Goal: Task Accomplishment & Management: Manage account settings

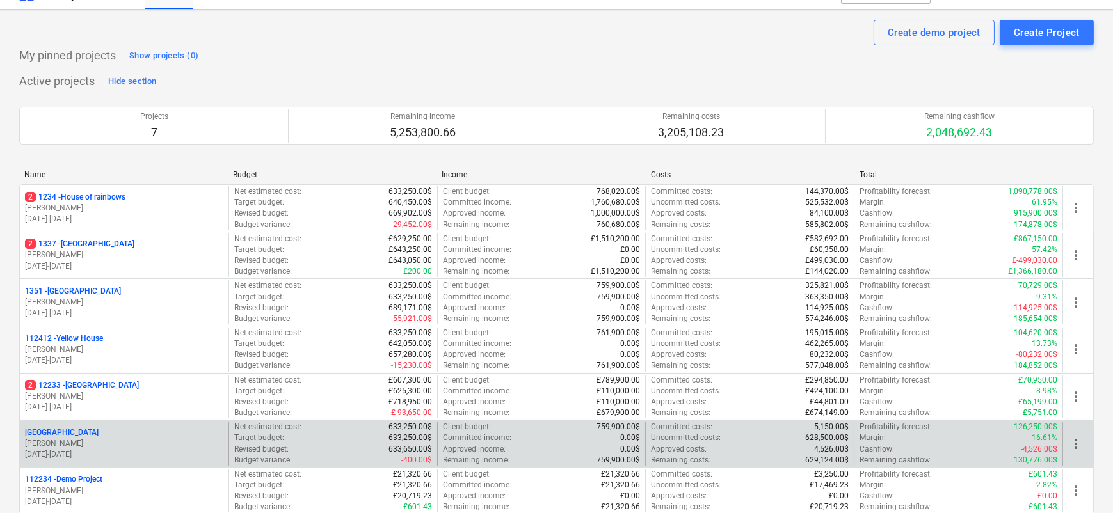
scroll to position [76, 0]
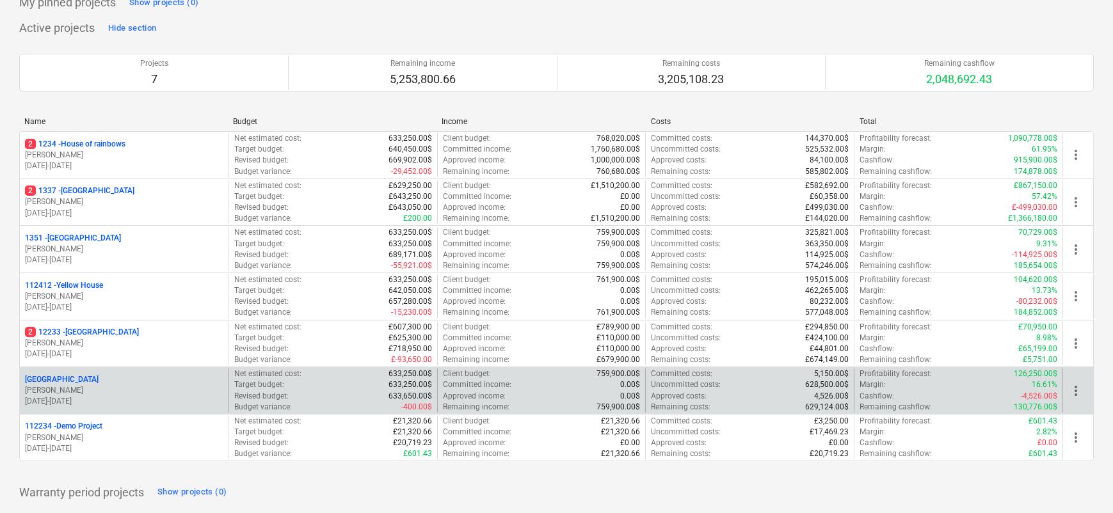
click at [108, 381] on div "[GEOGRAPHIC_DATA]" at bounding box center [124, 379] width 198 height 11
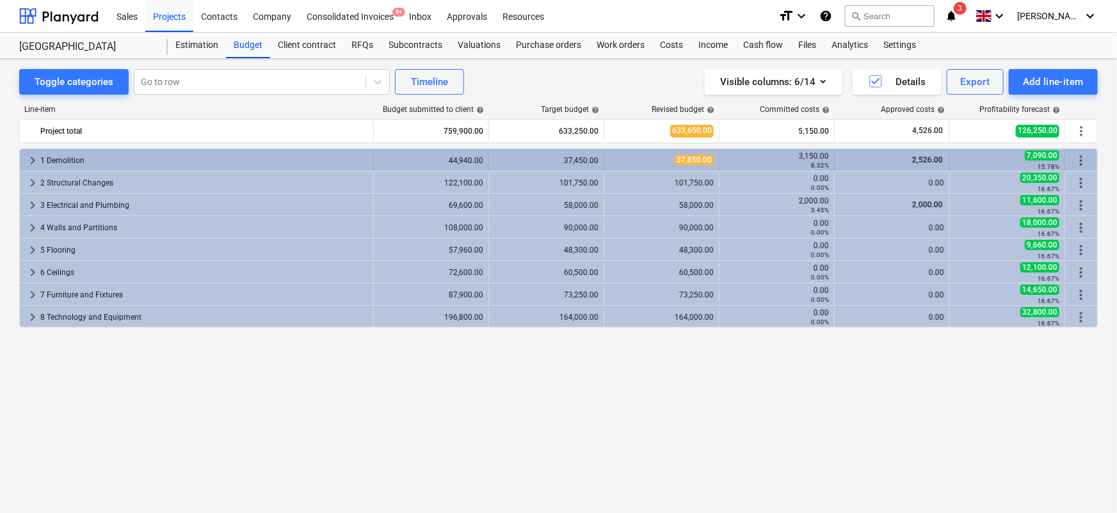
click at [36, 161] on span "keyboard_arrow_right" at bounding box center [32, 160] width 15 height 15
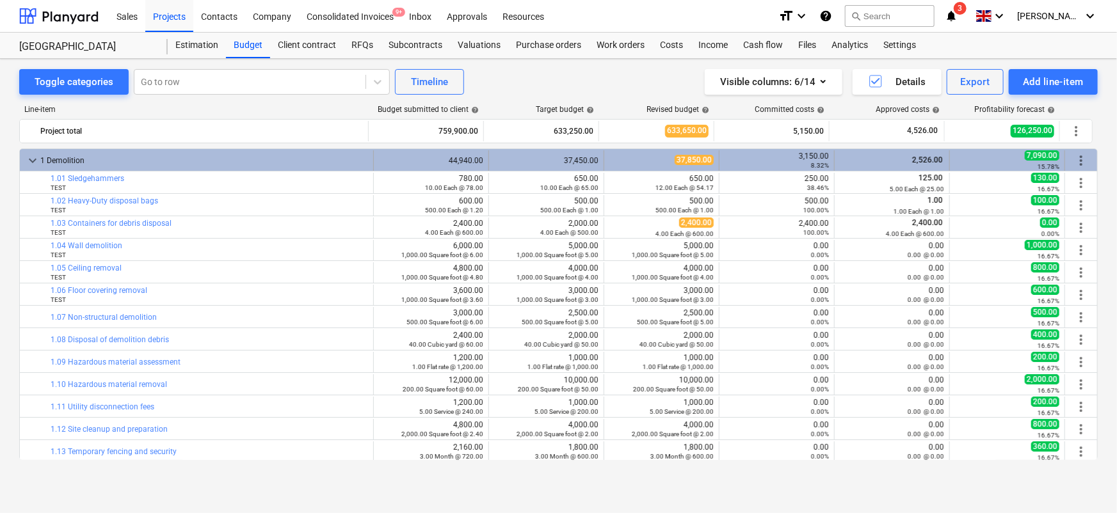
click at [38, 159] on span "keyboard_arrow_down" at bounding box center [32, 160] width 15 height 15
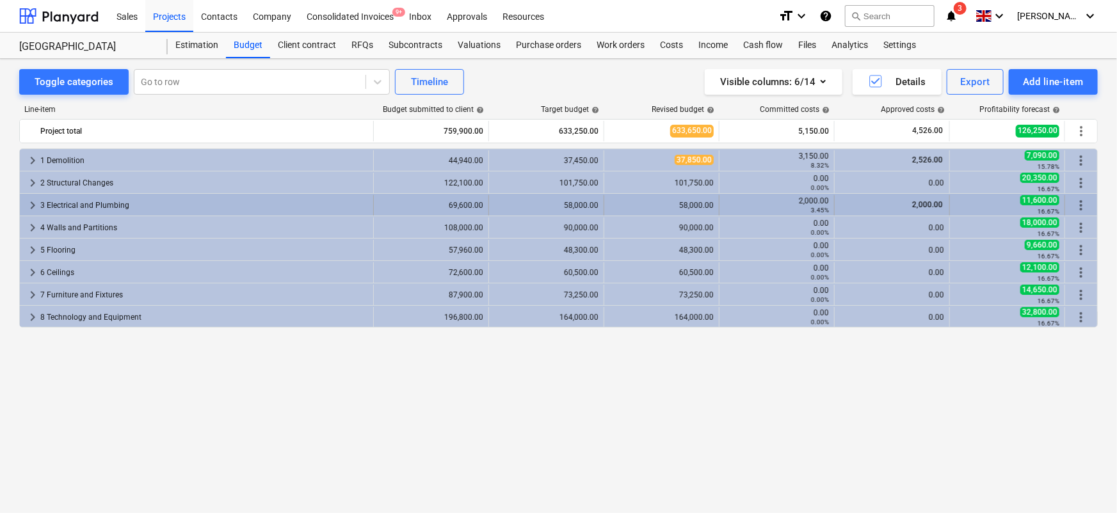
click at [35, 207] on span "keyboard_arrow_right" at bounding box center [32, 205] width 15 height 15
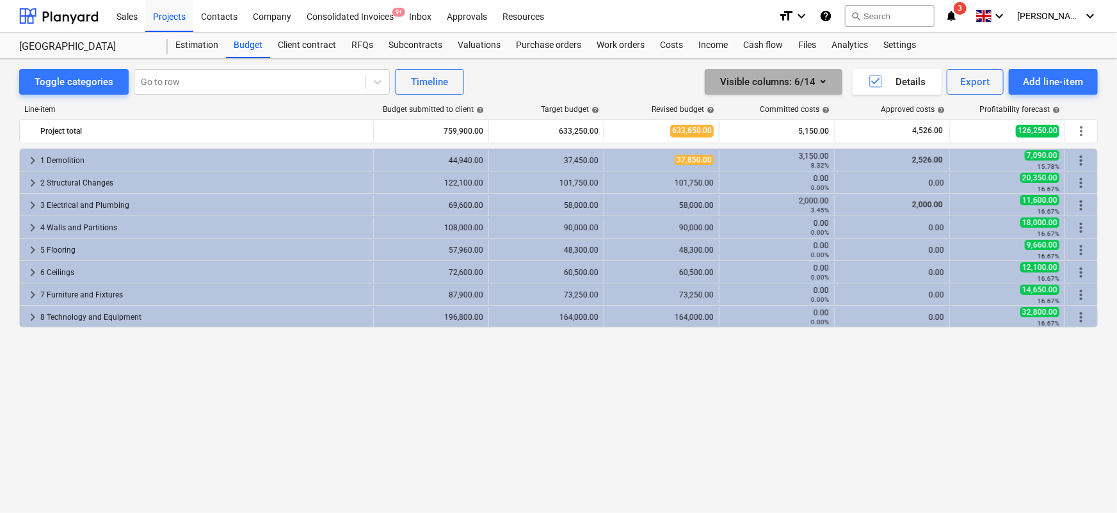
click at [785, 81] on div "Visible columns : 6/14" at bounding box center [773, 82] width 107 height 17
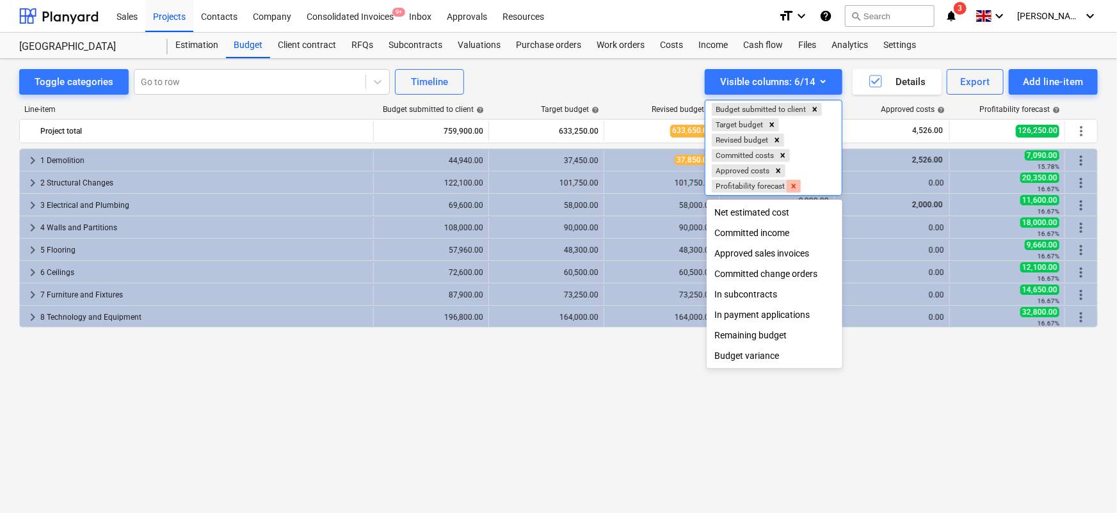
click at [792, 183] on icon "Remove Profitability forecast" at bounding box center [793, 186] width 9 height 9
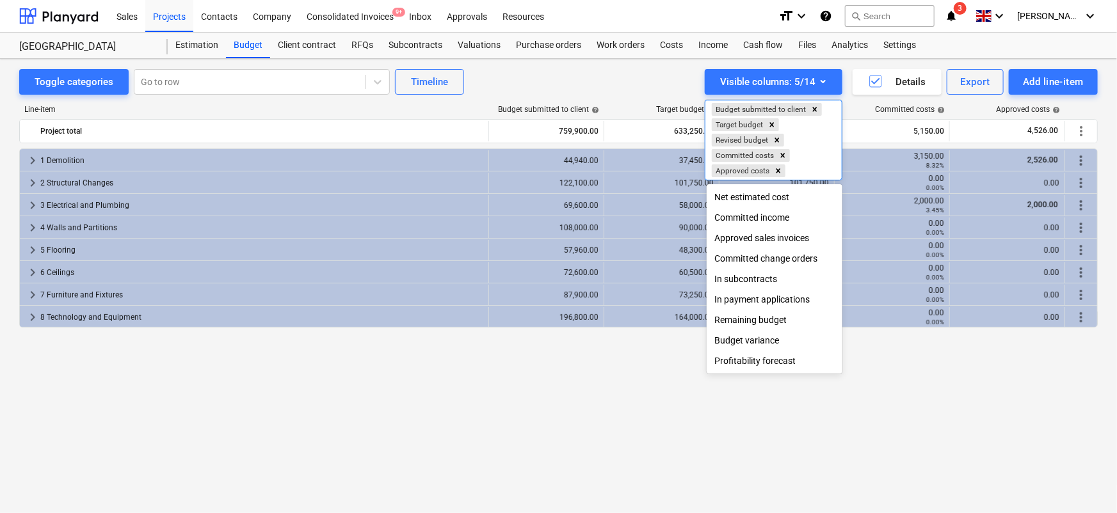
click at [746, 337] on div "Budget variance" at bounding box center [775, 340] width 136 height 20
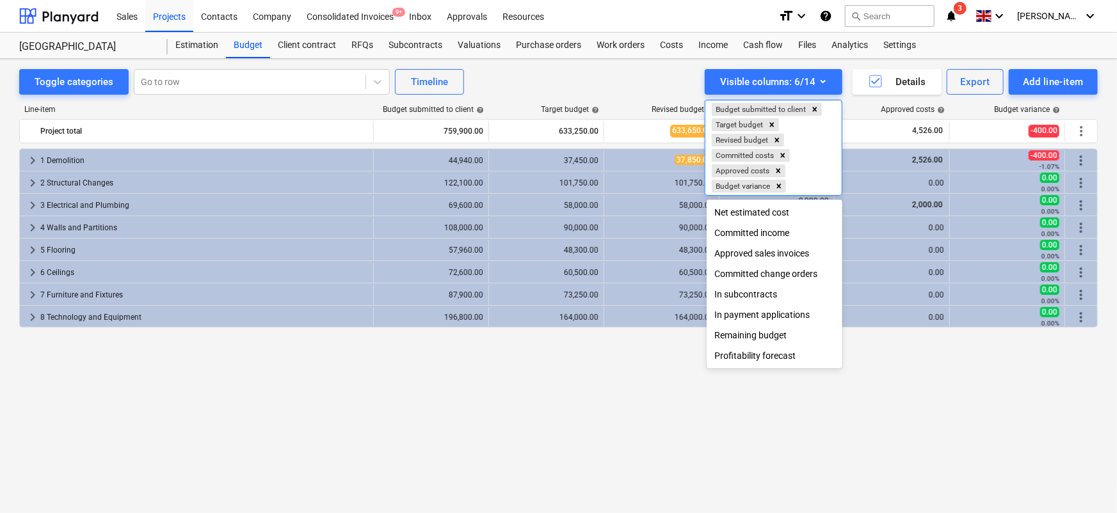
click at [905, 390] on div at bounding box center [558, 256] width 1117 height 513
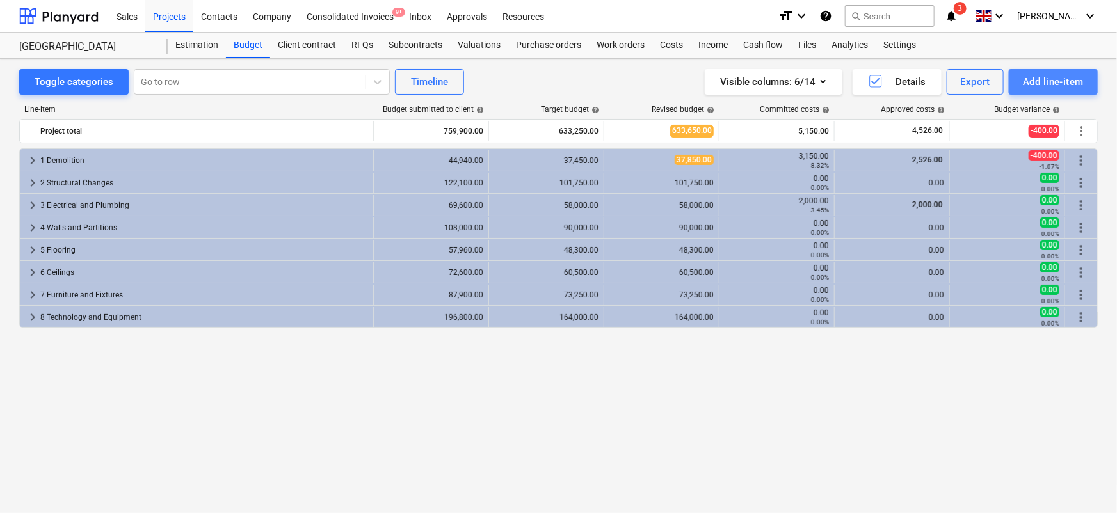
click at [1037, 72] on button "Add line-item" at bounding box center [1053, 82] width 89 height 26
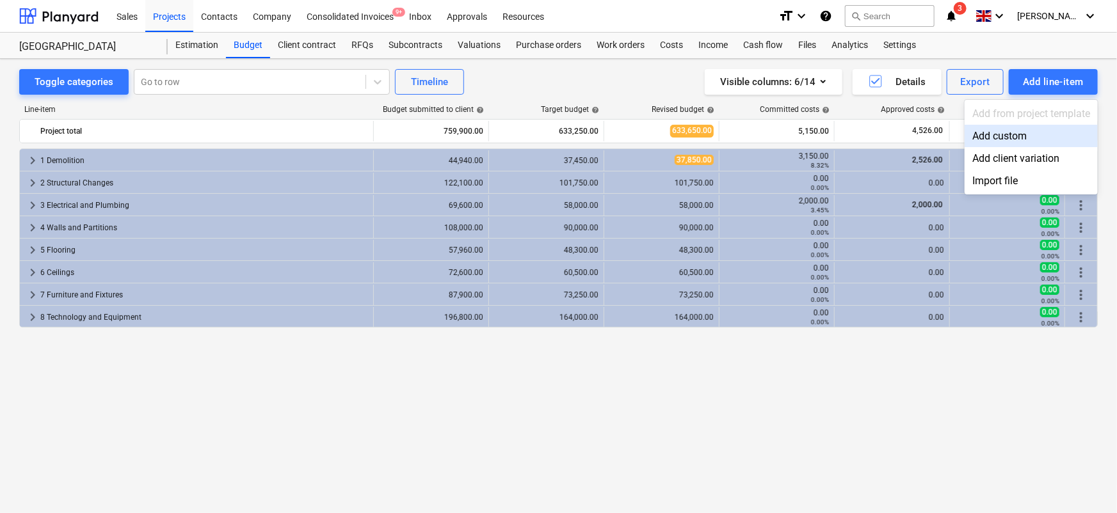
click at [984, 134] on div "Add custom" at bounding box center [1031, 136] width 133 height 22
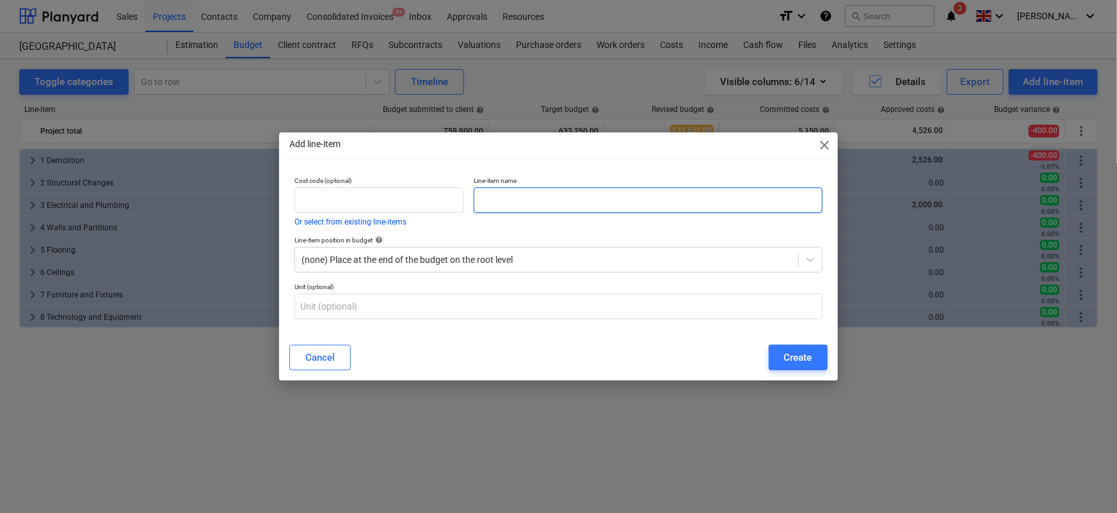
click at [550, 193] on input "text" at bounding box center [648, 201] width 348 height 26
type input "Apartment 1"
click at [784, 358] on div "Create" at bounding box center [798, 357] width 28 height 17
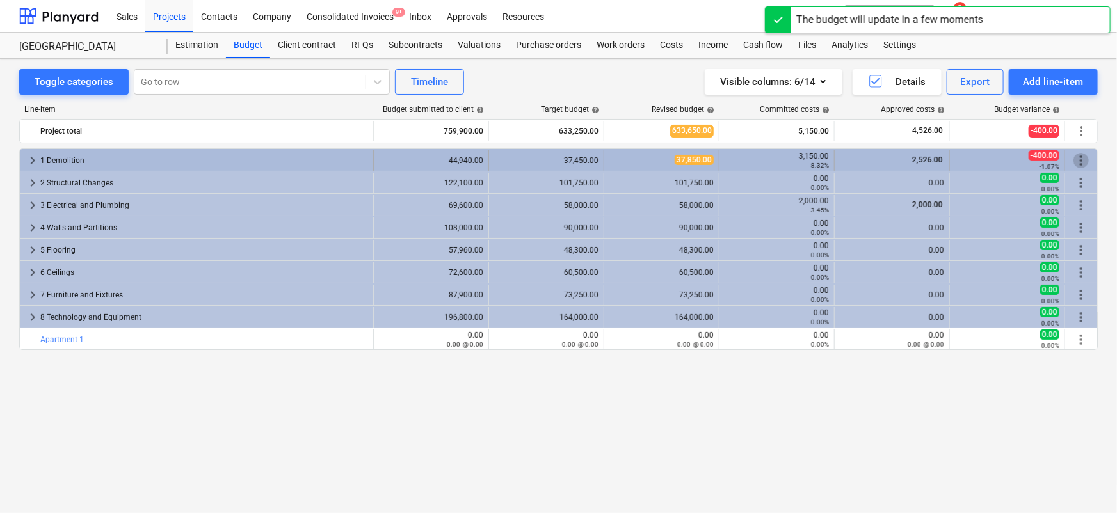
click at [1086, 159] on span "more_vert" at bounding box center [1080, 160] width 15 height 15
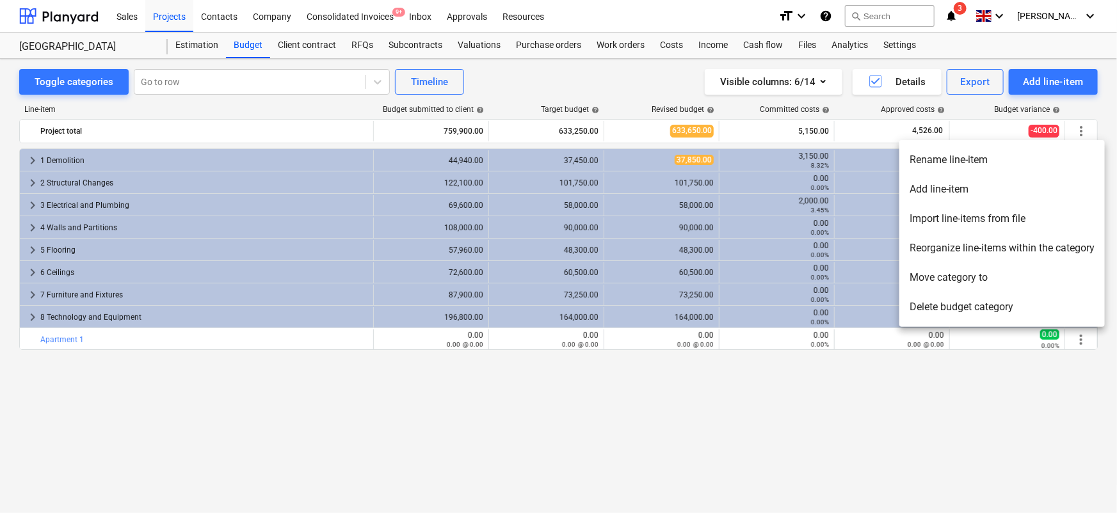
click at [929, 275] on li "Move category to" at bounding box center [1001, 277] width 205 height 29
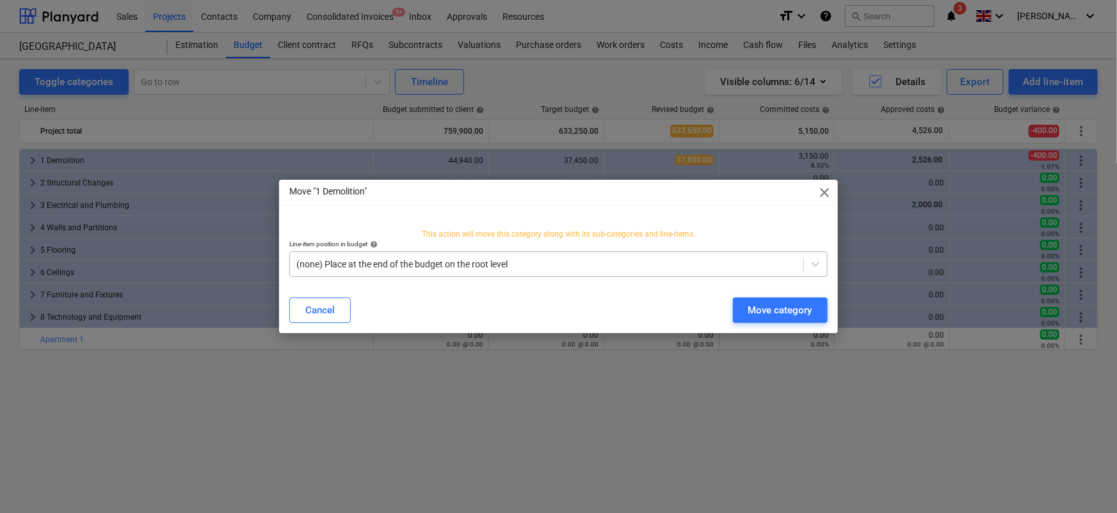
click at [495, 255] on div "(none) Place at the end of the budget on the root level" at bounding box center [546, 264] width 513 height 18
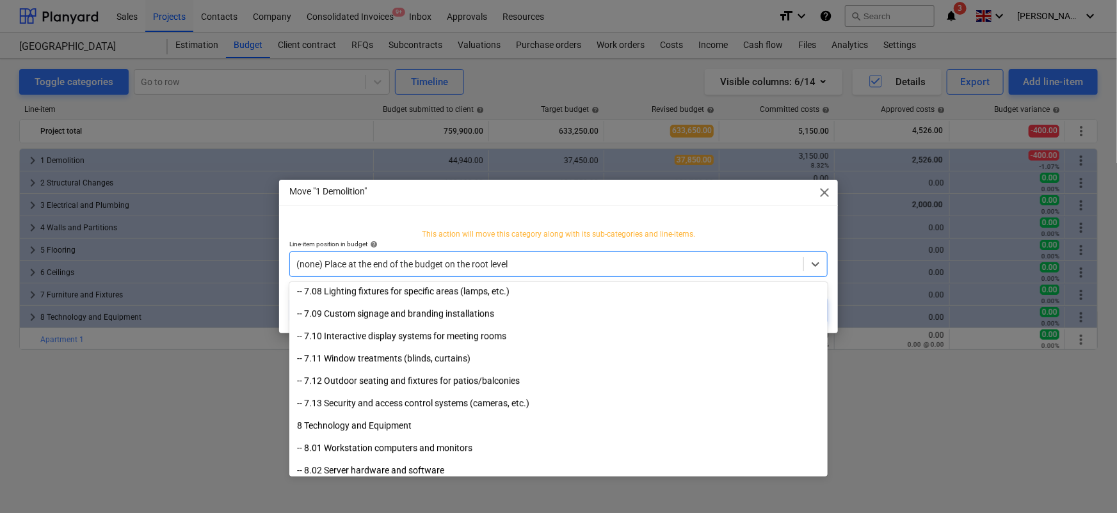
scroll to position [2496, 0]
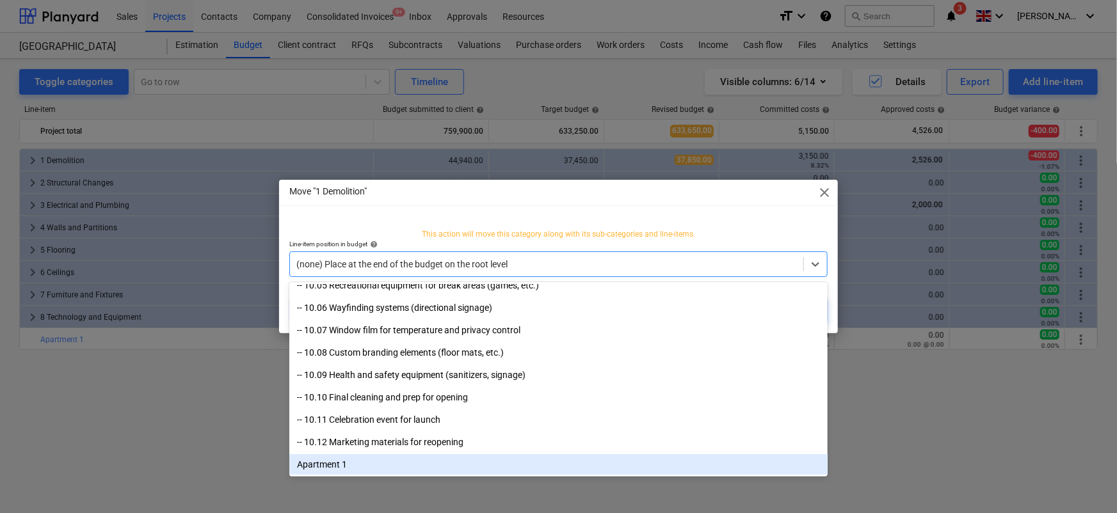
click at [367, 462] on div "Apartment 1" at bounding box center [558, 464] width 538 height 20
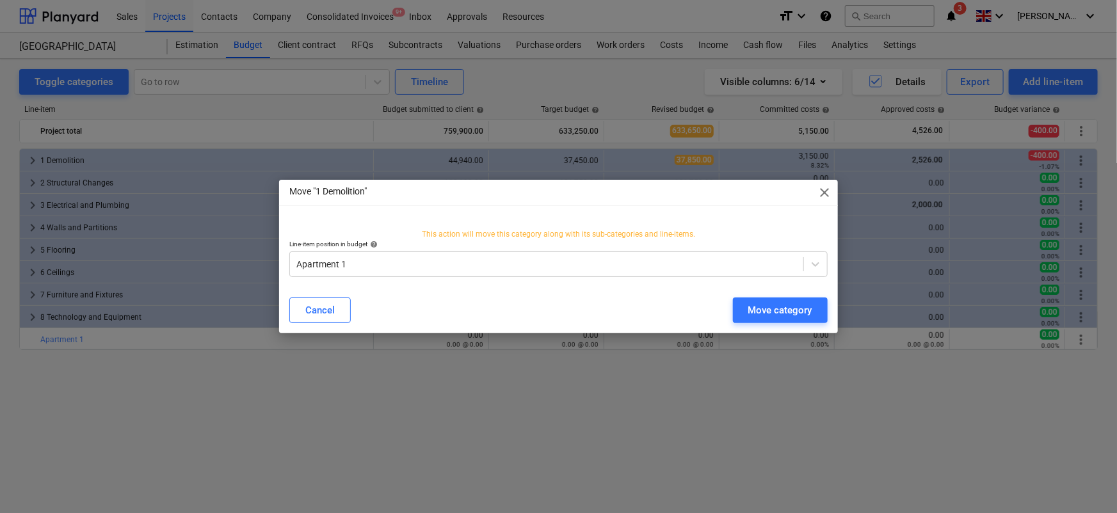
click at [760, 294] on div "Cancel Move category" at bounding box center [559, 311] width 554 height 36
click at [757, 302] on div "Move category" at bounding box center [780, 310] width 64 height 17
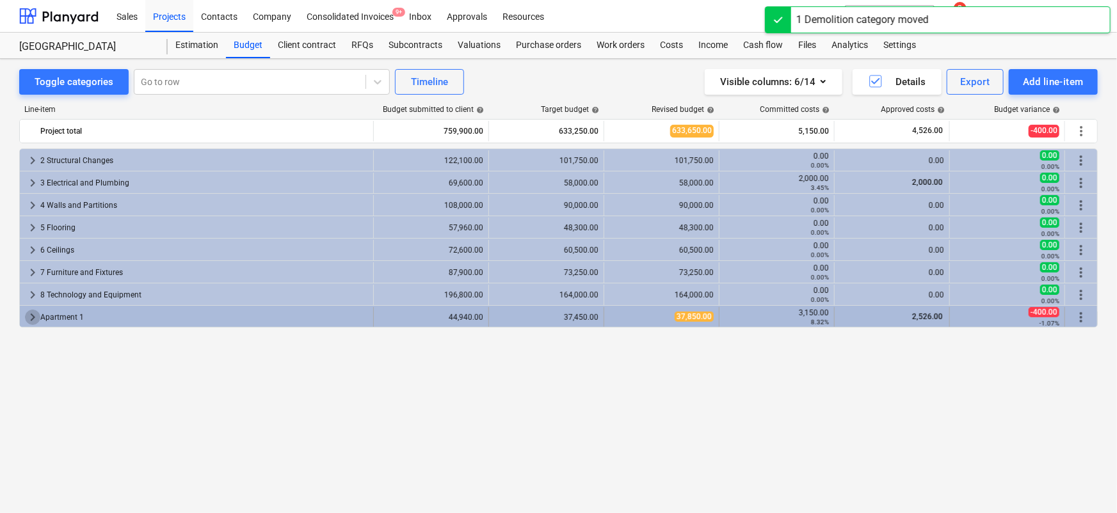
click at [34, 317] on span "keyboard_arrow_right" at bounding box center [32, 317] width 15 height 15
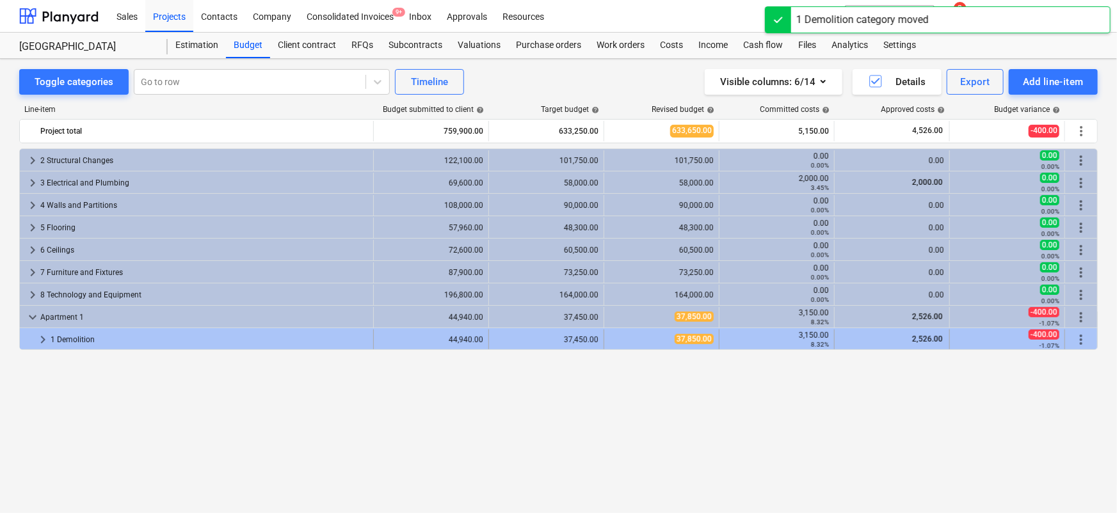
click at [45, 337] on span "keyboard_arrow_right" at bounding box center [42, 339] width 15 height 15
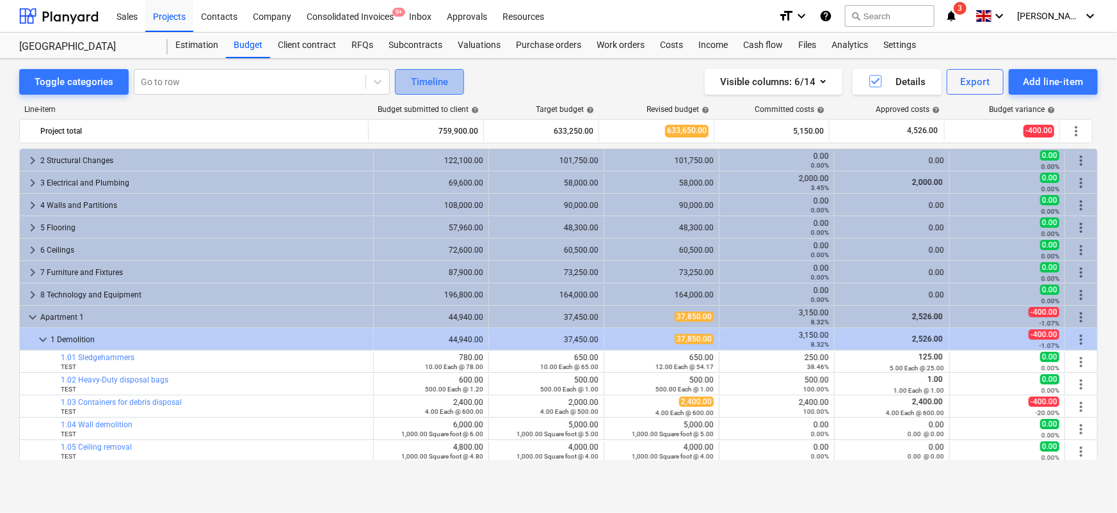
click at [439, 81] on div "Timeline" at bounding box center [429, 82] width 37 height 17
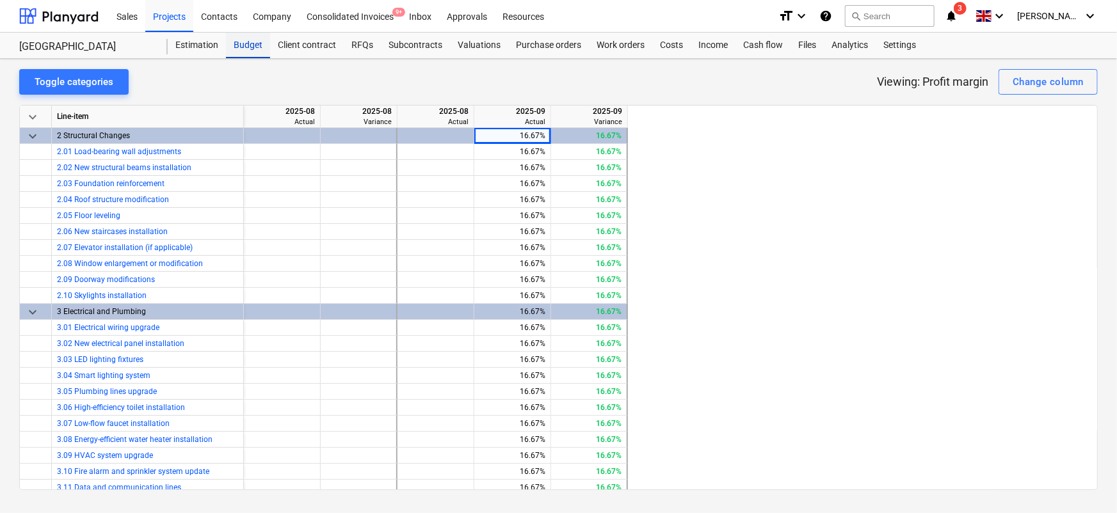
click at [243, 40] on div "Budget" at bounding box center [248, 46] width 44 height 26
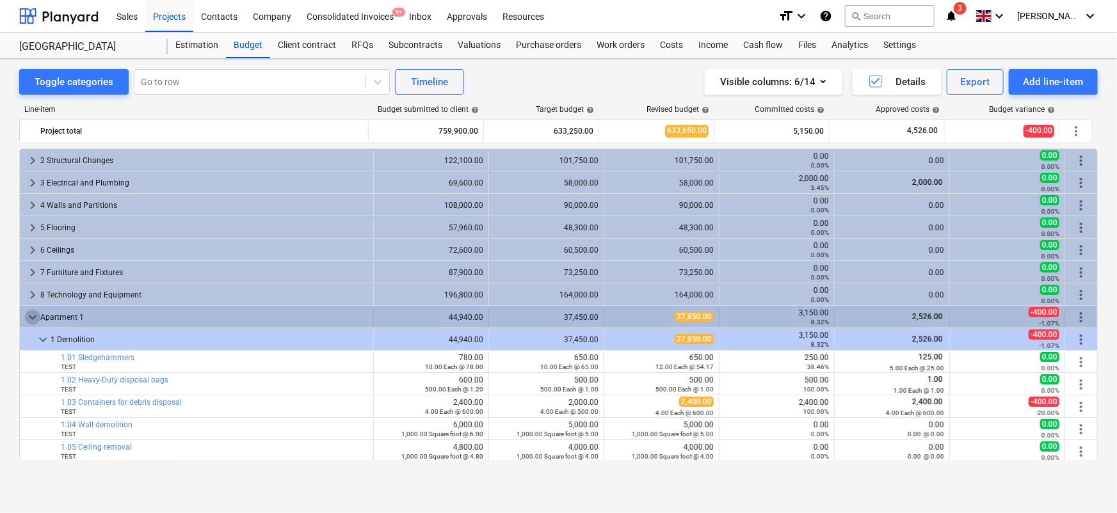
click at [34, 315] on span "keyboard_arrow_down" at bounding box center [32, 317] width 15 height 15
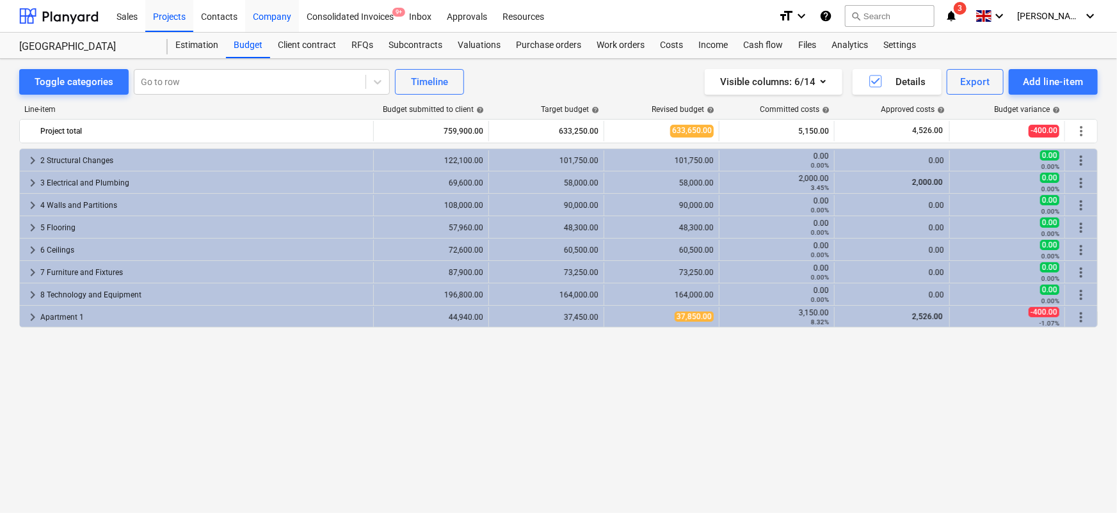
click at [264, 15] on div "Company" at bounding box center [272, 15] width 54 height 33
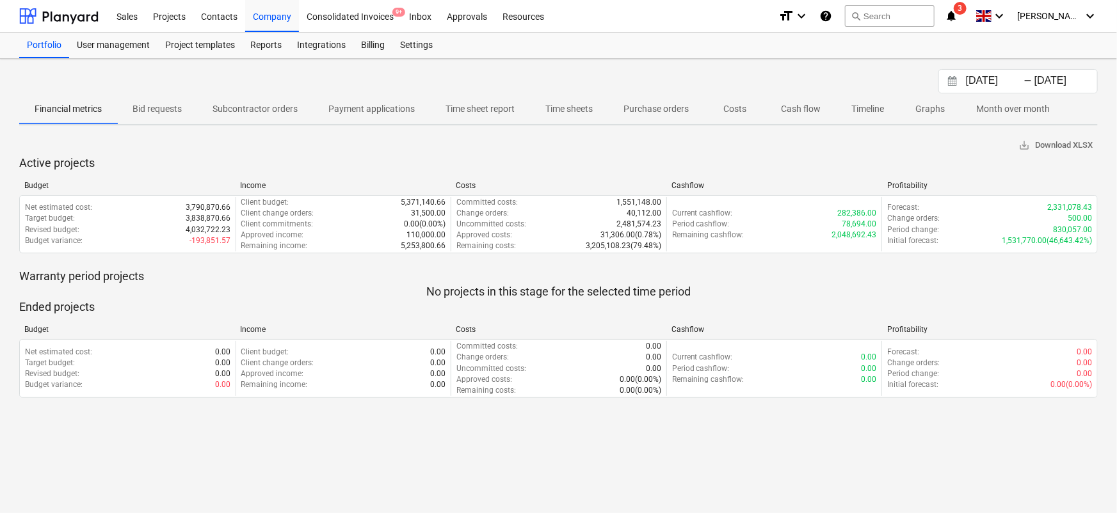
click at [808, 102] on p "Cash flow" at bounding box center [801, 108] width 40 height 13
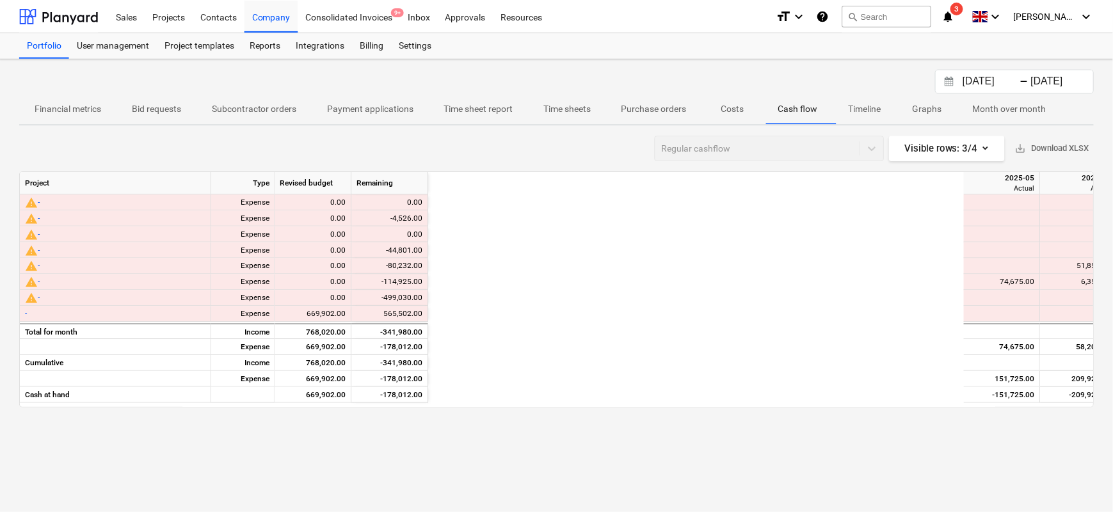
scroll to position [0, 638]
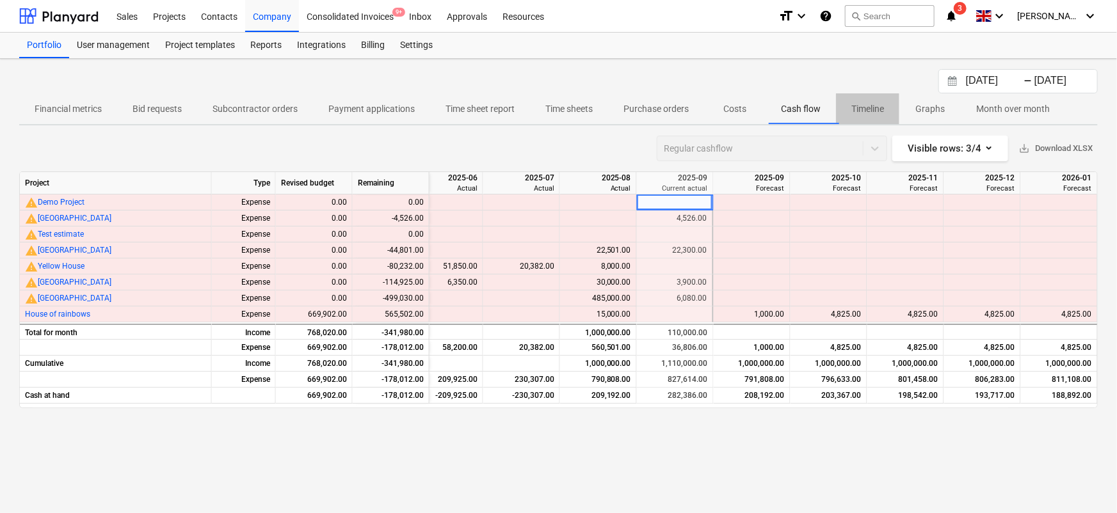
click at [867, 106] on p "Timeline" at bounding box center [867, 108] width 33 height 13
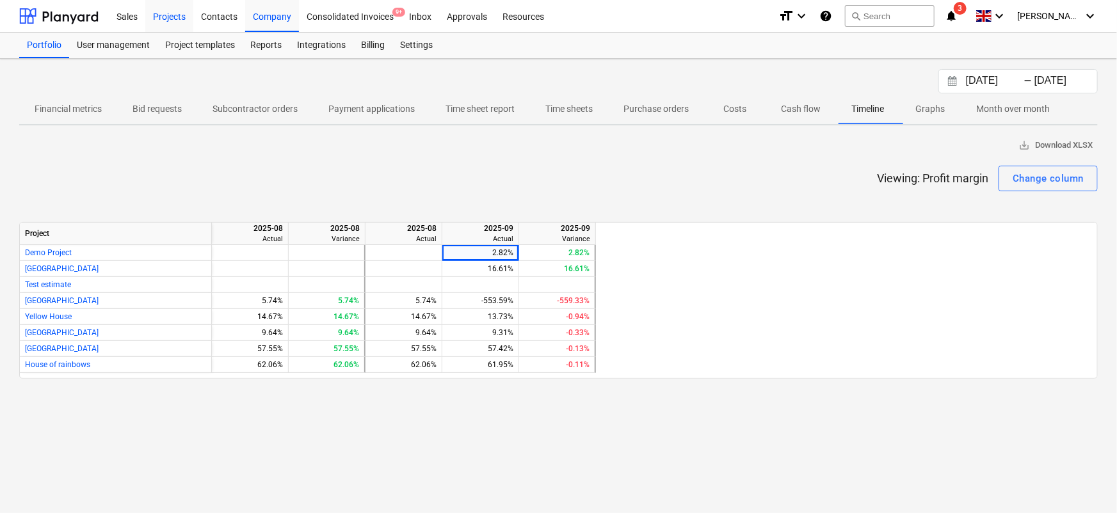
click at [166, 20] on div "Projects" at bounding box center [169, 15] width 48 height 33
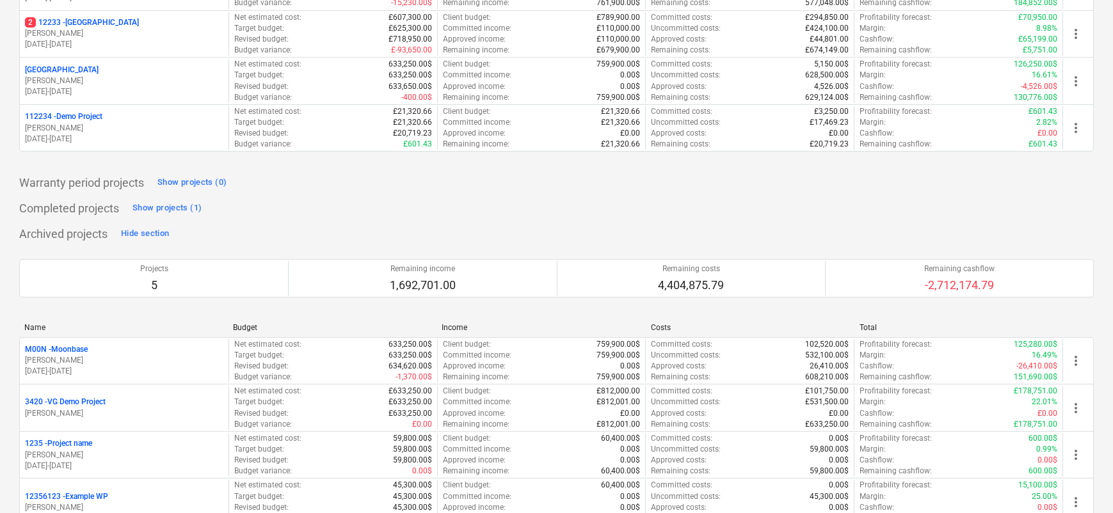
scroll to position [385, 0]
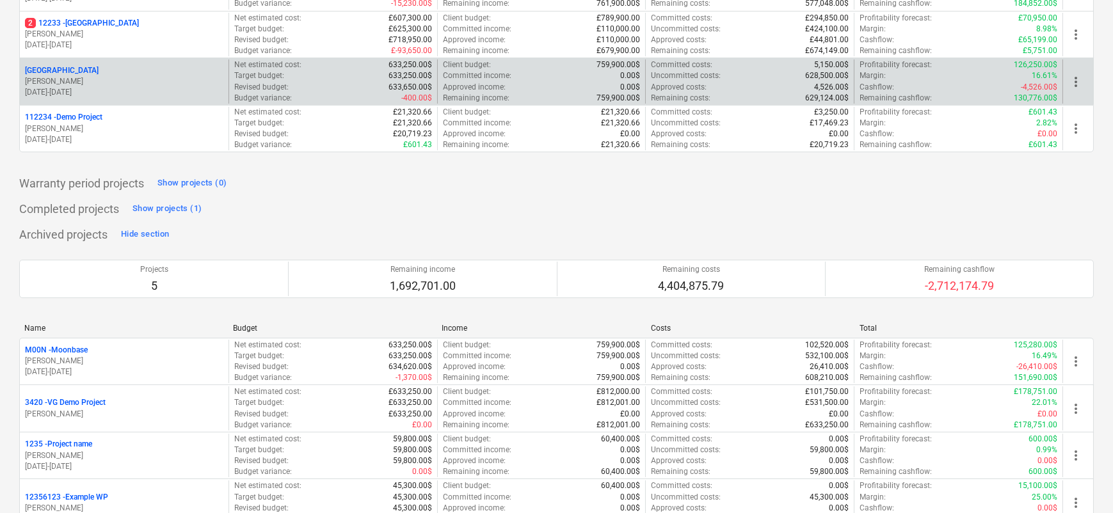
click at [173, 90] on p "[DATE] - [DATE]" at bounding box center [124, 92] width 198 height 11
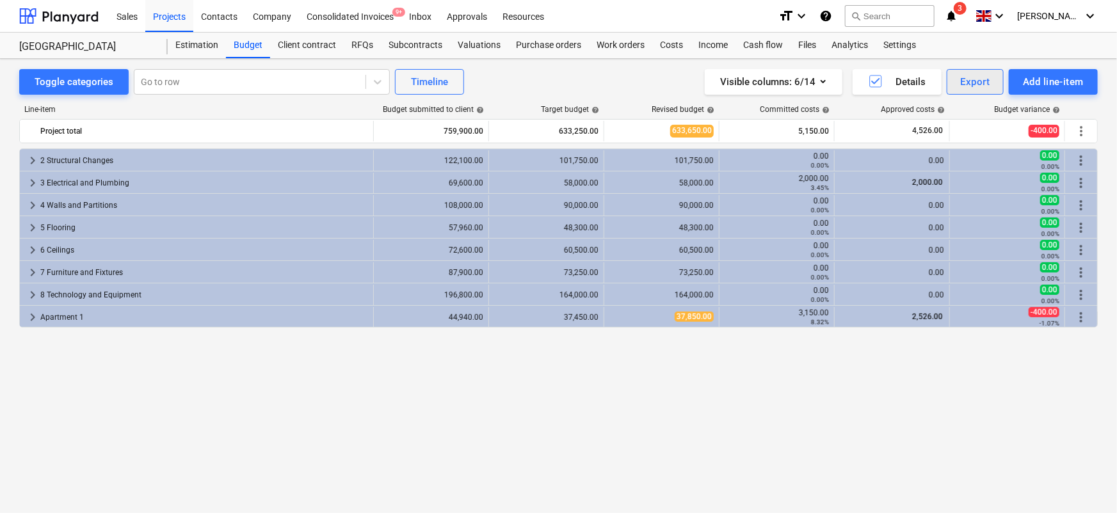
click at [981, 81] on div "Export" at bounding box center [975, 82] width 29 height 17
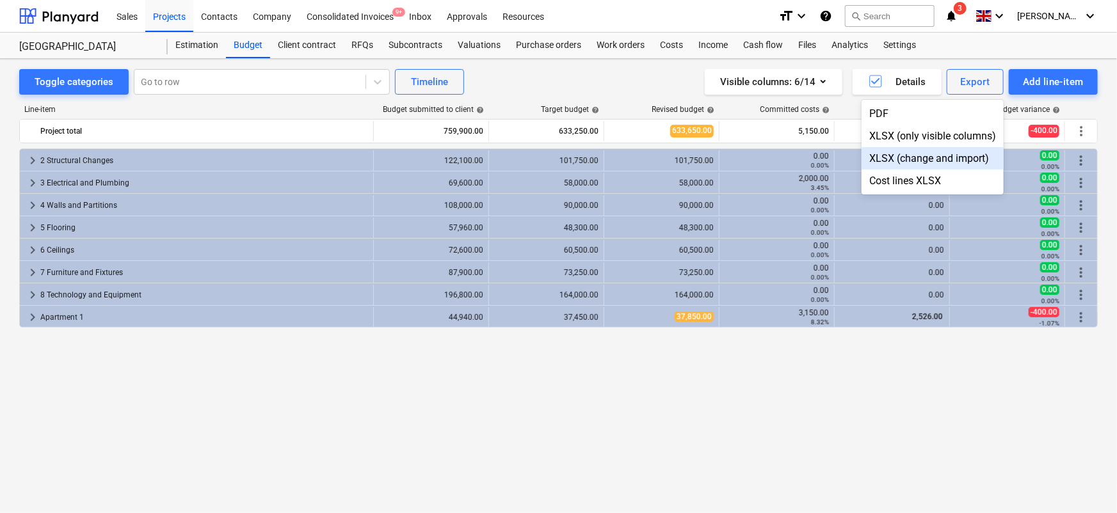
click at [939, 155] on div "XLSX (change and import)" at bounding box center [933, 158] width 142 height 22
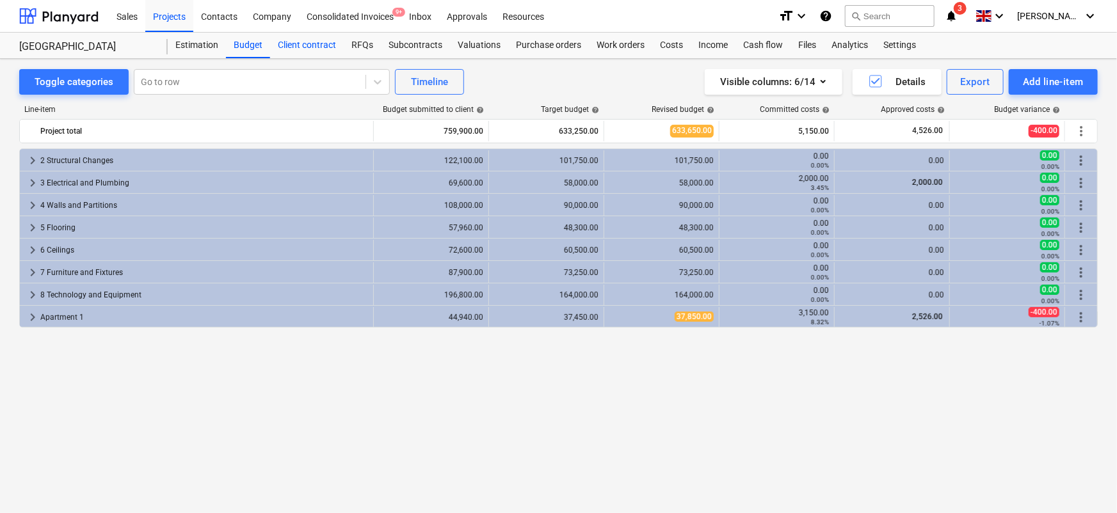
click at [294, 54] on div "Client contract" at bounding box center [307, 46] width 74 height 26
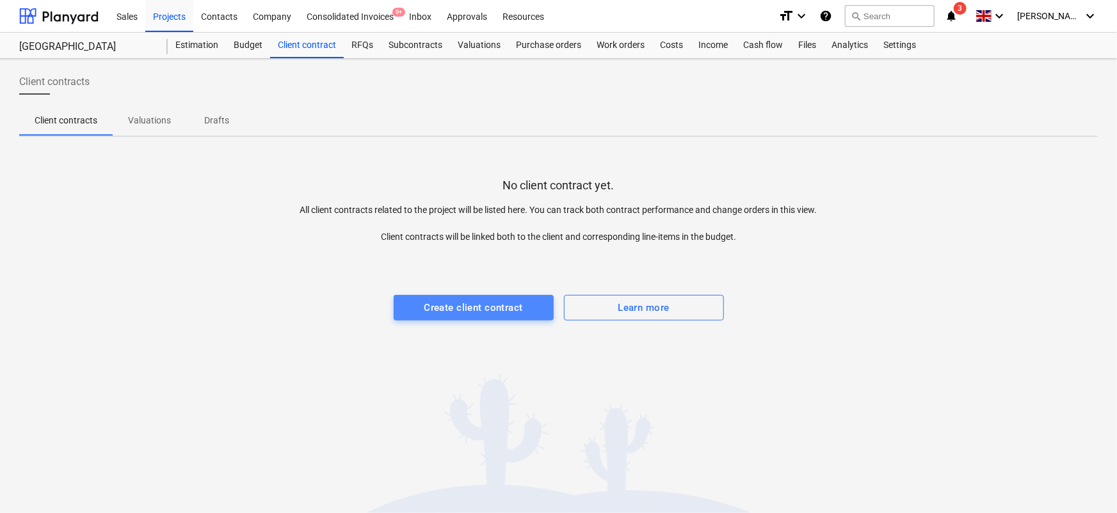
click at [426, 302] on div "Create client contract" at bounding box center [473, 308] width 99 height 17
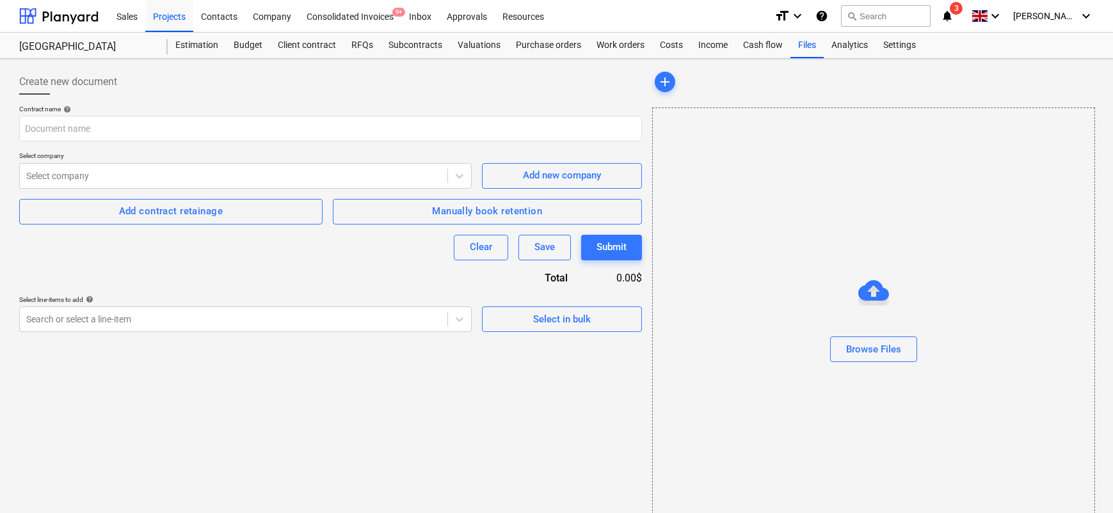
click at [259, 144] on div "Contract name help Select company Select company Add new company Add contract r…" at bounding box center [330, 218] width 623 height 227
click at [259, 135] on input "text" at bounding box center [330, 129] width 623 height 26
type input "Main contract"
click at [474, 318] on div "Select line-items to add help Search or select a line-item Select in bulk" at bounding box center [330, 314] width 623 height 36
click at [494, 318] on button "Select in bulk" at bounding box center [562, 320] width 160 height 26
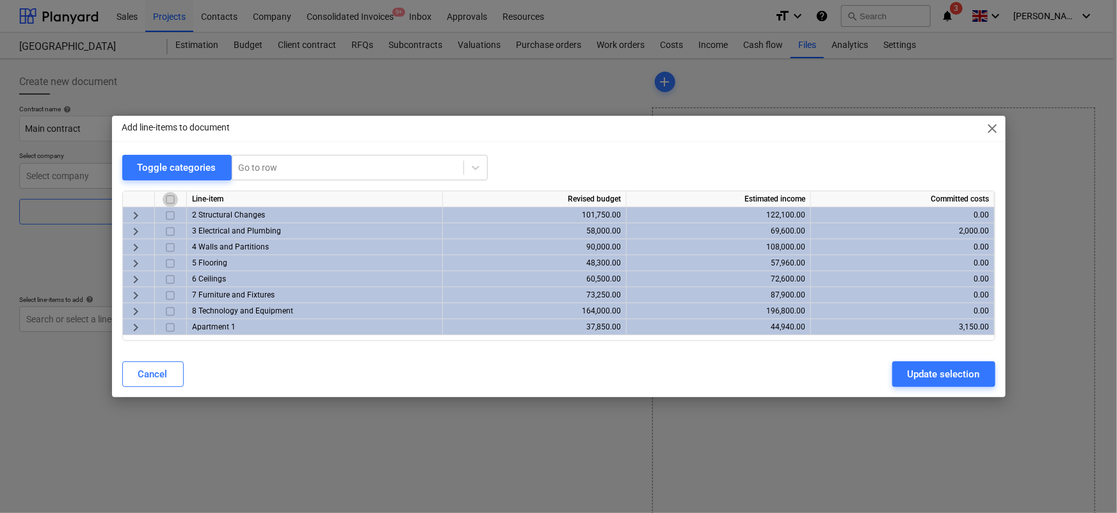
click at [173, 202] on input "checkbox" at bounding box center [170, 199] width 15 height 15
click at [179, 198] on div at bounding box center [171, 199] width 32 height 16
click at [170, 210] on input "checkbox" at bounding box center [170, 215] width 15 height 15
click at [169, 201] on input "checkbox" at bounding box center [170, 199] width 15 height 15
click at [170, 201] on input "checkbox" at bounding box center [170, 199] width 15 height 15
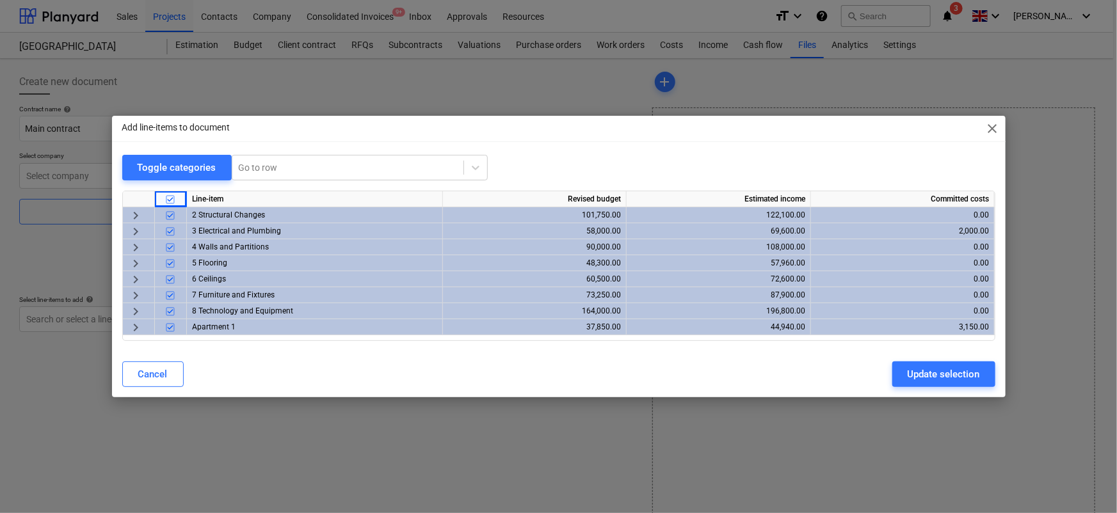
checkbox input "false"
click at [170, 328] on input "checkbox" at bounding box center [170, 327] width 15 height 15
click at [925, 369] on div "Update selection" at bounding box center [944, 374] width 72 height 17
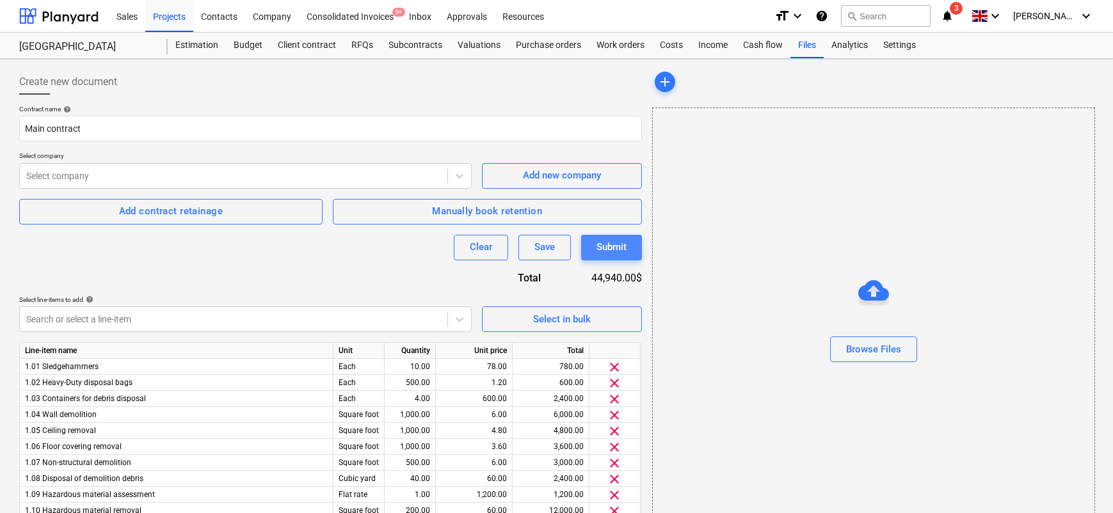
click at [615, 236] on button "Submit" at bounding box center [611, 248] width 61 height 26
click at [357, 186] on div "Select company" at bounding box center [245, 176] width 453 height 26
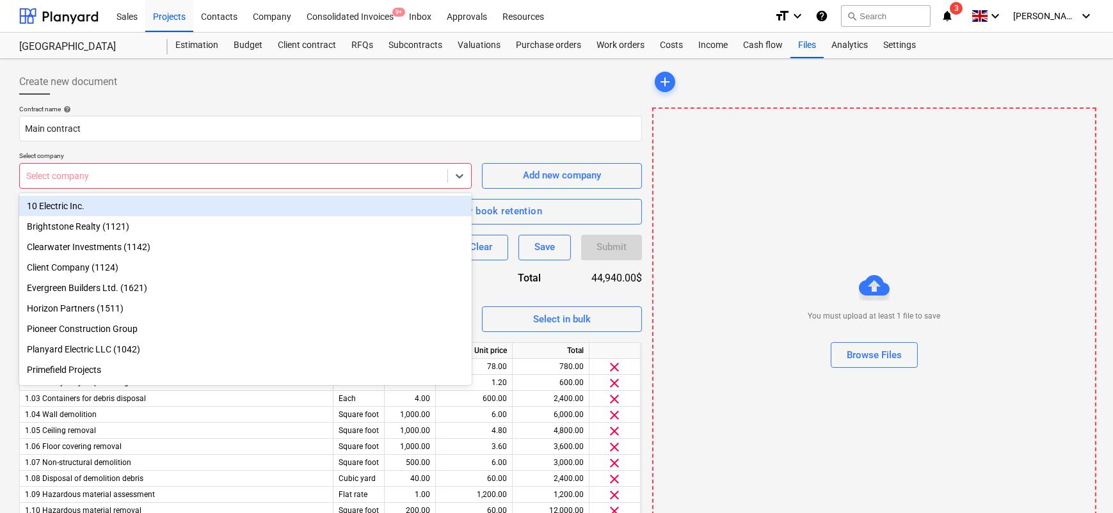
click at [328, 198] on div "10 Electric Inc." at bounding box center [245, 206] width 453 height 20
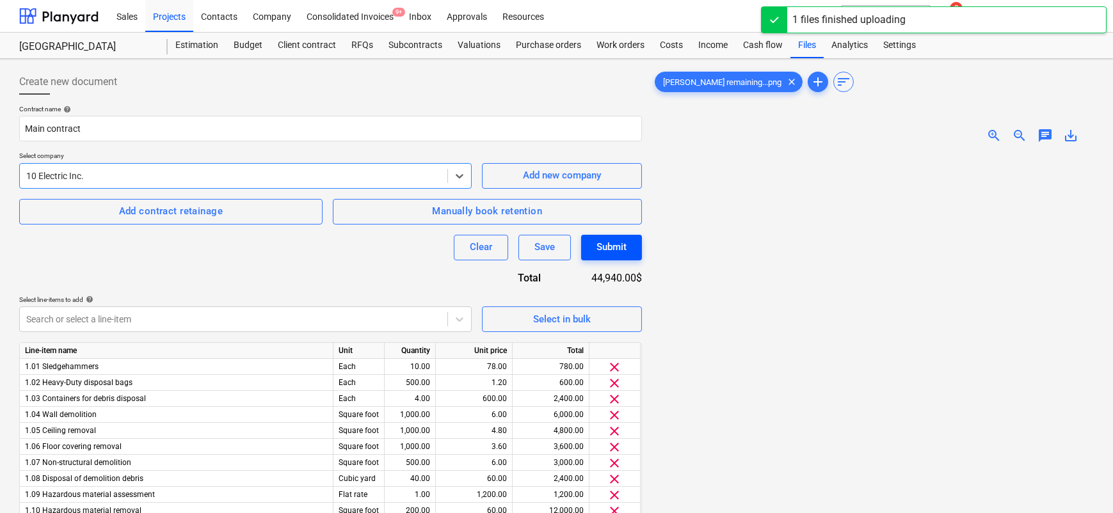
click at [611, 248] on div "Submit" at bounding box center [612, 247] width 30 height 17
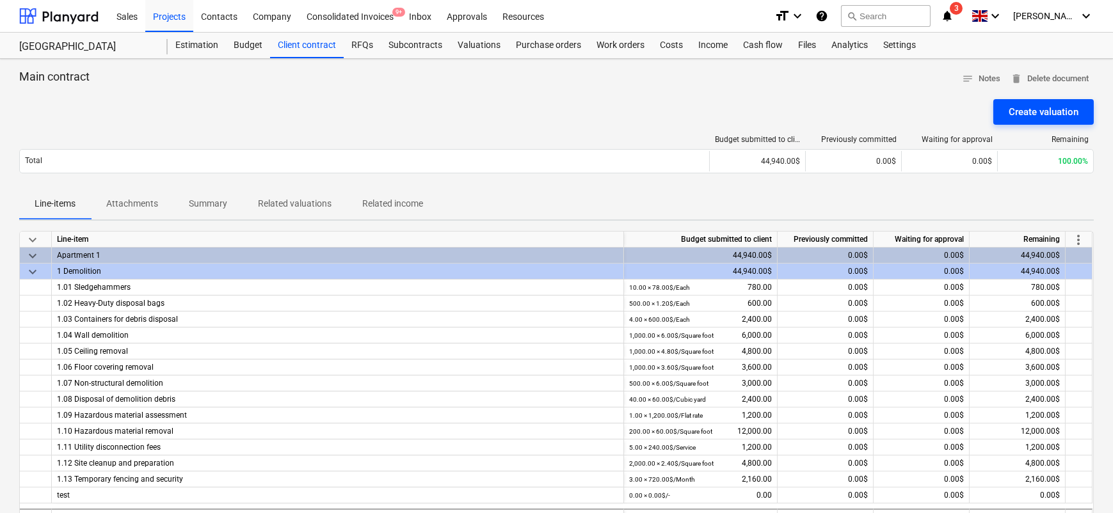
click at [1000, 115] on button "Create valuation" at bounding box center [1043, 112] width 100 height 26
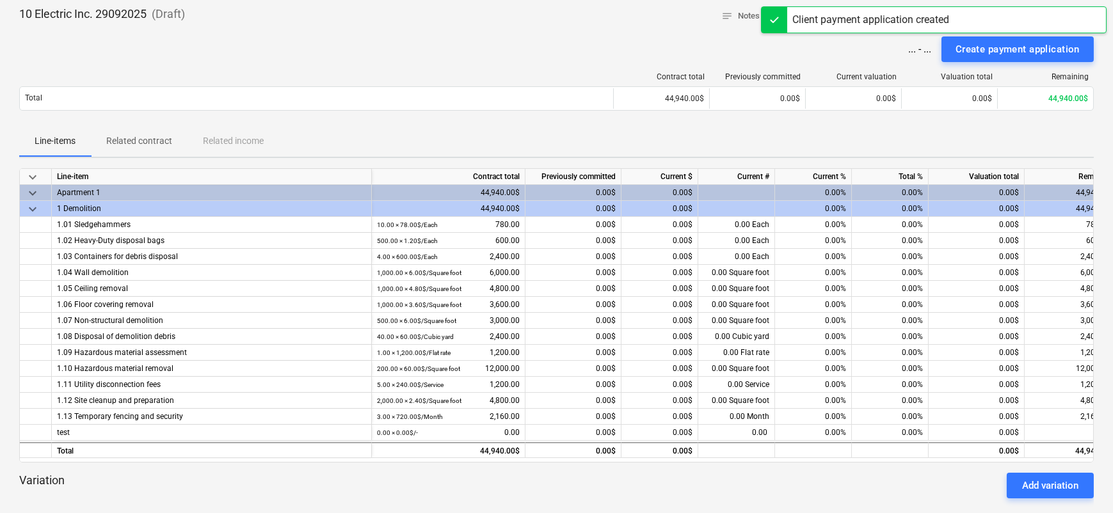
scroll to position [82, 0]
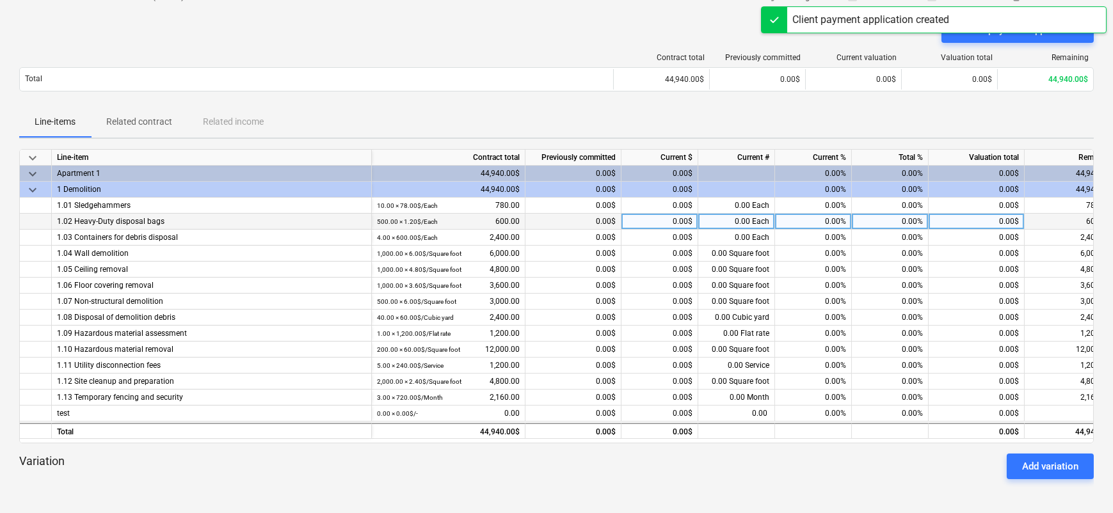
click at [833, 214] on div "0.00%" at bounding box center [813, 222] width 77 height 16
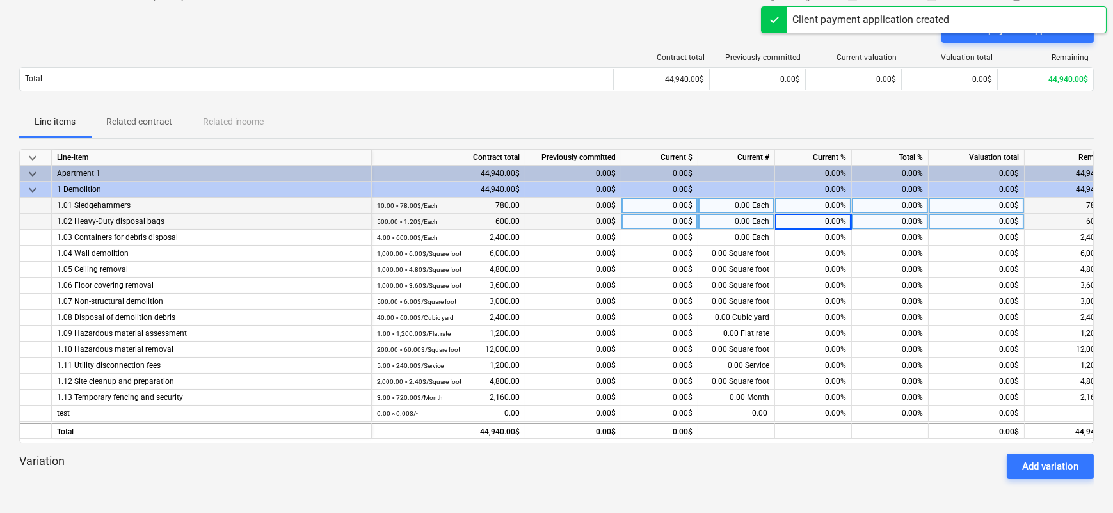
click at [833, 208] on div "0.00%" at bounding box center [813, 206] width 77 height 16
type input "20"
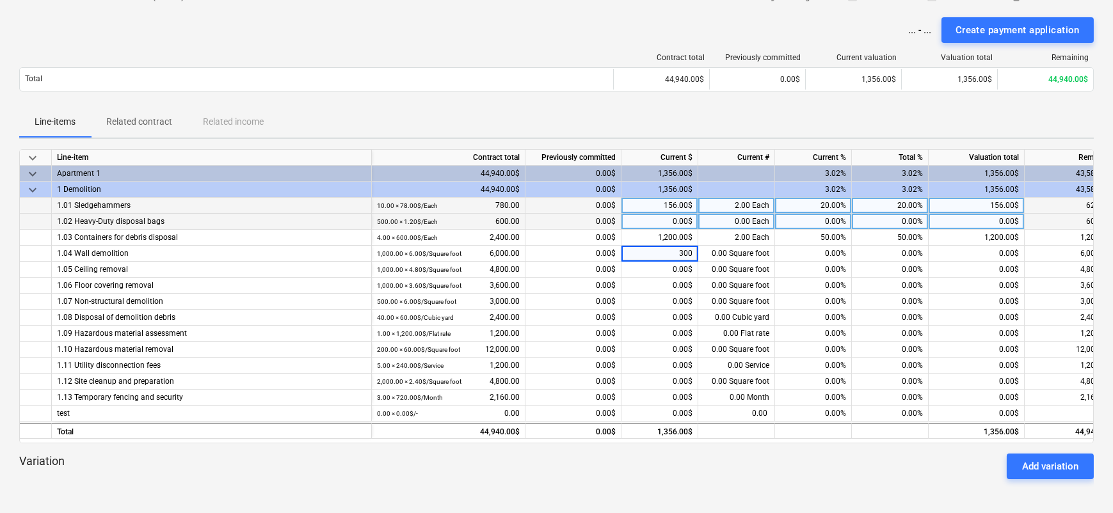
type input "3000"
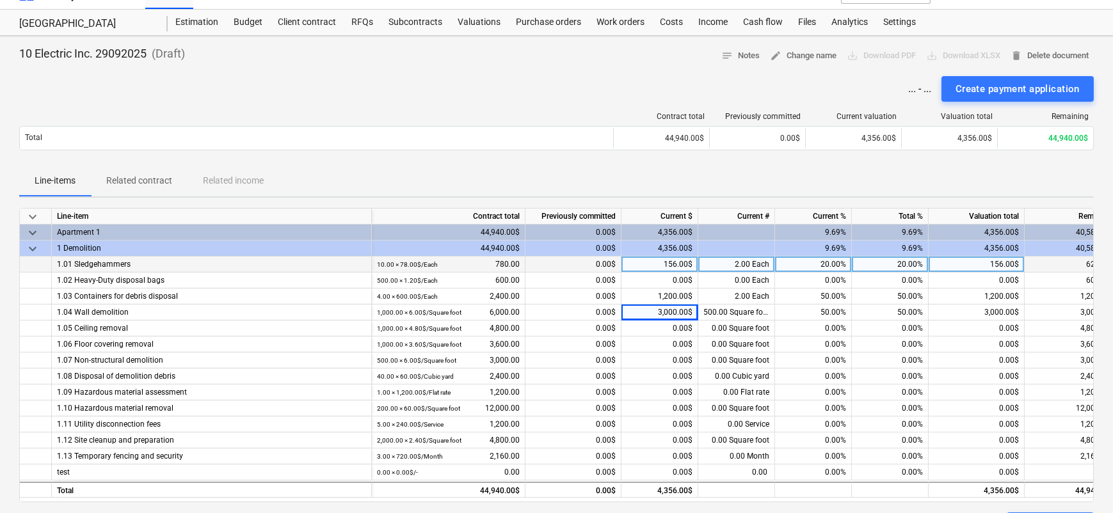
scroll to position [0, 0]
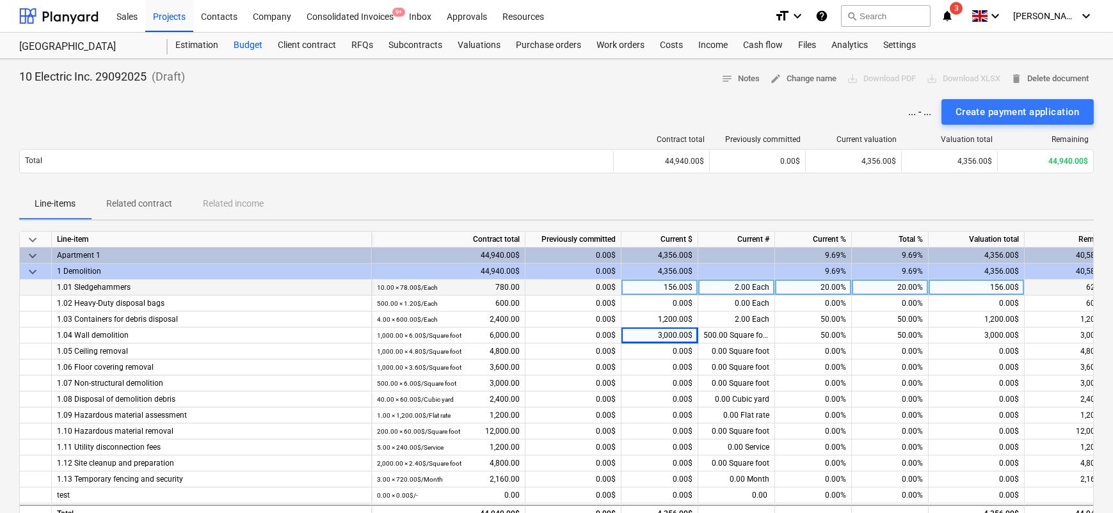
click at [255, 51] on div "Budget" at bounding box center [248, 46] width 44 height 26
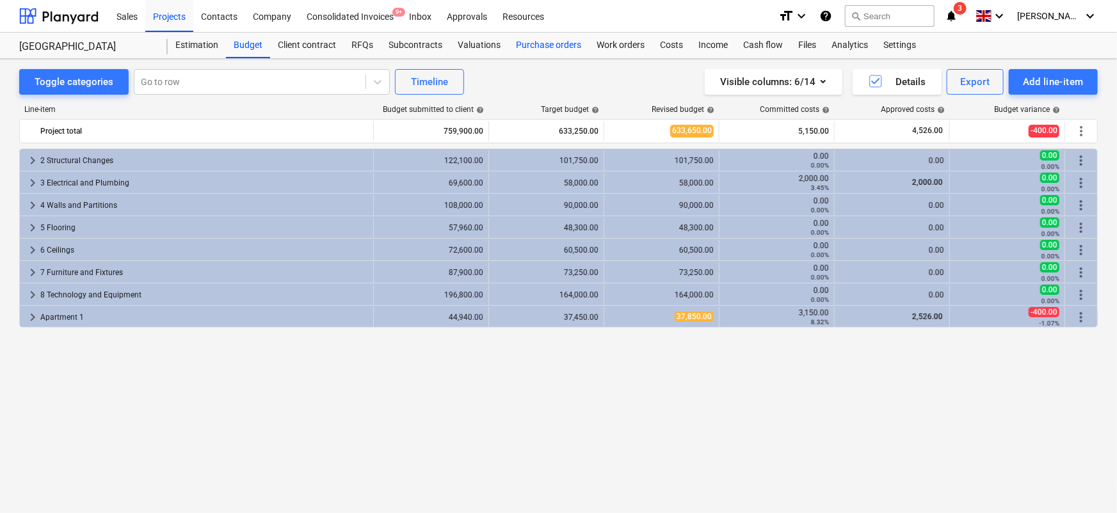
click at [533, 51] on div "Purchase orders" at bounding box center [548, 46] width 81 height 26
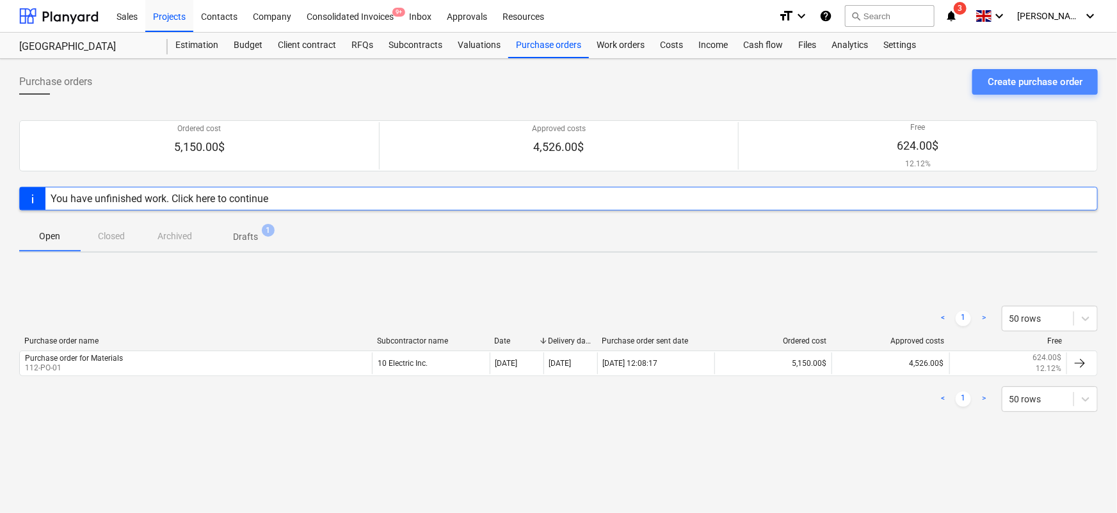
click at [1006, 80] on div "Create purchase order" at bounding box center [1035, 82] width 95 height 17
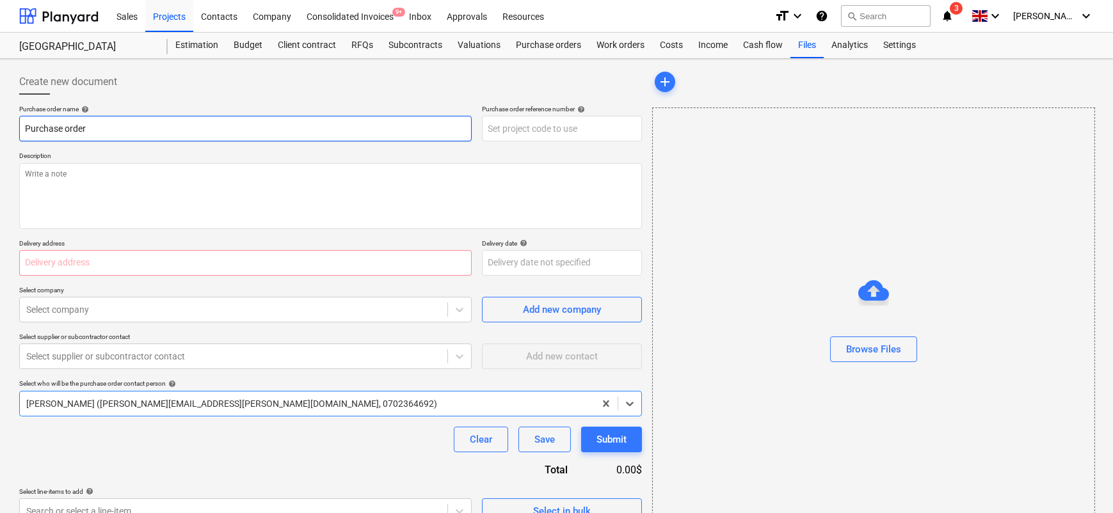
click at [167, 133] on input "Purchase order" at bounding box center [245, 129] width 453 height 26
type textarea "x"
type input "Purchase order"
type textarea "x"
type input "Purchase order E"
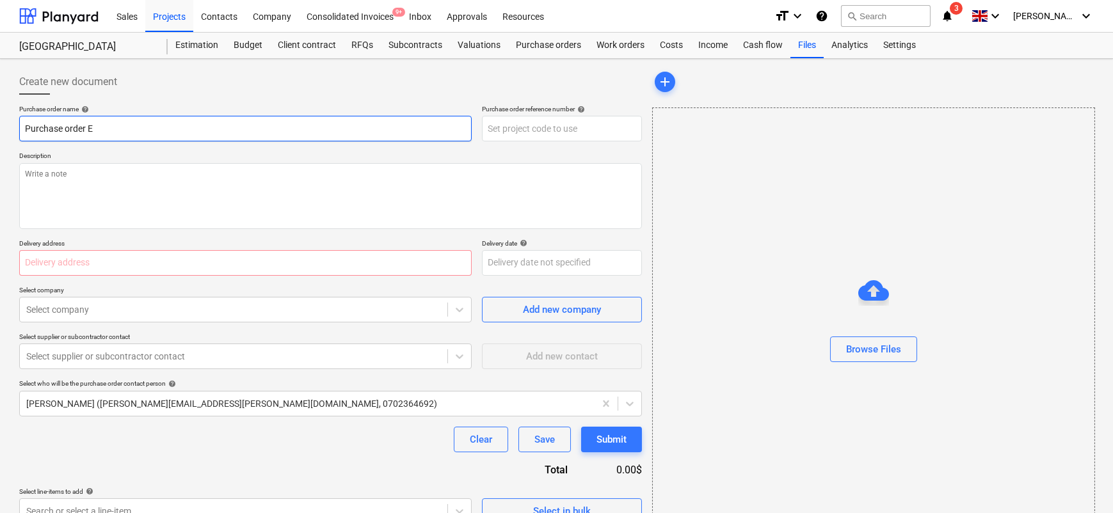
type textarea "x"
type input "Purchase order Ele"
type textarea "x"
type input "Purchase order Elec"
type textarea "x"
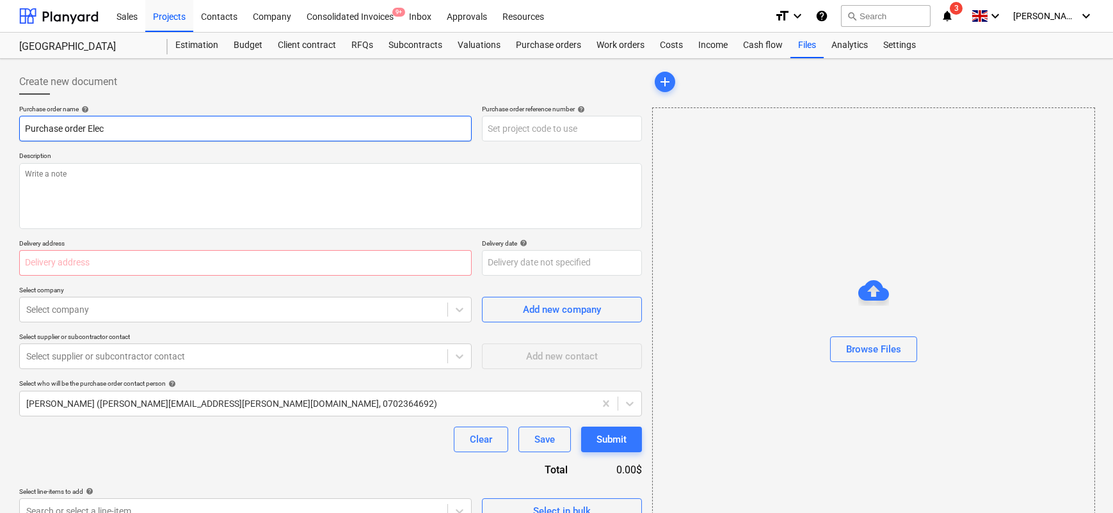
type input "Purchase order Elect"
type textarea "x"
type input "Purchase order Electri"
type textarea "x"
type input "Purchase order Electria"
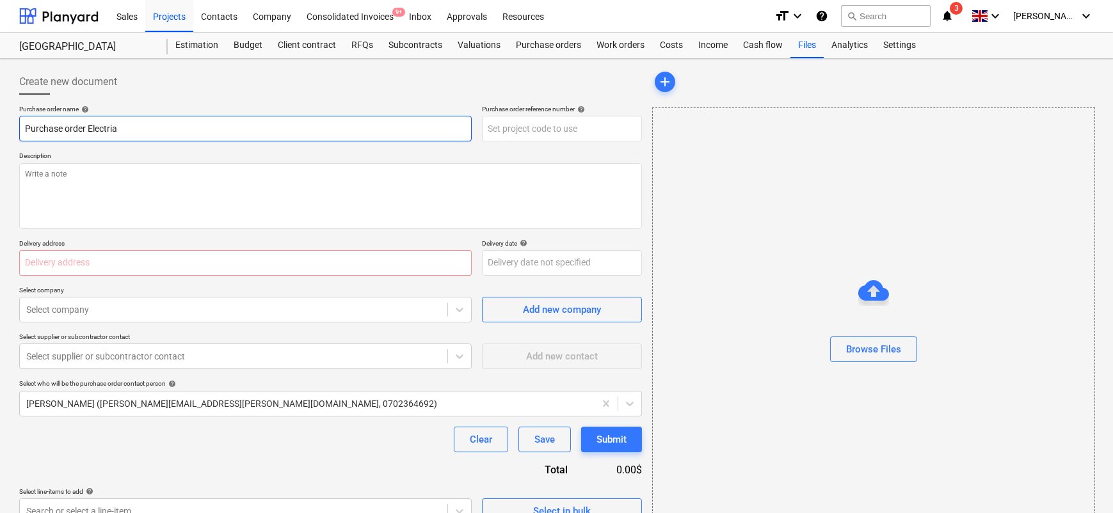
type textarea "x"
type input "Purchase order Electrial"
type textarea "x"
type input "Purchase order Electria"
type textarea "x"
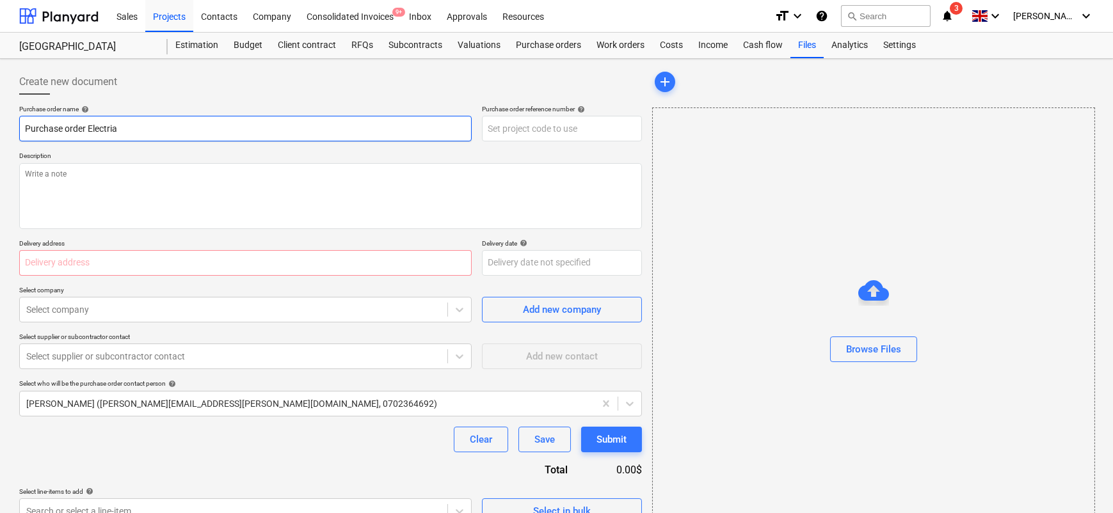
type input "Purchase order Electri"
type textarea "x"
type input "Purchase order Electric"
type textarea "x"
type input "Purchase order Electrica"
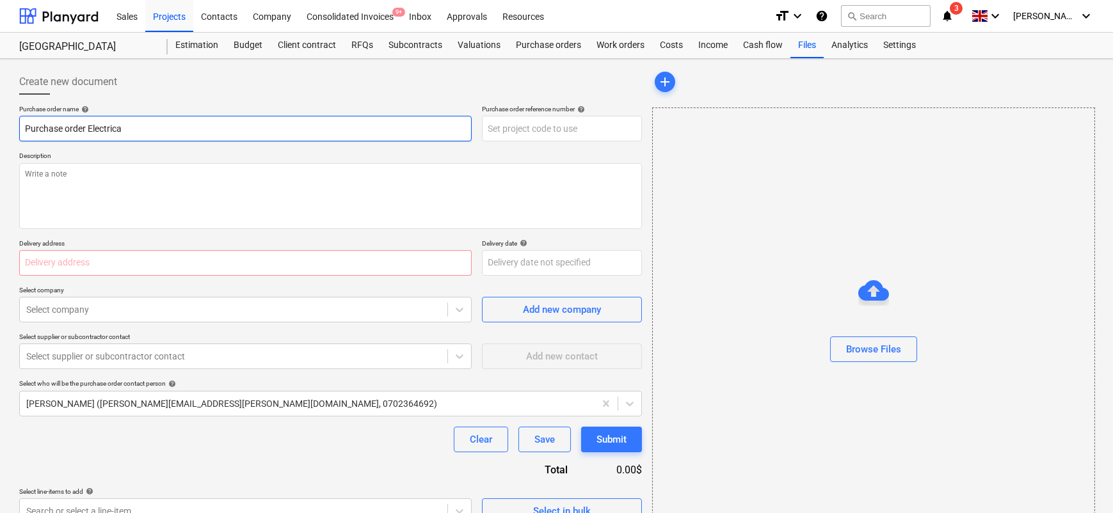
type textarea "x"
type input "Purchase order Electrical"
type textarea "x"
type input "Purchase order Electrical"
type textarea "x"
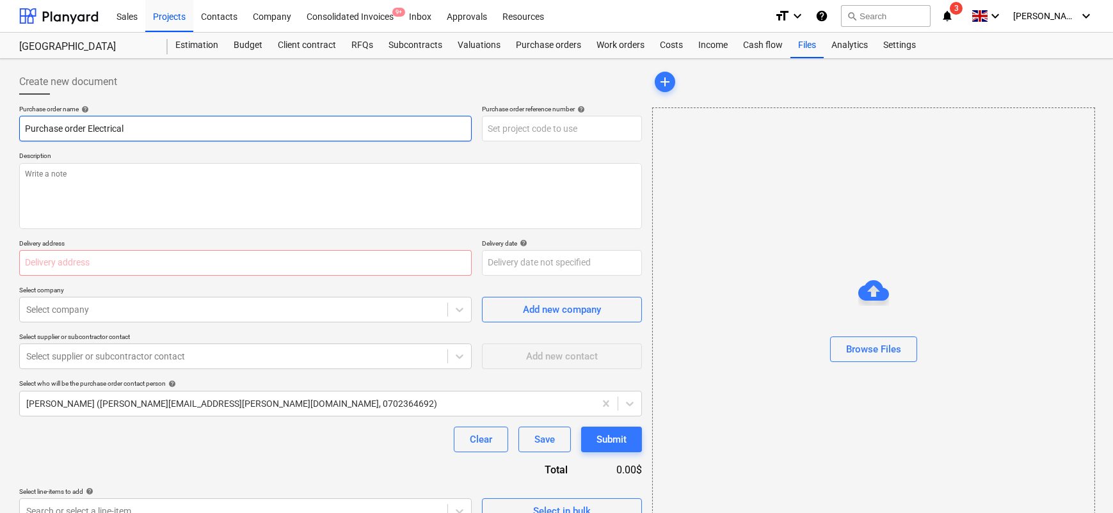
type input "Purchase order Electrical w"
type textarea "x"
type input "Purchase order Electrical wi"
type textarea "x"
type input "Purchase order Electrical wir"
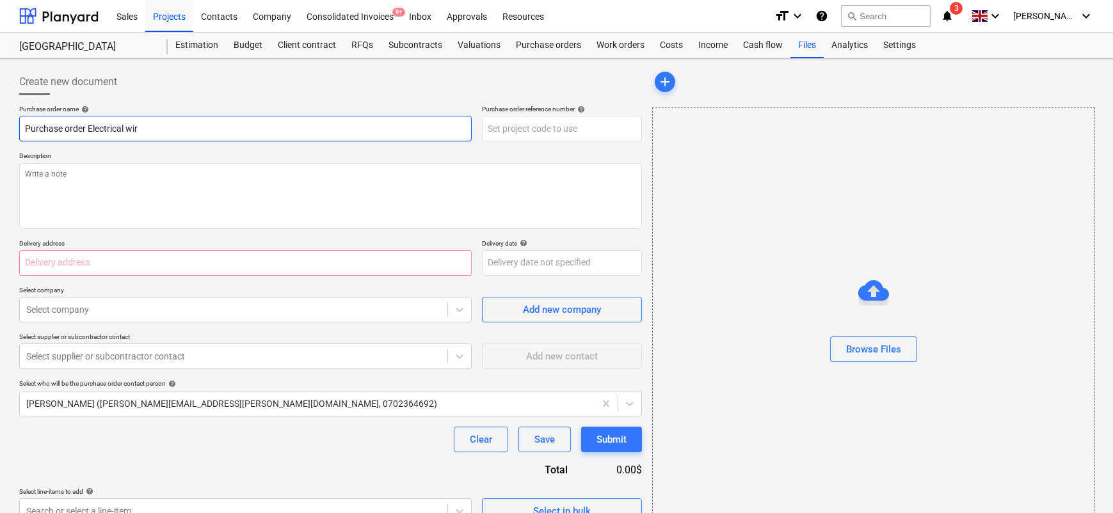
type textarea "x"
type input "Purchase order Electrical wire"
type textarea "x"
type input "Purchase order Electrical wires"
type textarea "x"
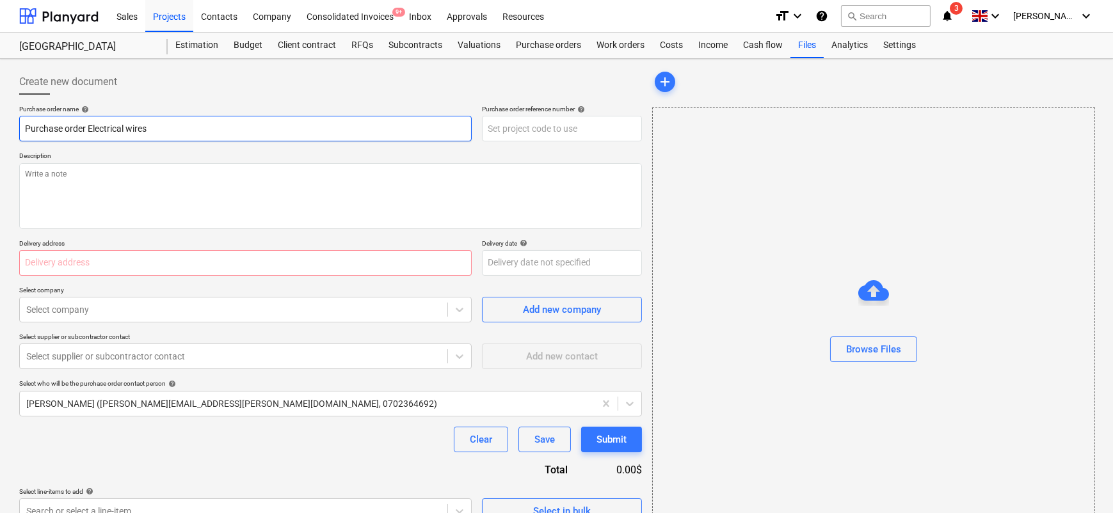
type input "Purchase order Electrical wire"
type textarea "x"
type input "Purchase order Electrical wires"
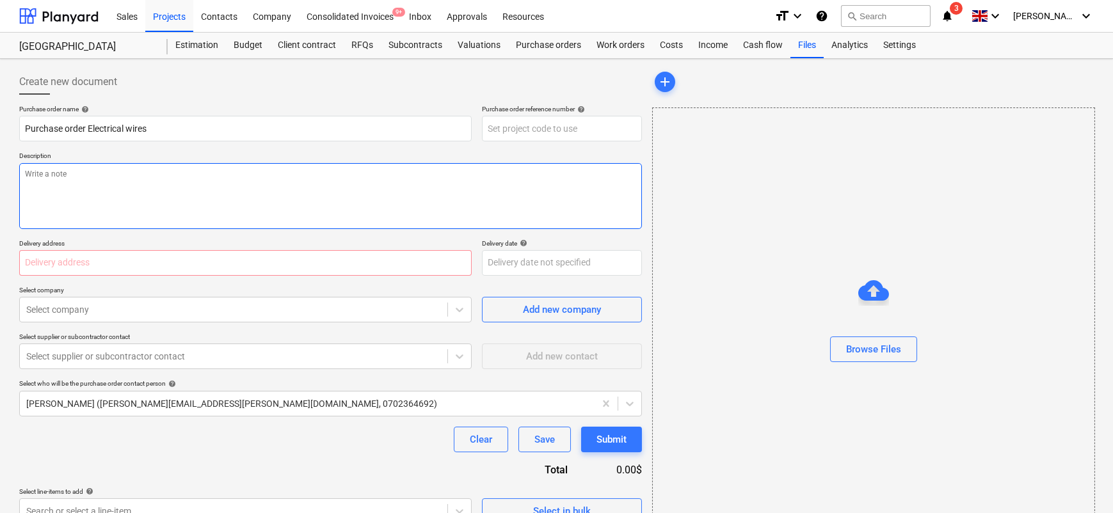
click at [105, 181] on textarea at bounding box center [330, 196] width 623 height 66
type textarea "x"
type textarea "W"
type textarea "x"
type textarea "We"
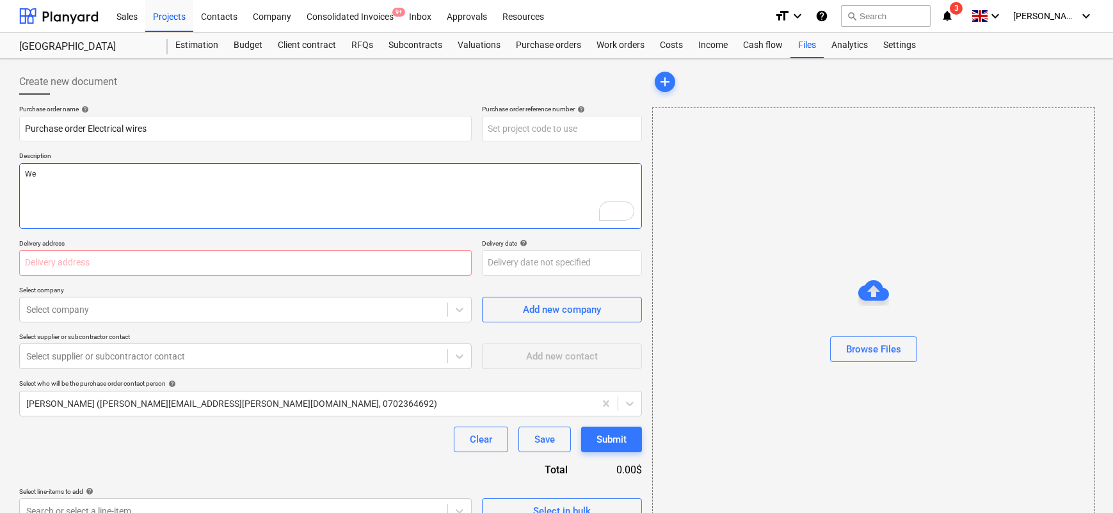
type textarea "x"
type textarea "We"
type textarea "x"
type textarea "We ne"
type textarea "x"
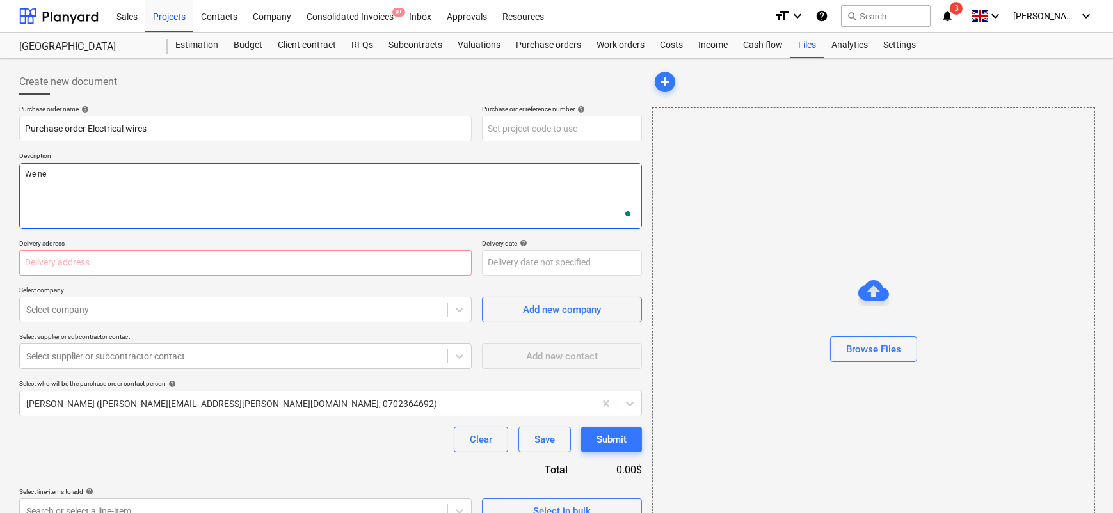
type textarea "We nee"
type textarea "x"
type textarea "We need"
type textarea "x"
type textarea "We need s"
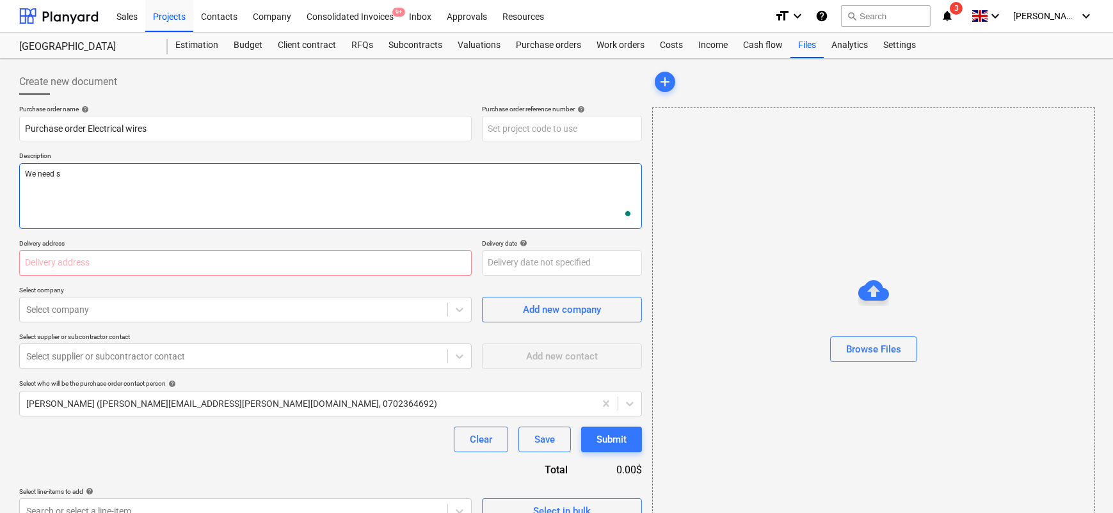
type textarea "x"
type textarea "We need st"
type textarea "x"
type textarea "We need stu"
type textarea "x"
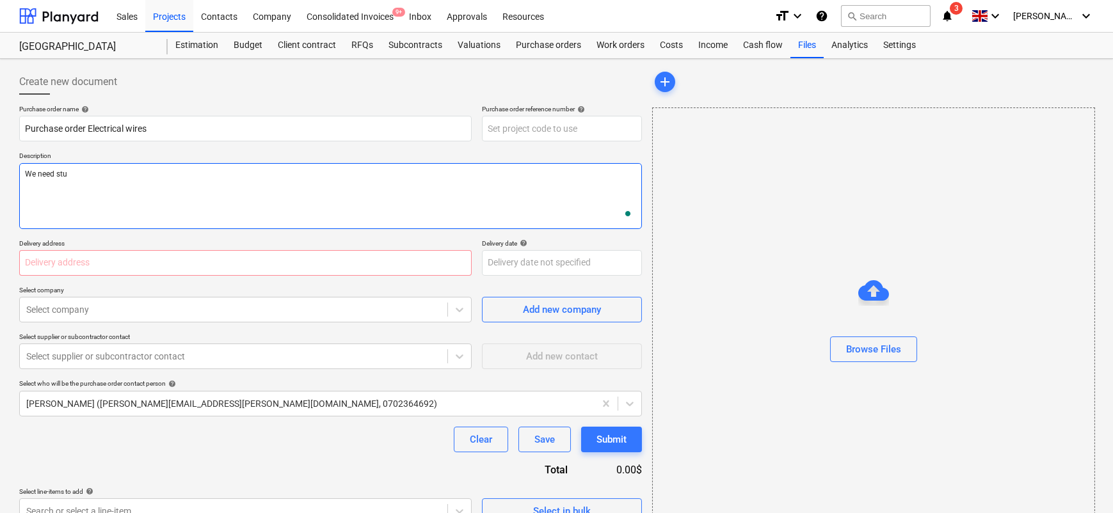
type textarea "We need stuf"
type textarea "x"
type textarea "We need stuff"
type textarea "x"
type textarea "We need stuff"
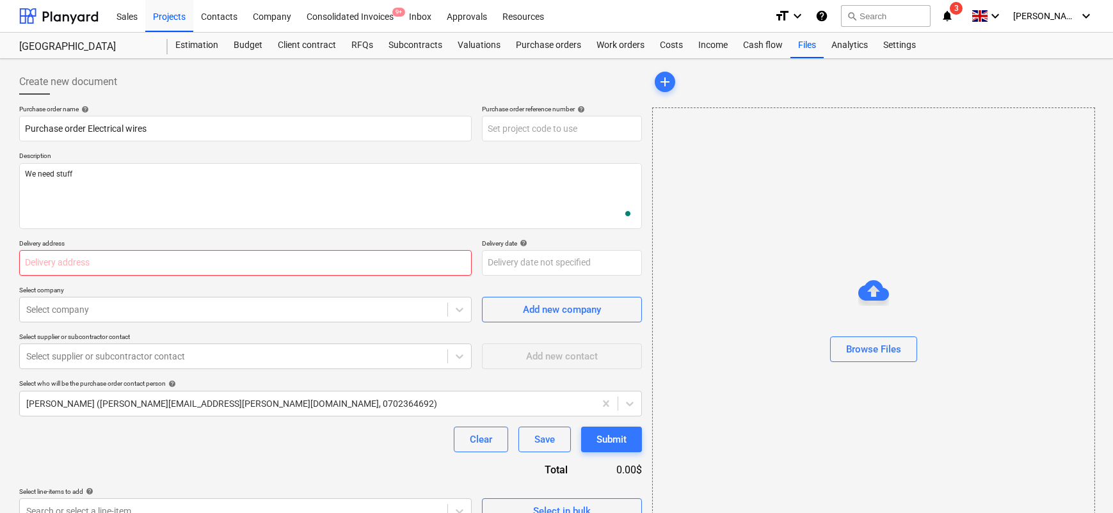
click at [39, 260] on input "text" at bounding box center [245, 263] width 453 height 26
click at [90, 268] on input "text" at bounding box center [245, 263] width 453 height 26
type textarea "x"
type input "So"
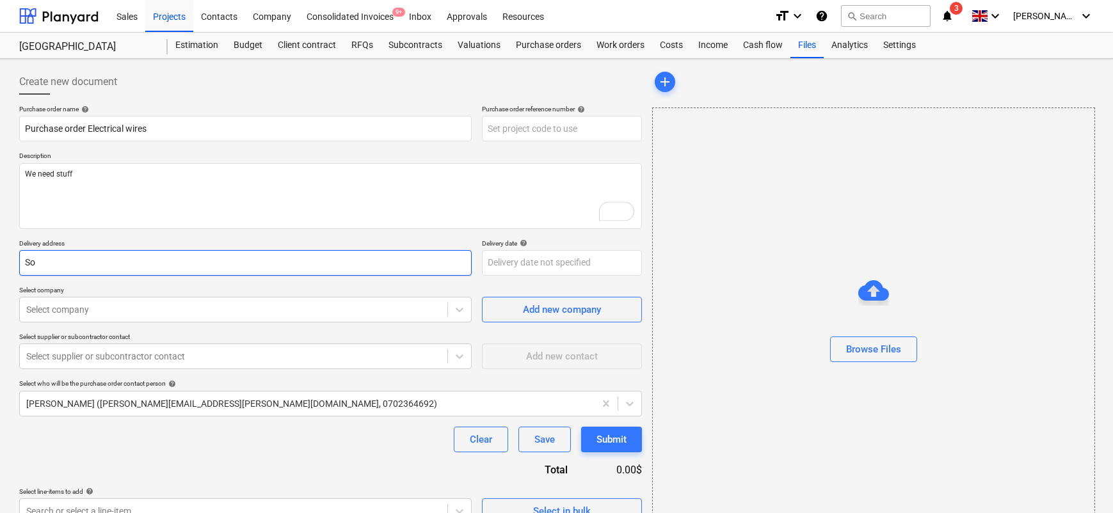
type textarea "x"
type input "S"
type textarea "x"
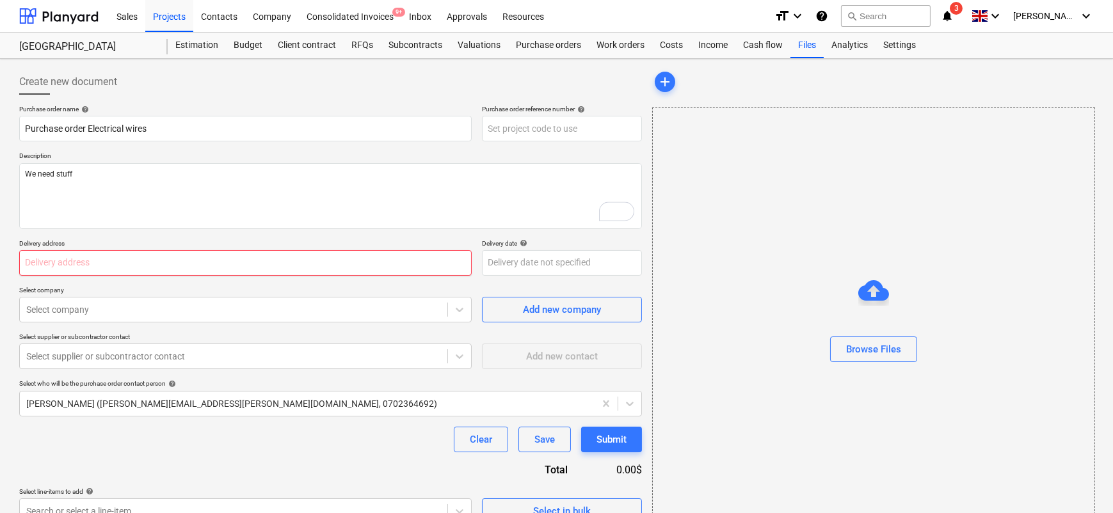
type textarea "x"
type input "A"
type textarea "x"
type input "Ad"
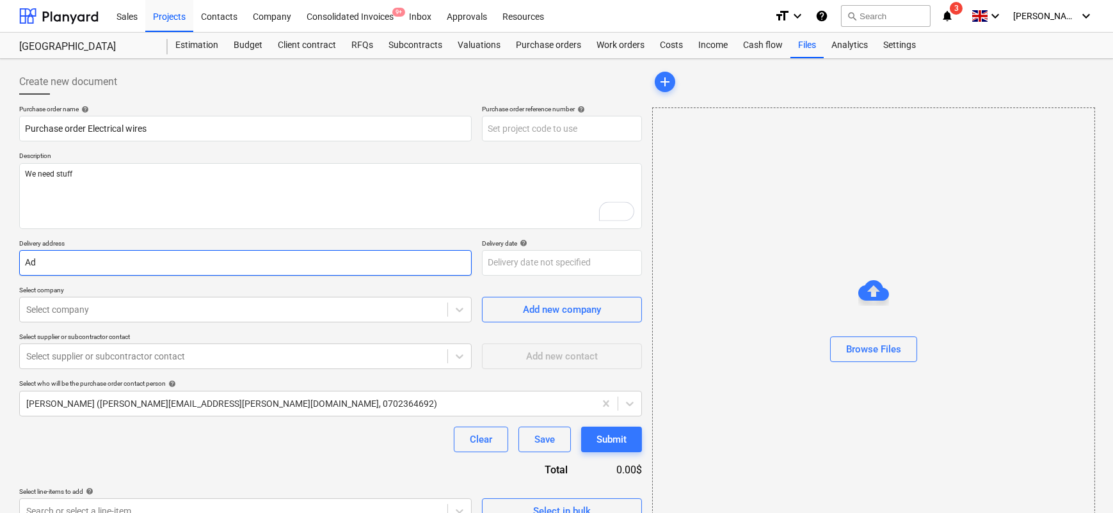
type textarea "x"
type input "Add"
type textarea "x"
type input "Addre"
type textarea "x"
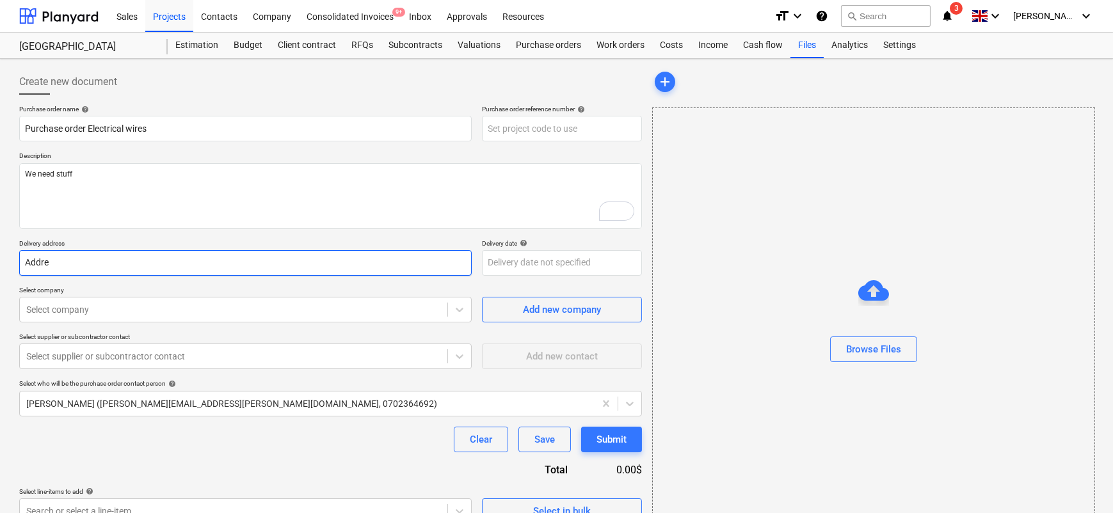
type input "Addres"
type textarea "x"
type input "Address"
type textarea "x"
type input "Address"
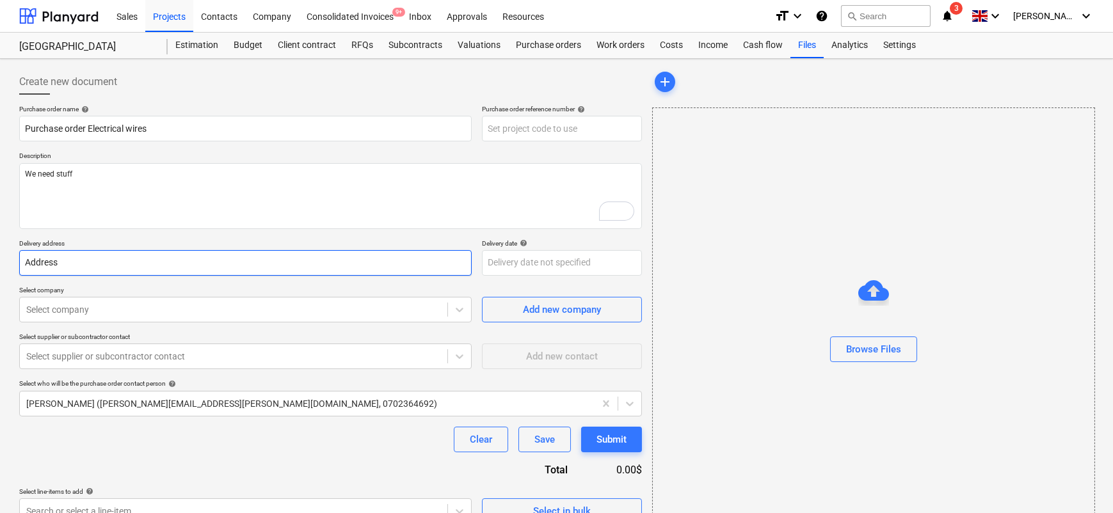
type textarea "x"
type input "Address"
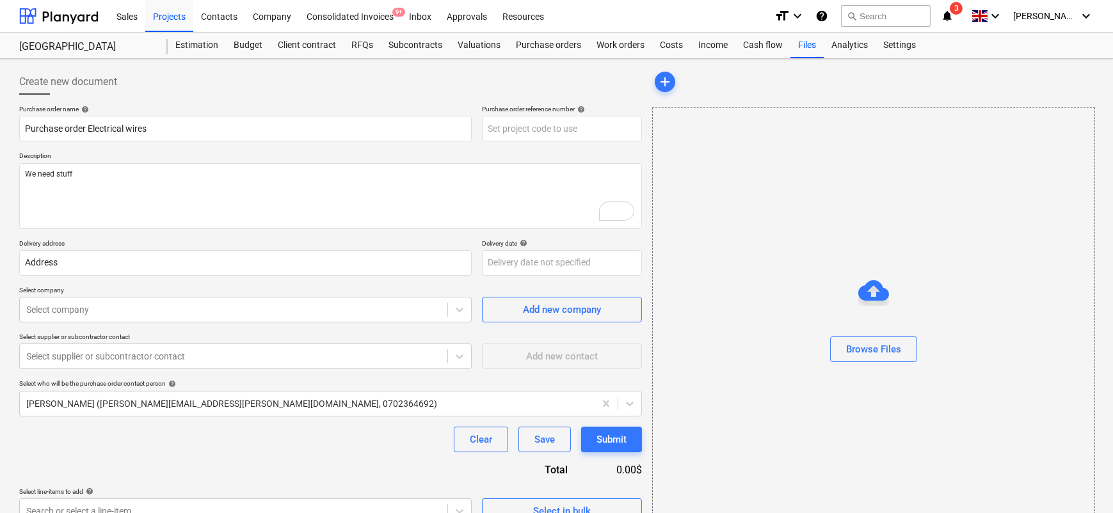
click at [135, 245] on p "Delivery address" at bounding box center [245, 244] width 453 height 11
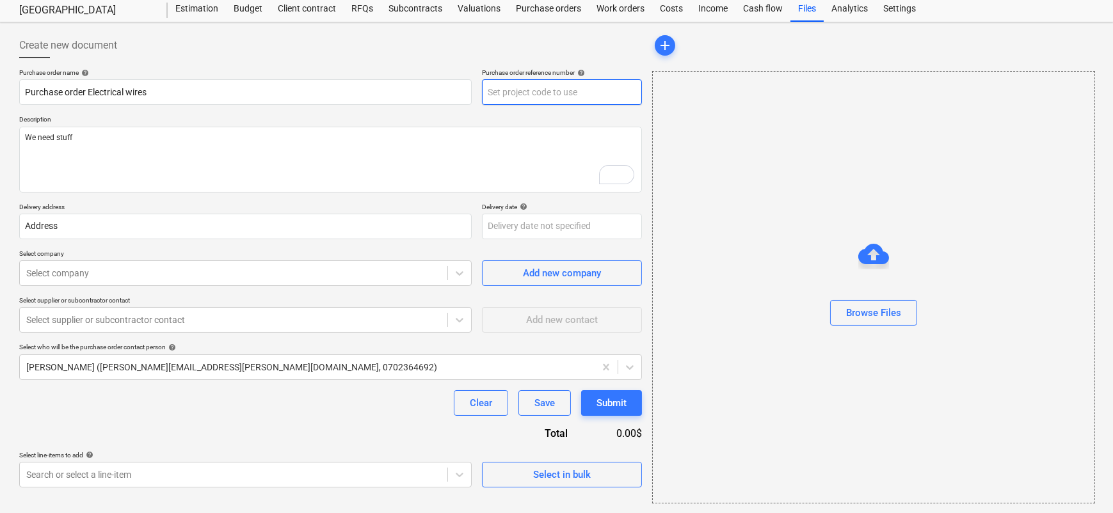
click at [517, 99] on input "text" at bounding box center [562, 92] width 160 height 26
type textarea "x"
type input "1"
type textarea "x"
type input "11"
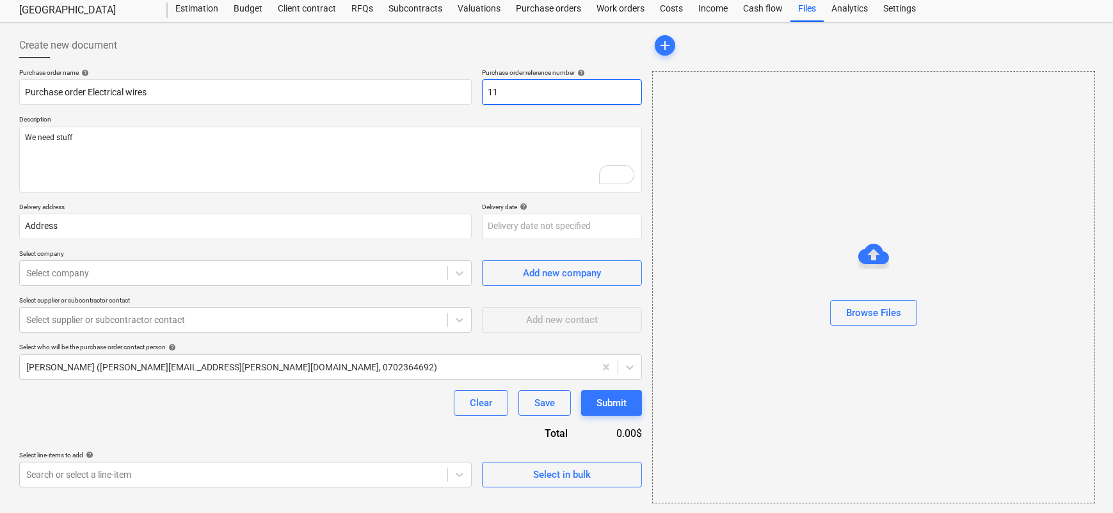
type textarea "x"
type input "112"
type textarea "x"
type input "1123"
type textarea "x"
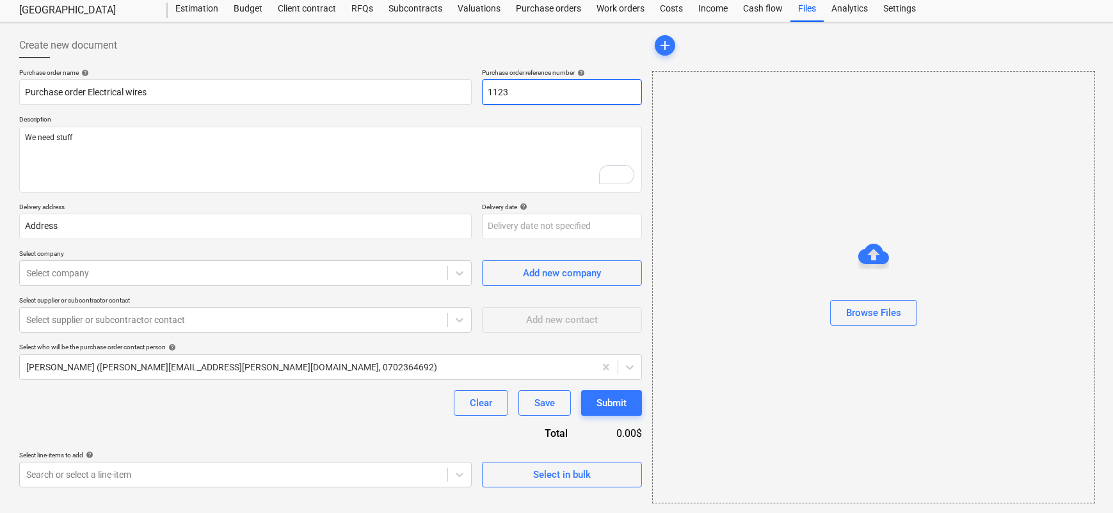
type input "1123-"
type textarea "x"
type input "1123-"
type textarea "x"
type input "1123-"
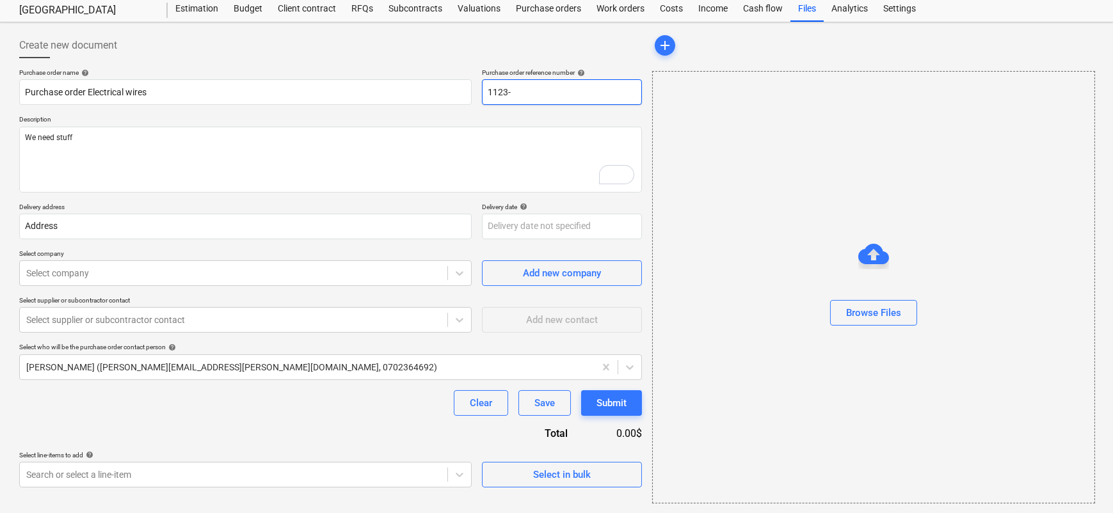
type textarea "x"
type input "1123-P"
type textarea "x"
type input "1123-PO"
type textarea "x"
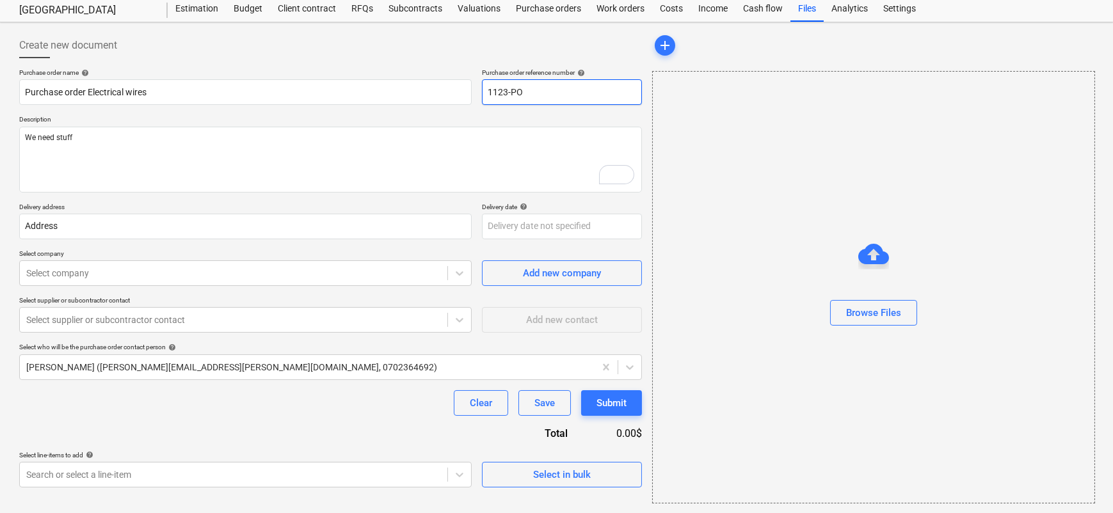
type input "1123-PO-"
type textarea "x"
type input "1123-PO-1"
type textarea "x"
type input "1123-PO-12"
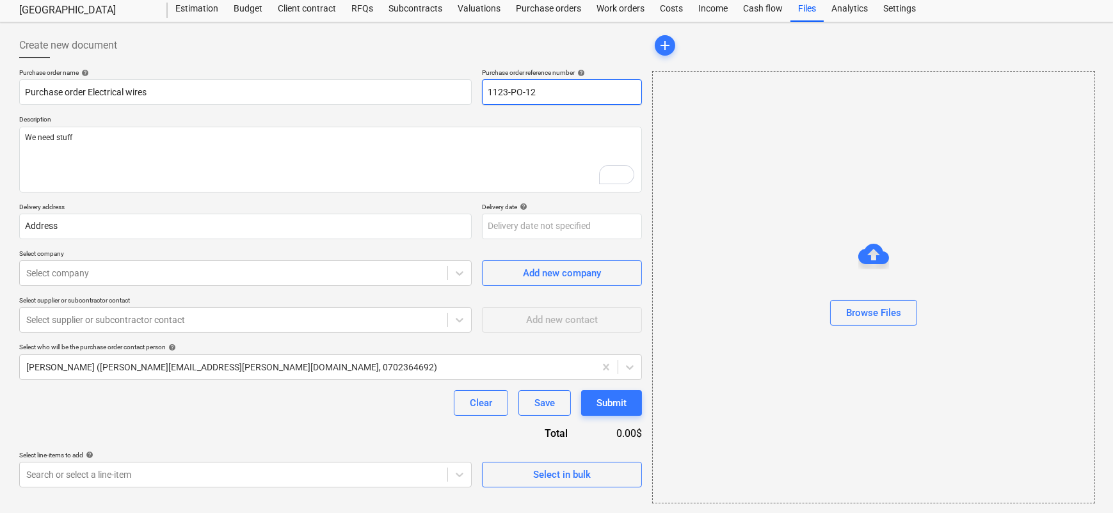
type textarea "x"
type input "1123-PO-1"
type textarea "x"
type input "1123-PO-"
type textarea "x"
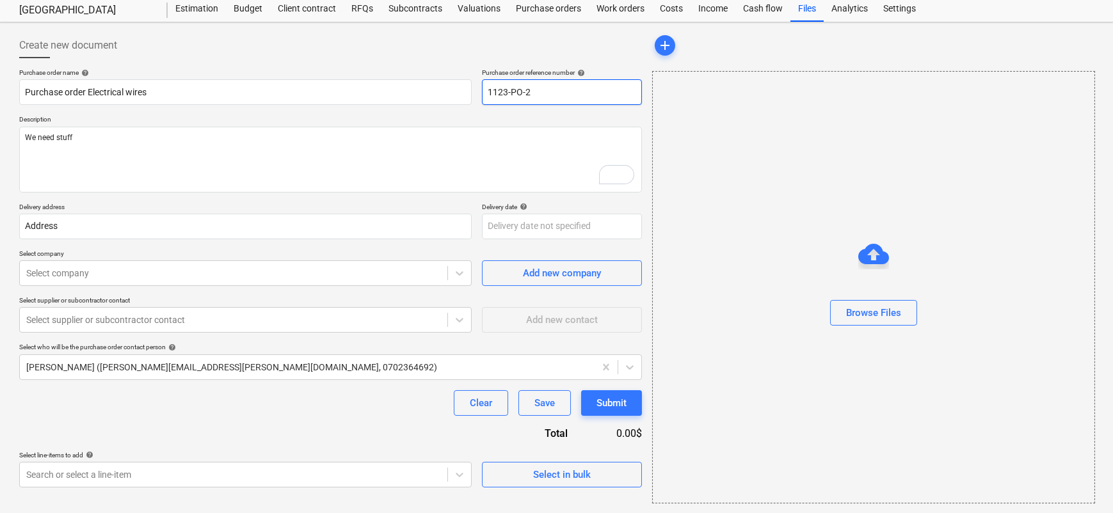
type input "1123-PO-2"
click at [531, 248] on div "Purchase order name help Purchase order Electrical wires Purchase order referen…" at bounding box center [330, 277] width 623 height 419
click at [533, 211] on p "Delivery date help" at bounding box center [562, 208] width 160 height 11
click at [528, 219] on body "Sales Projects Contacts Company Consolidated Invoices 9+ Inbox Approvals Resour…" at bounding box center [556, 220] width 1113 height 513
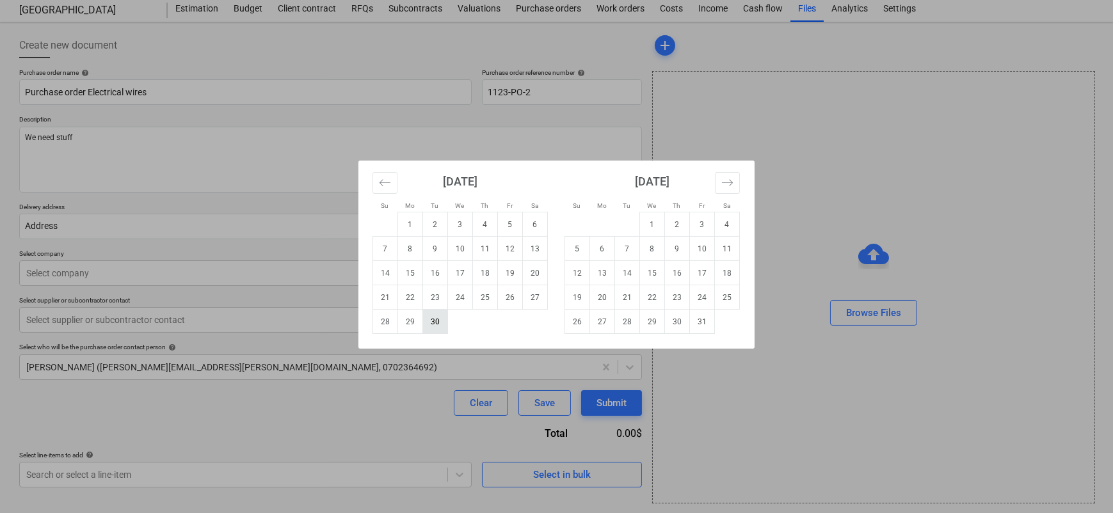
click at [437, 323] on td "30" at bounding box center [435, 322] width 25 height 24
type textarea "x"
type input "[DATE]"
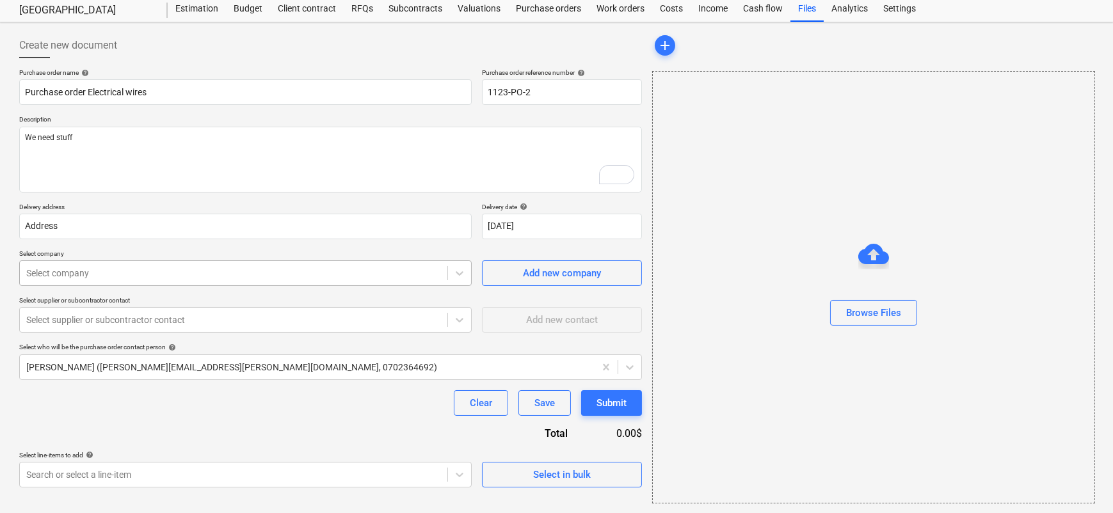
click at [325, 273] on div at bounding box center [233, 273] width 415 height 13
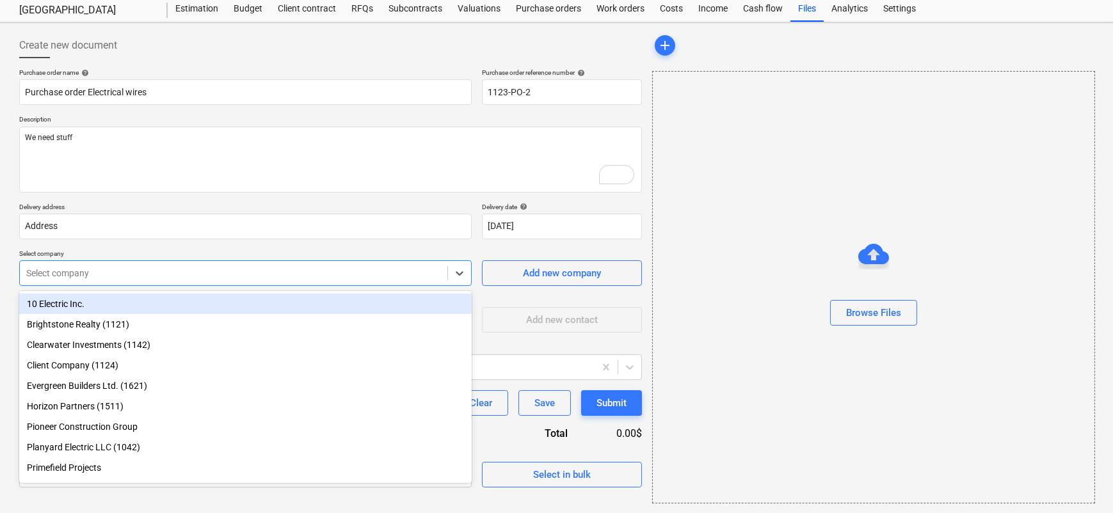
click at [303, 300] on div "10 Electric Inc." at bounding box center [245, 304] width 453 height 20
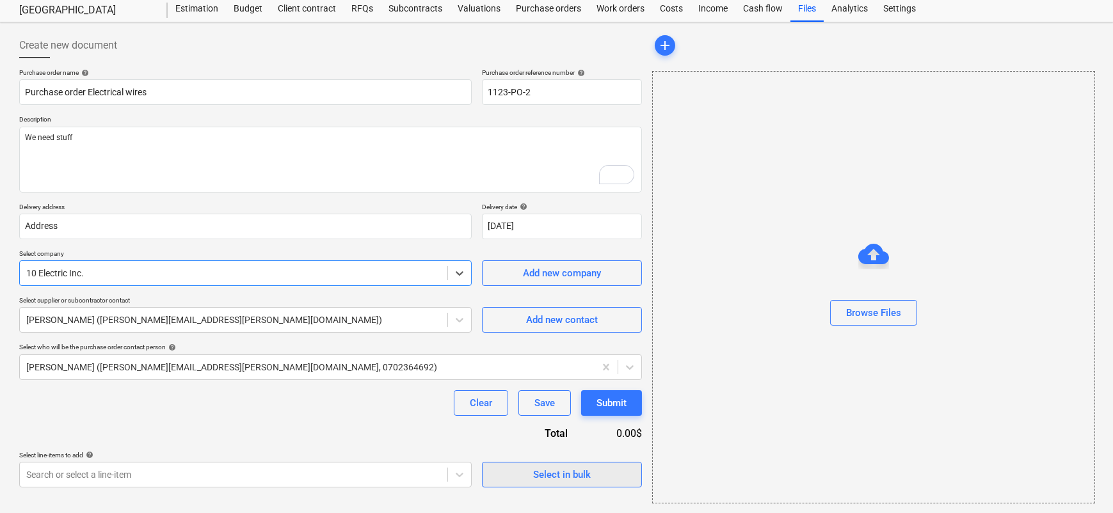
click at [494, 466] on button "Select in bulk" at bounding box center [562, 475] width 160 height 26
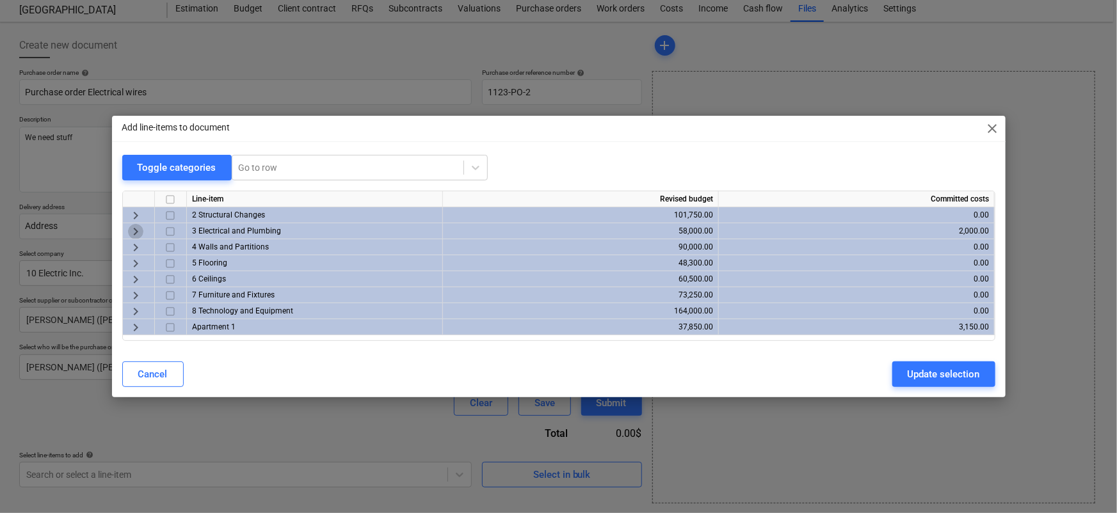
click at [136, 229] on span "keyboard_arrow_right" at bounding box center [135, 231] width 15 height 15
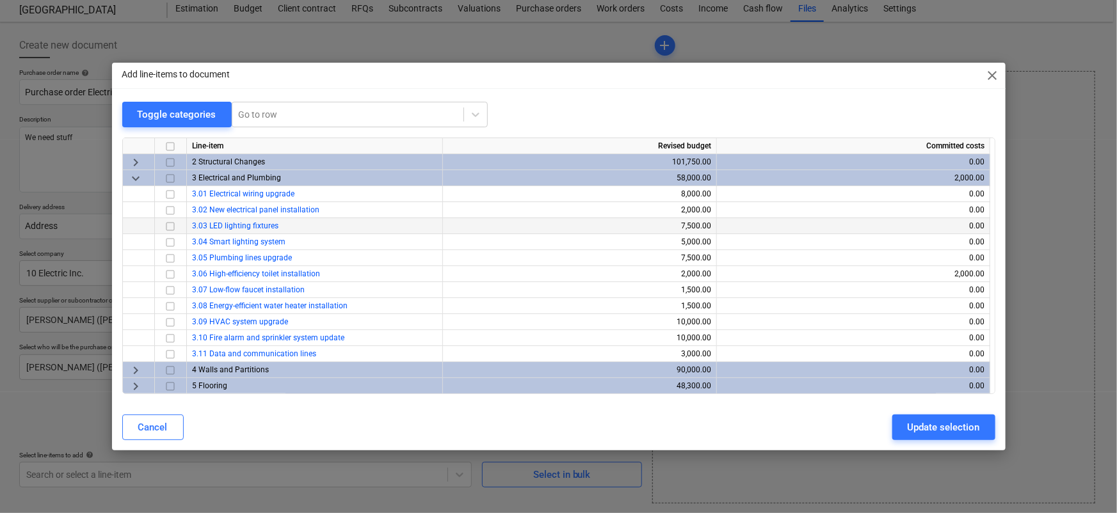
click at [168, 229] on input "checkbox" at bounding box center [170, 226] width 15 height 15
click at [170, 241] on input "checkbox" at bounding box center [170, 242] width 15 height 15
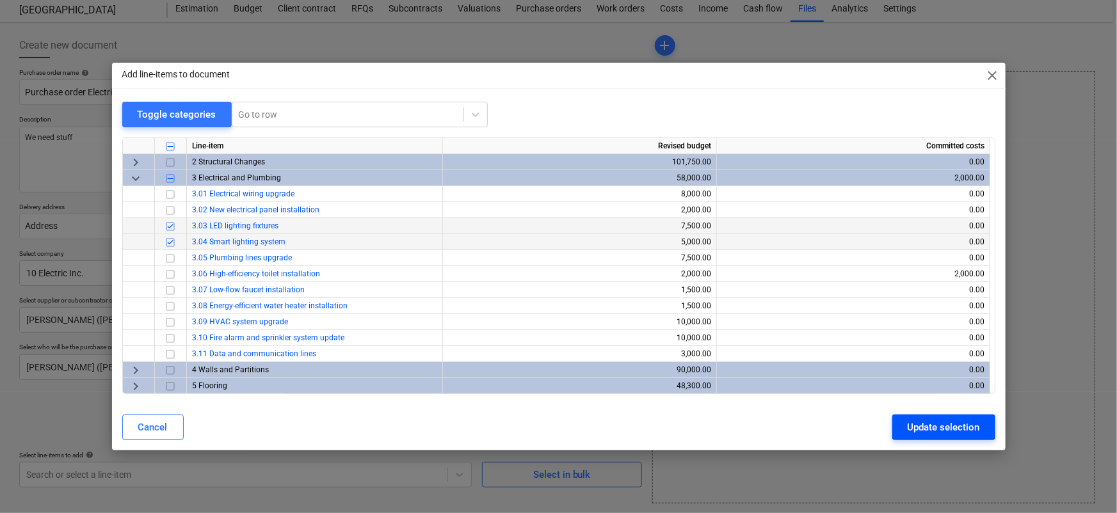
click at [909, 424] on div "Update selection" at bounding box center [944, 427] width 72 height 17
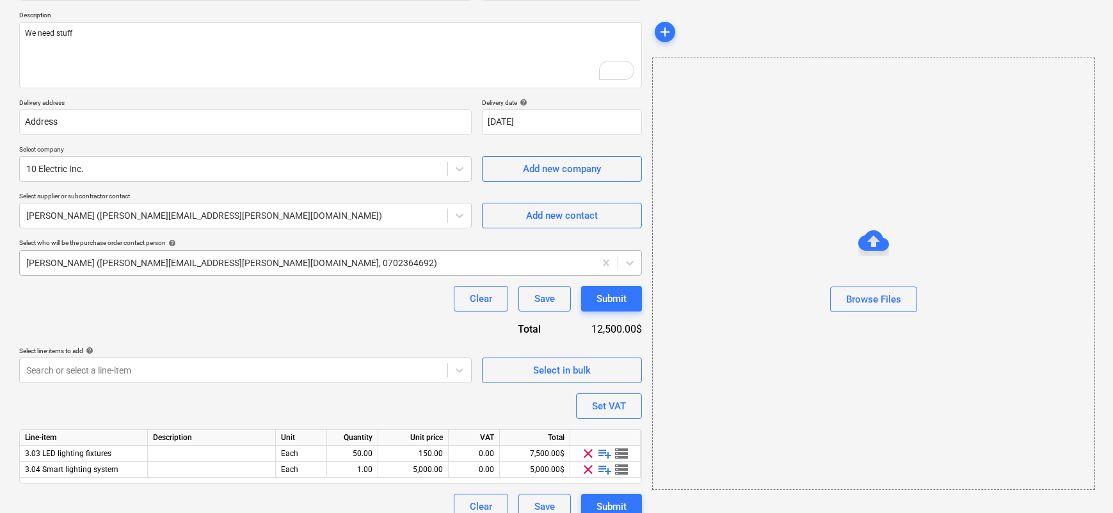
scroll to position [156, 0]
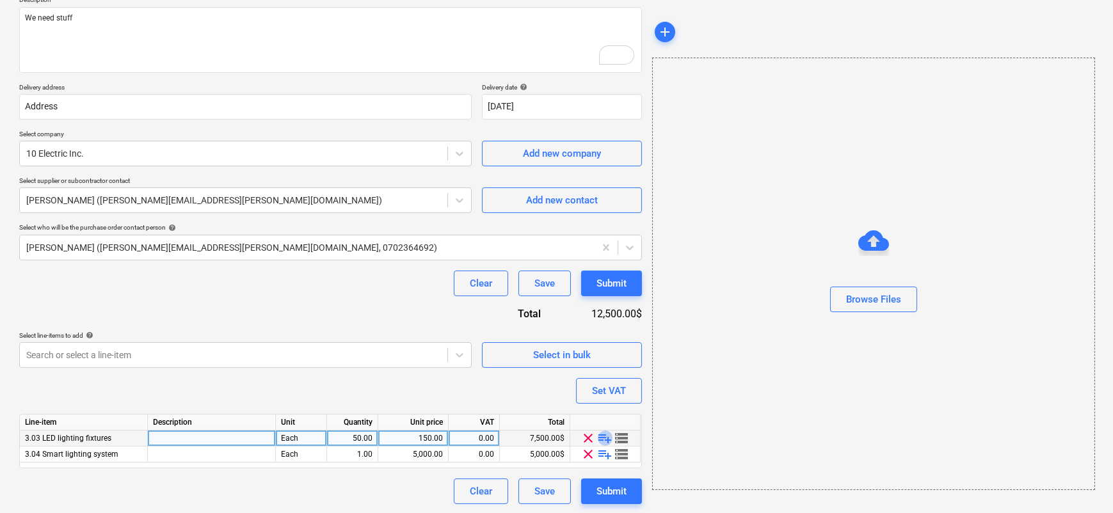
click at [604, 437] on span "playlist_add" at bounding box center [605, 438] width 15 height 15
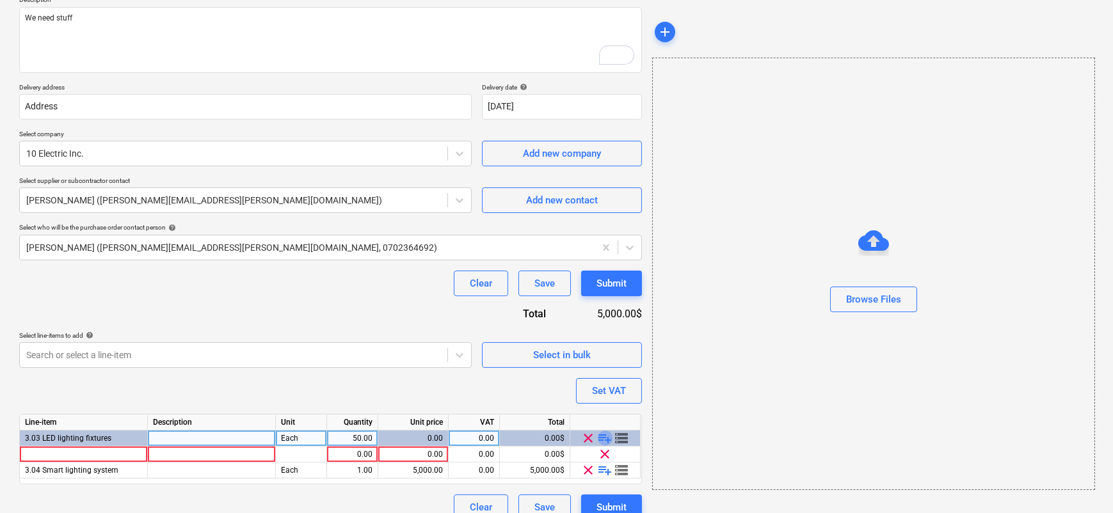
click at [604, 437] on span "playlist_add" at bounding box center [605, 438] width 15 height 15
type textarea "x"
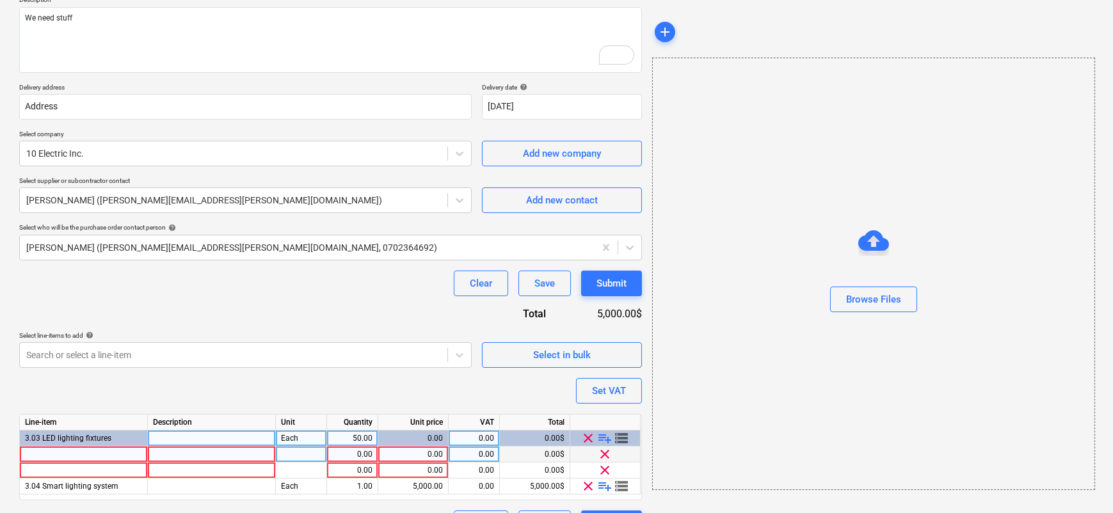
click at [65, 453] on div at bounding box center [84, 455] width 128 height 16
type input "Blue lights"
type textarea "x"
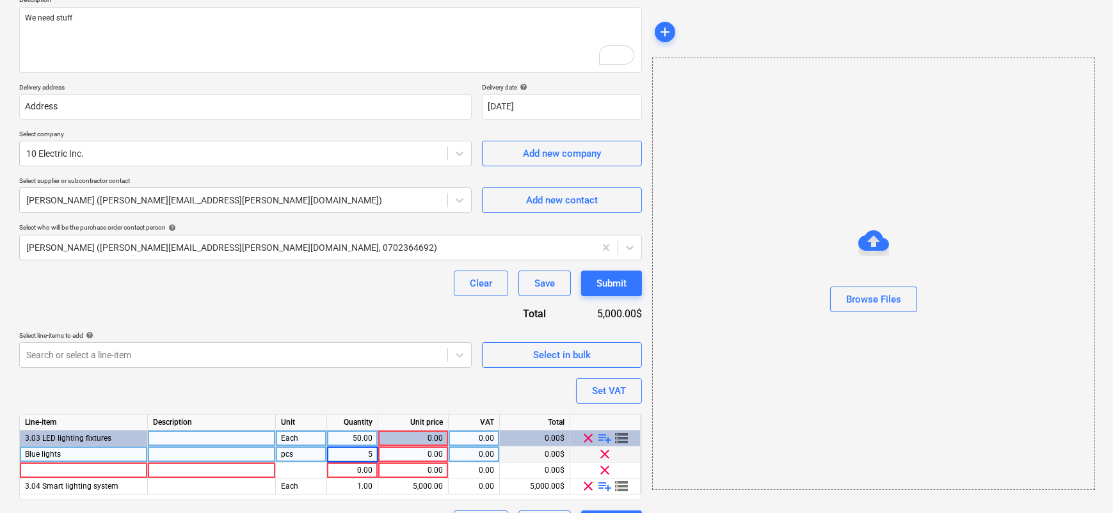
type input "50"
type textarea "x"
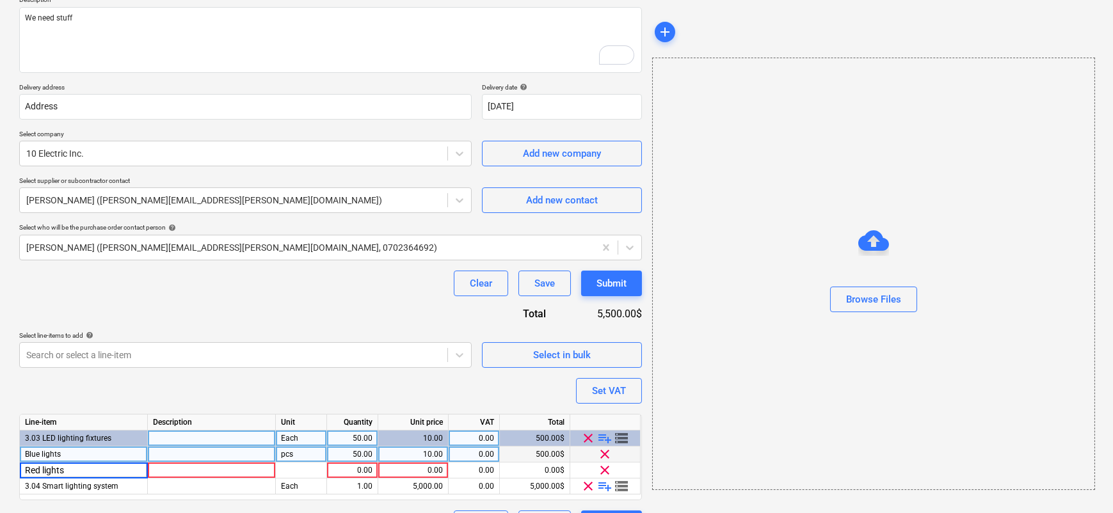
type input "Red lights"
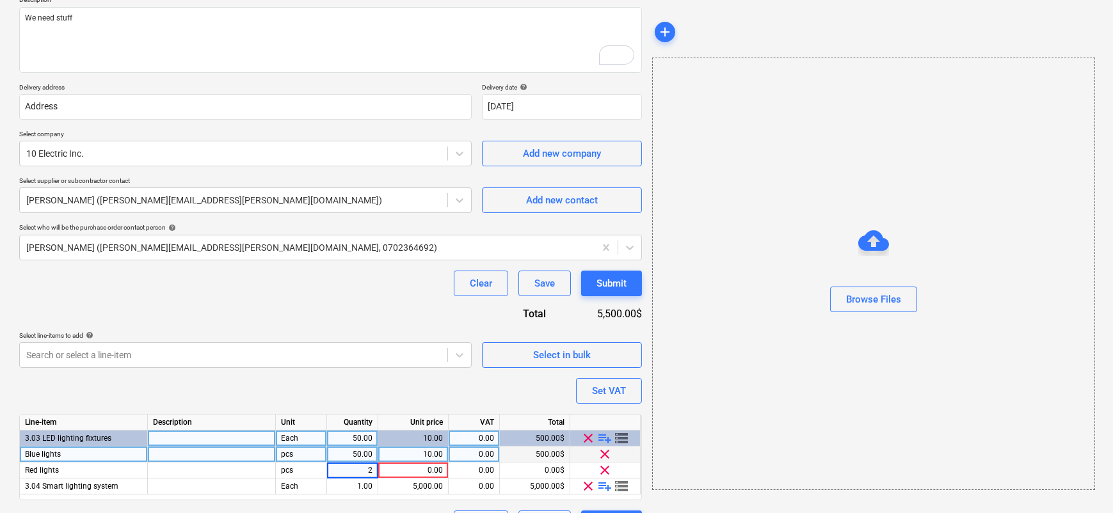
type textarea "x"
type input "20"
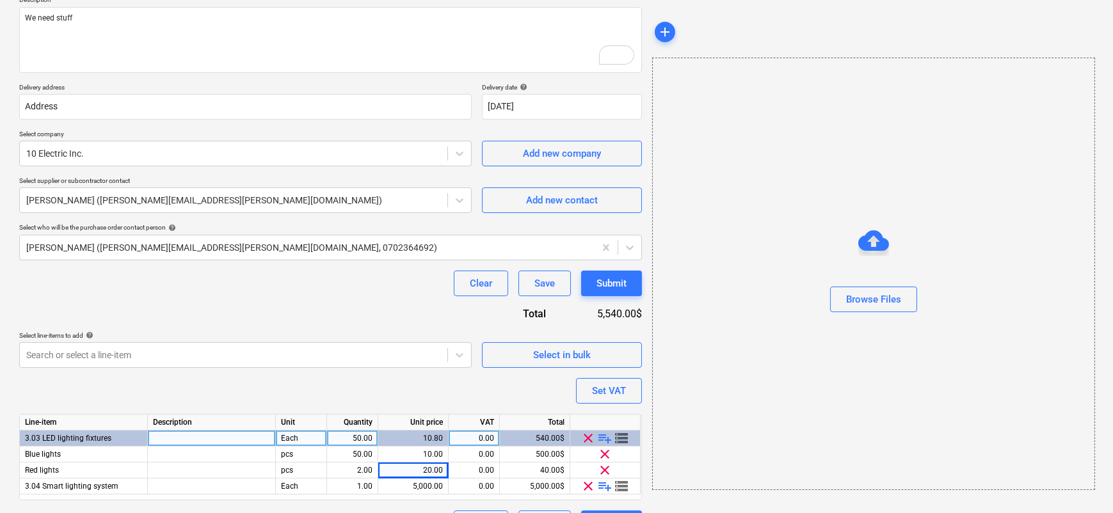
type textarea "x"
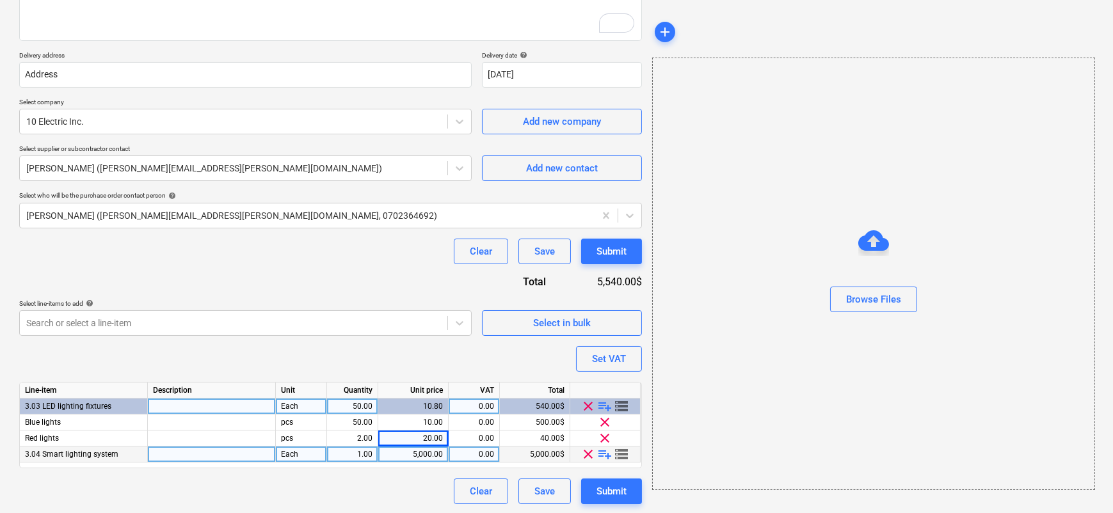
click at [436, 455] on div "5,000.00" at bounding box center [413, 455] width 60 height 16
type input "6000"
click at [377, 345] on div "Purchase order name help Purchase order Electrical wires Purchase order referen…" at bounding box center [330, 211] width 623 height 588
click at [214, 325] on body "Sales Projects Contacts Company Consolidated Invoices 9+ Inbox Approvals Resour…" at bounding box center [556, 68] width 1113 height 513
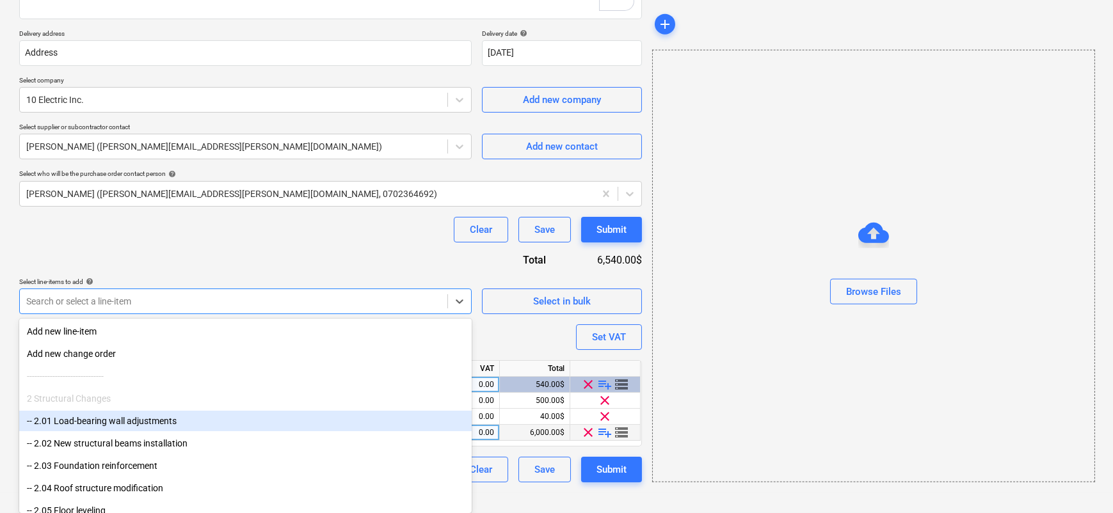
scroll to position [305, 0]
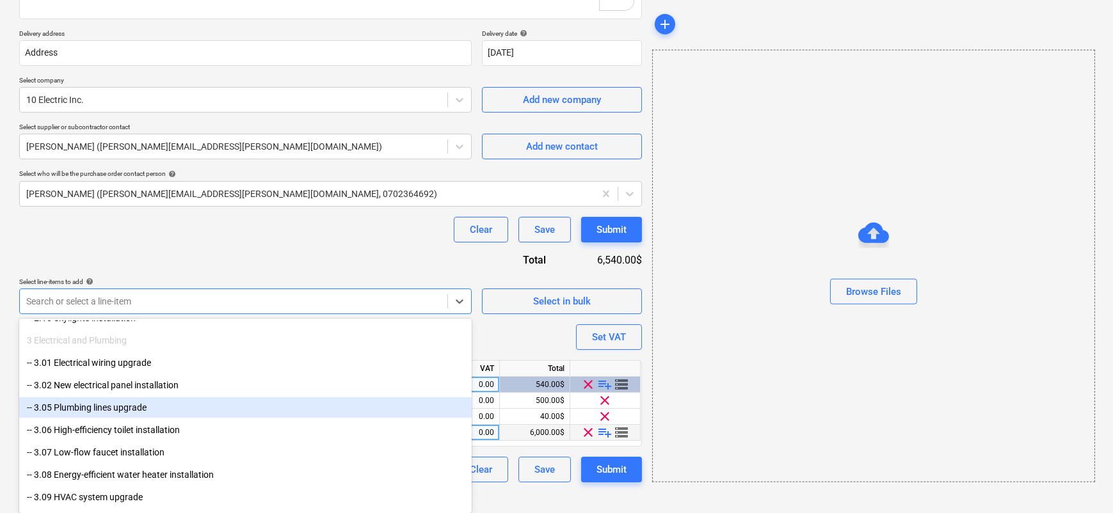
click at [121, 408] on div "-- 3.05 Plumbing lines upgrade" at bounding box center [245, 408] width 453 height 20
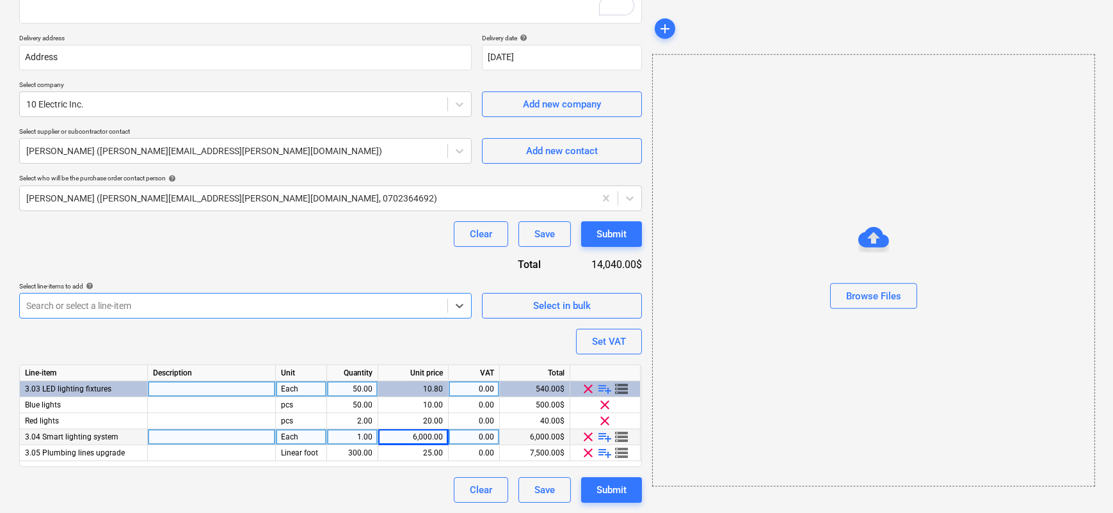
scroll to position [205, 0]
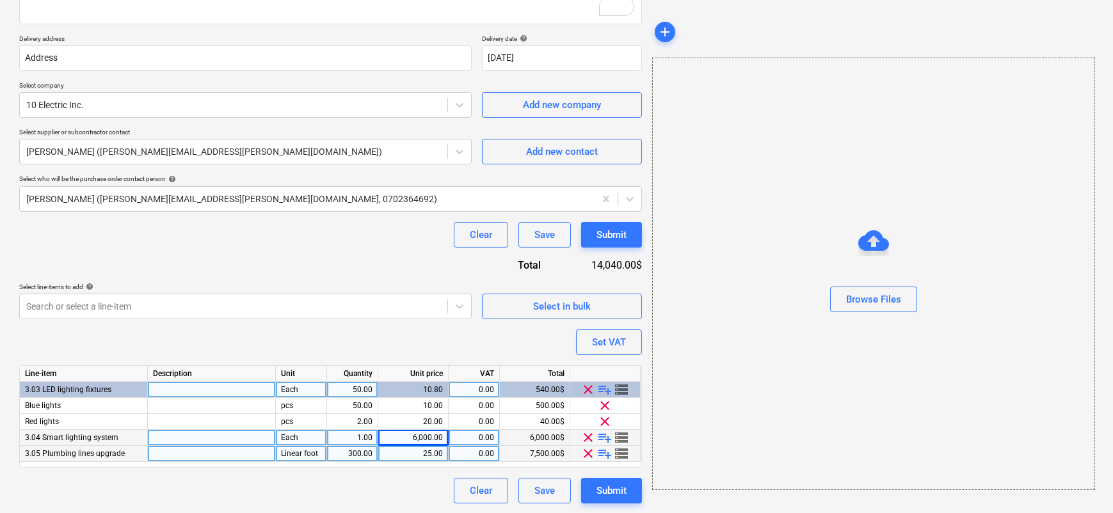
click at [625, 453] on span "storage" at bounding box center [622, 453] width 15 height 15
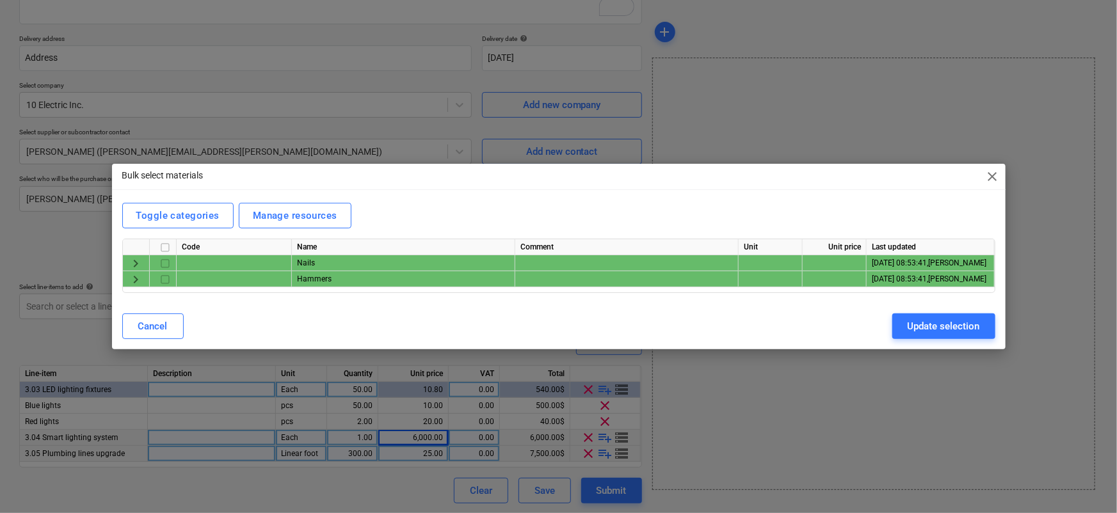
click at [144, 261] on div "keyboard_arrow_right" at bounding box center [136, 263] width 27 height 16
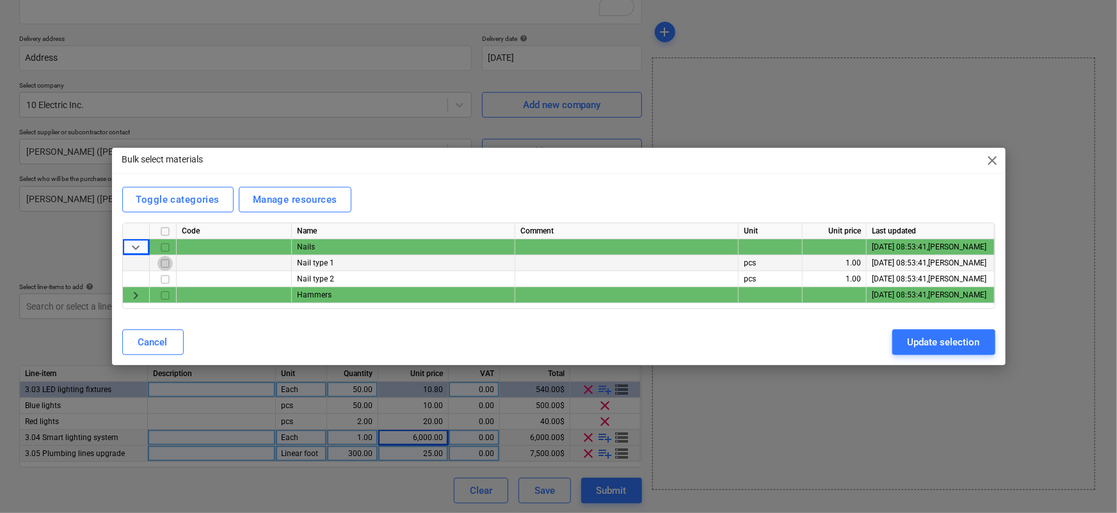
click at [168, 265] on input "checkbox" at bounding box center [164, 263] width 15 height 15
click at [168, 276] on input "checkbox" at bounding box center [164, 279] width 15 height 15
click at [906, 334] on button "Update selection" at bounding box center [943, 343] width 103 height 26
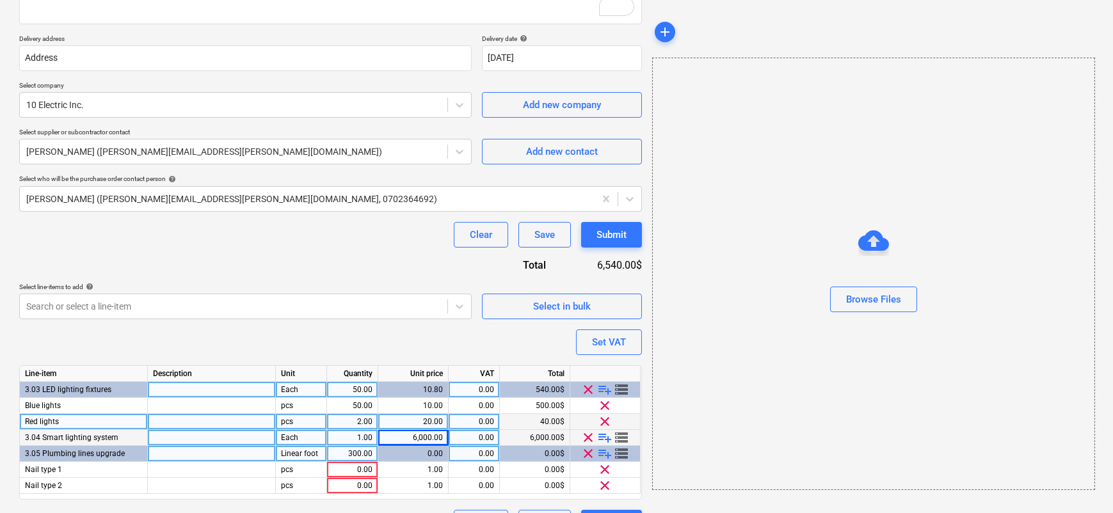
scroll to position [237, 0]
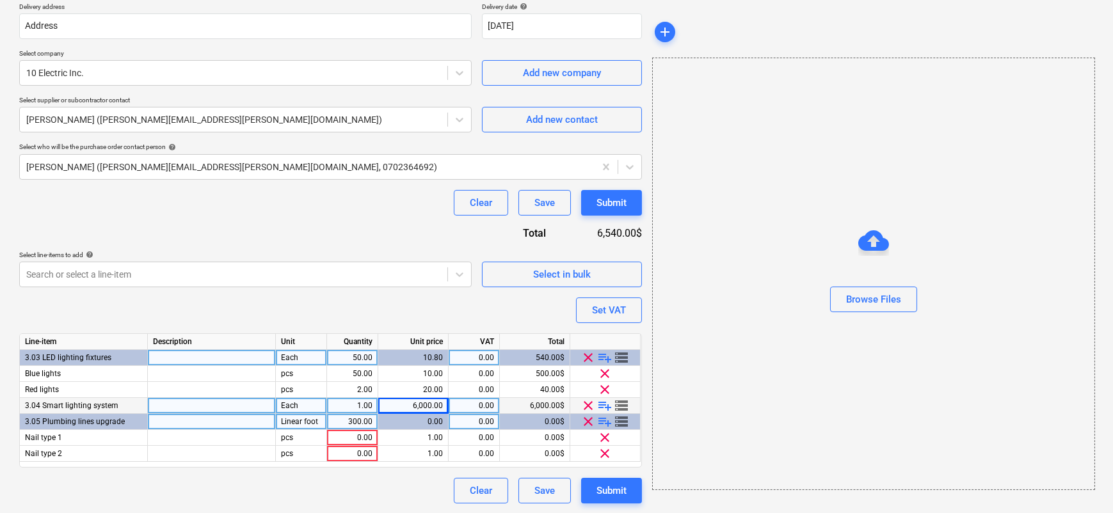
click at [589, 420] on span "clear" at bounding box center [588, 421] width 15 height 15
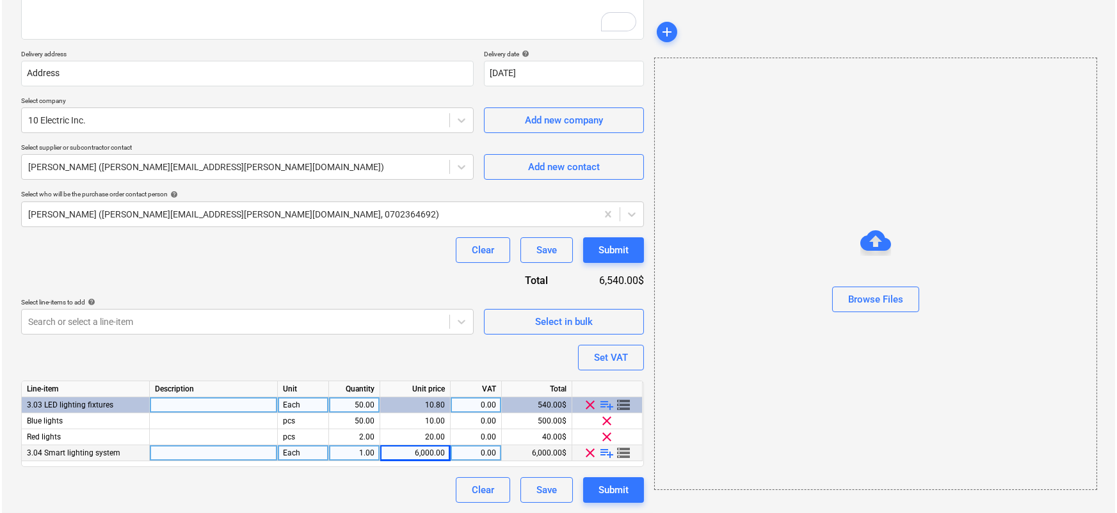
scroll to position [188, 0]
click at [597, 485] on div "Submit" at bounding box center [612, 491] width 30 height 17
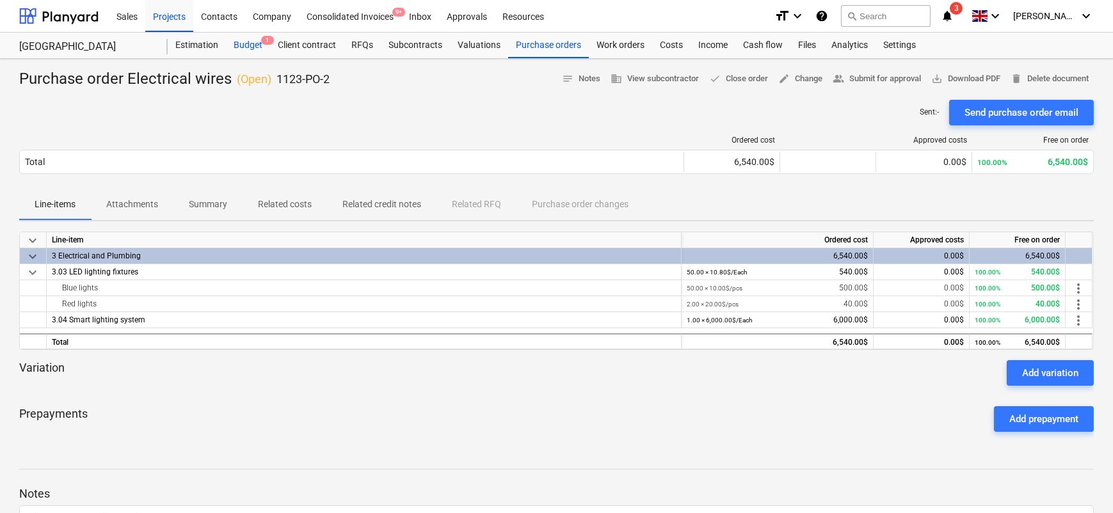
click at [252, 42] on div "Budget 1" at bounding box center [248, 46] width 44 height 26
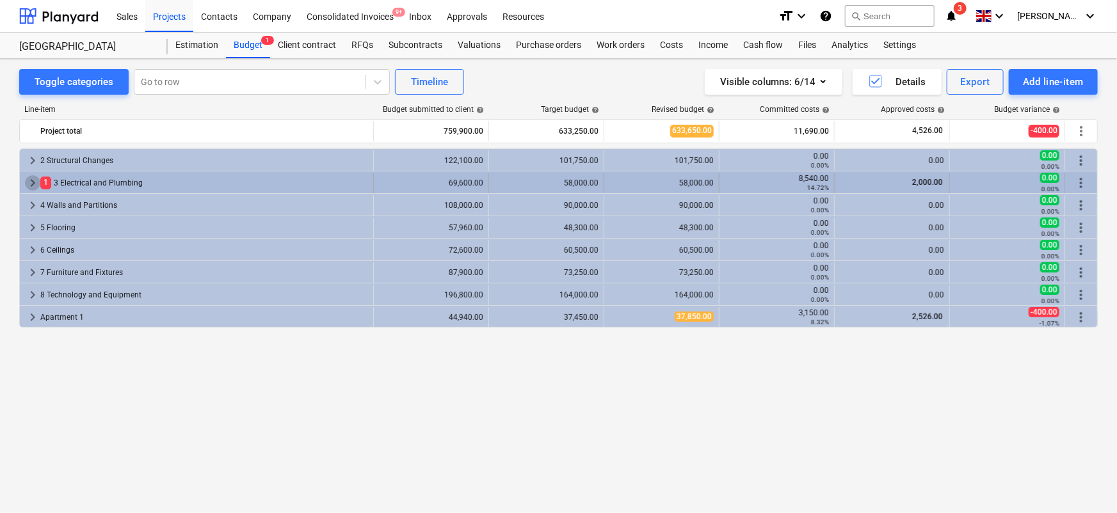
click at [31, 181] on span "keyboard_arrow_right" at bounding box center [32, 182] width 15 height 15
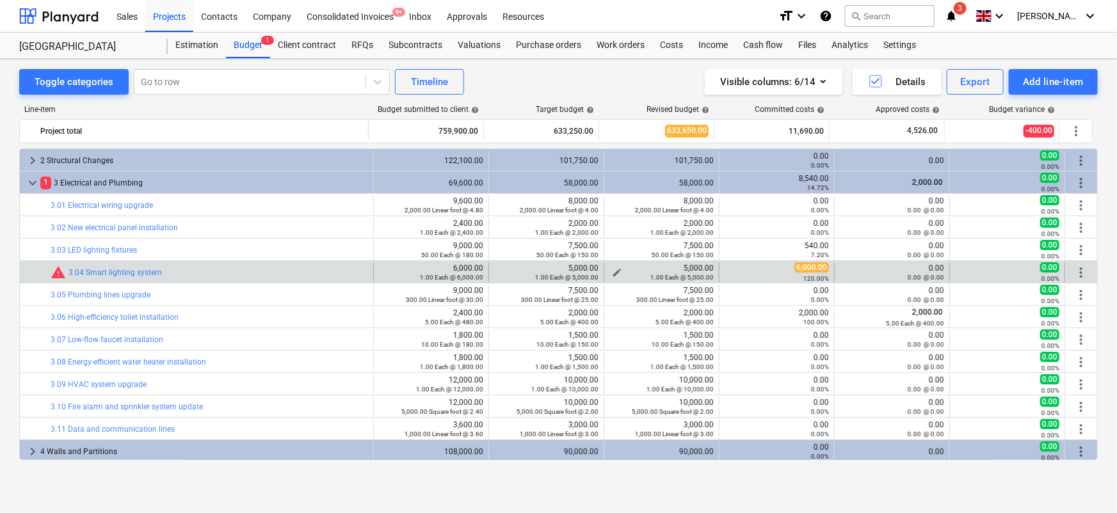
click at [615, 273] on div "1.00 Each @ 5,000.00" at bounding box center [661, 277] width 104 height 9
click at [613, 270] on span "edit" at bounding box center [617, 273] width 10 height 10
type textarea "x"
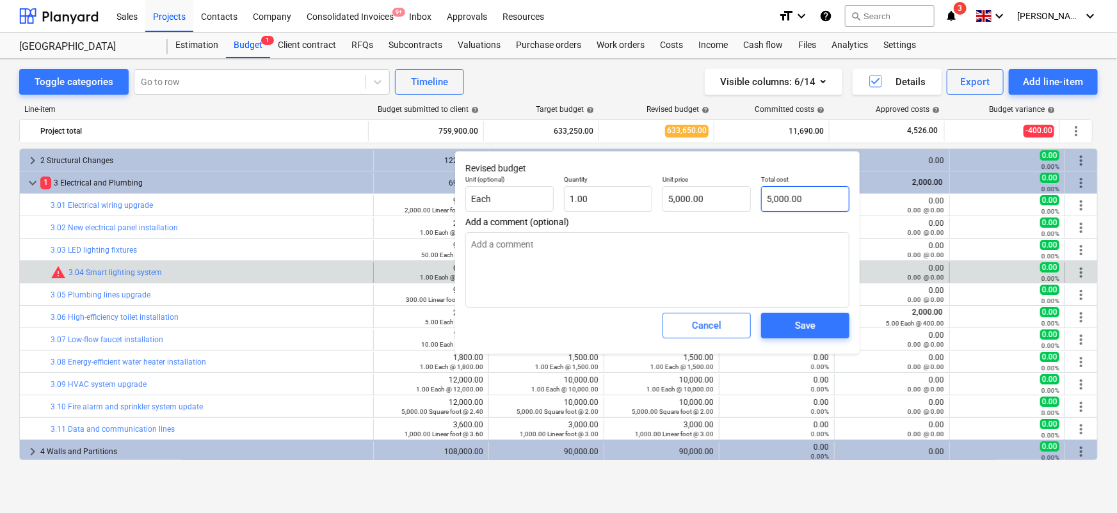
type input "5000"
click at [796, 204] on input "5000" at bounding box center [805, 199] width 88 height 26
type textarea "x"
type input "0.00"
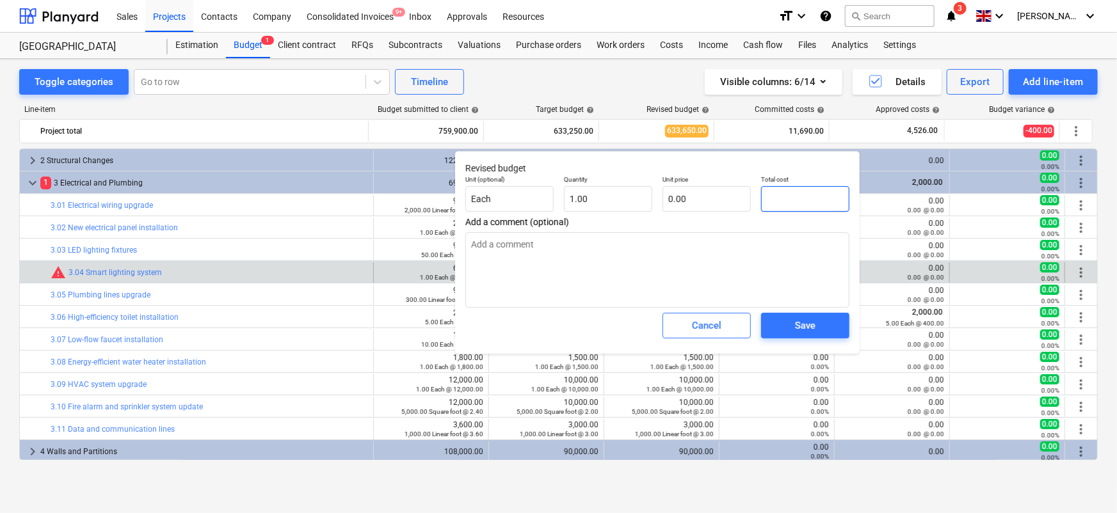
type textarea "x"
type input "6"
type input "6.00"
type textarea "x"
type input "60"
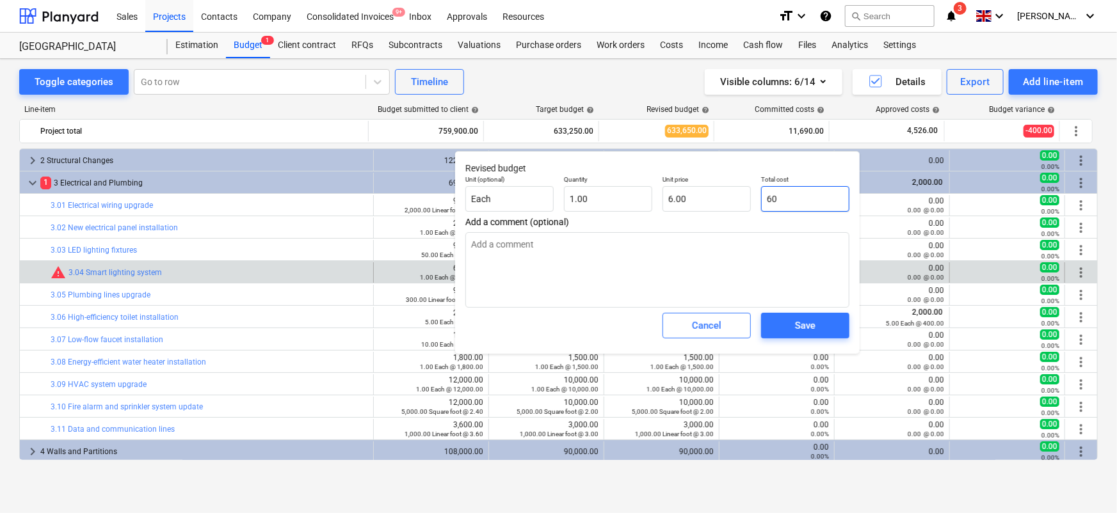
type input "60.00"
type textarea "x"
type input "600"
type input "600.00"
type textarea "x"
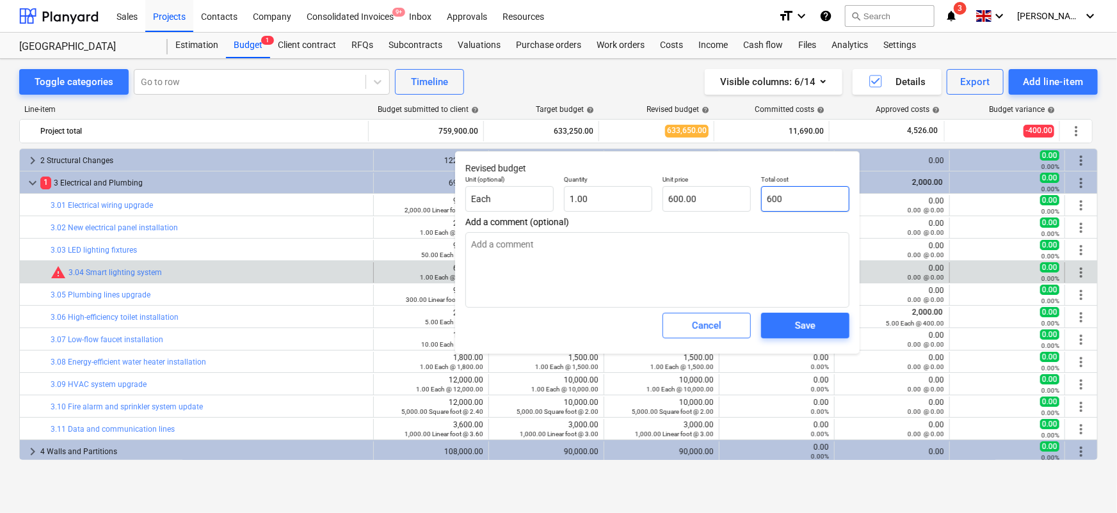
type input "6000"
type input "6,000.00"
type input "6000"
type textarea "x"
type input "6,000.00"
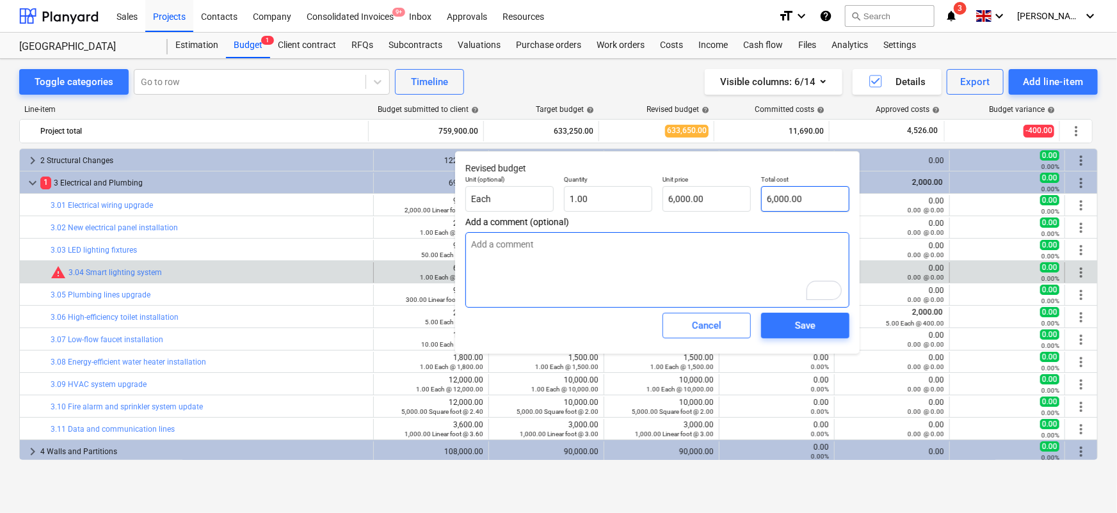
type textarea "x"
type textarea "P"
type textarea "x"
type textarea "Pr"
type textarea "x"
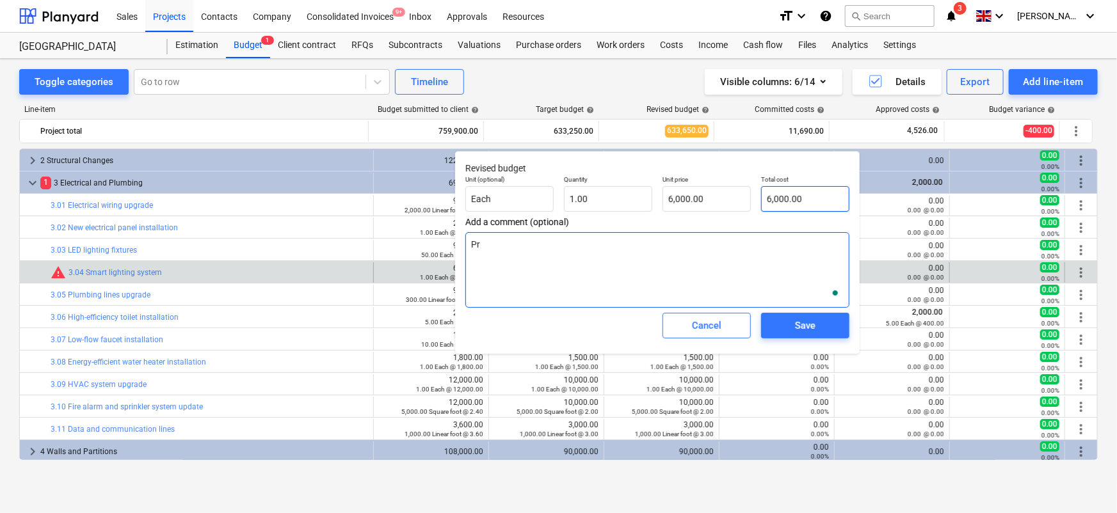
type textarea "Pri"
type textarea "x"
type textarea "Pric"
type textarea "x"
type textarea "Price"
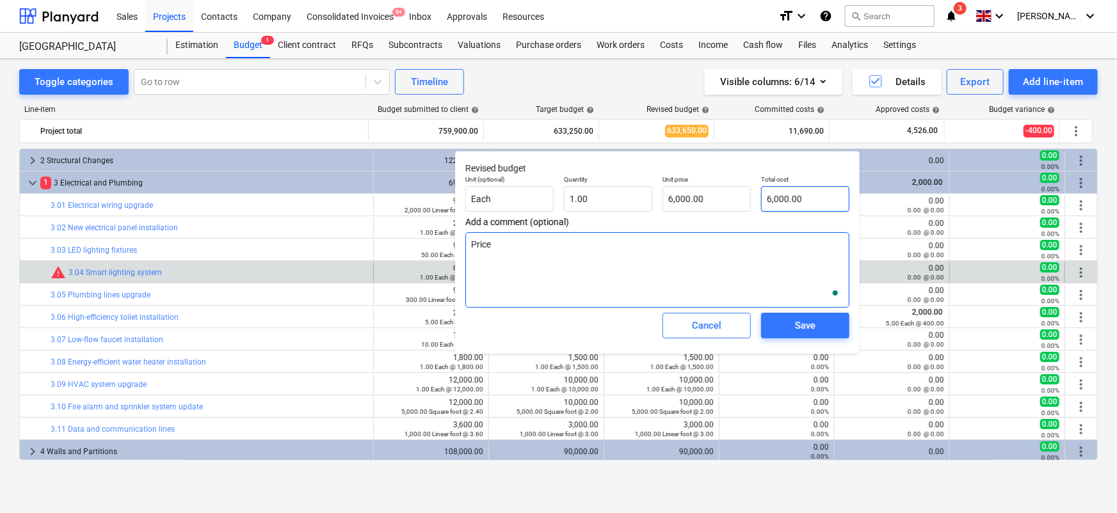
type textarea "x"
type textarea "Price"
type textarea "x"
type textarea "Price i"
type textarea "x"
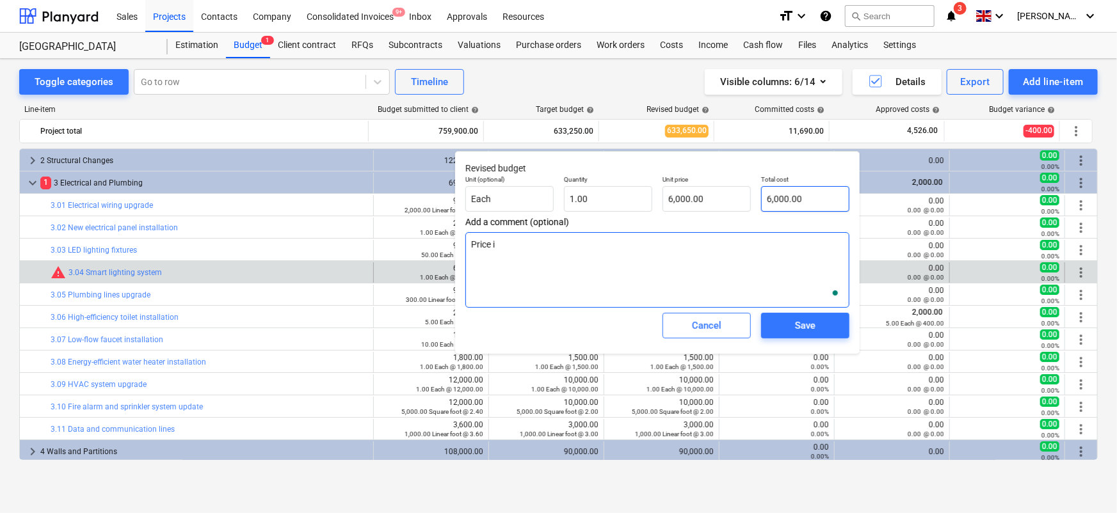
type textarea "Price in"
type textarea "x"
type textarea "Price inc"
type textarea "x"
type textarea "Price incr"
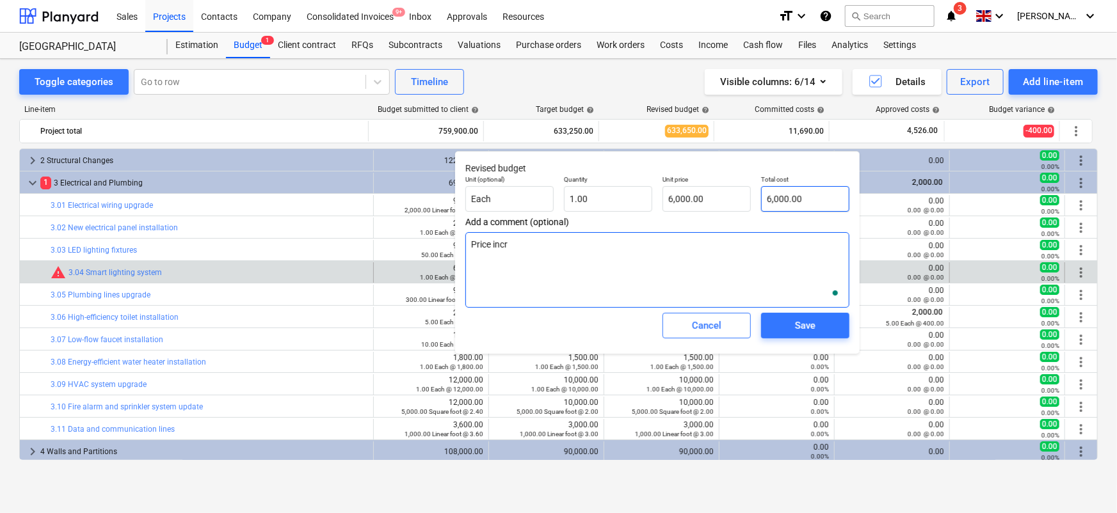
type textarea "x"
type textarea "Price incre"
type textarea "x"
type textarea "Price increa"
type textarea "x"
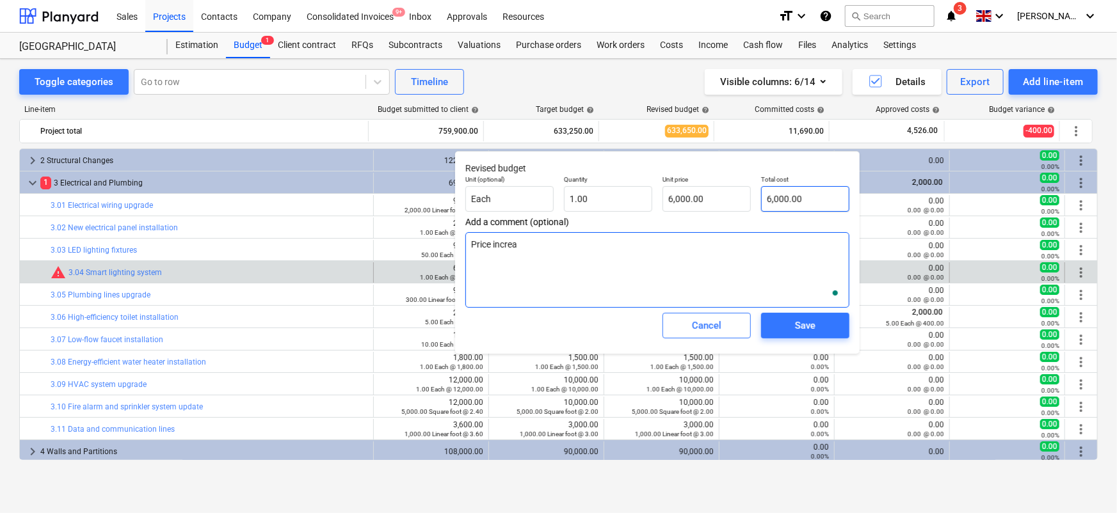
type textarea "Price increas"
type textarea "x"
type textarea "Price increase"
type textarea "x"
type textarea "Price increases"
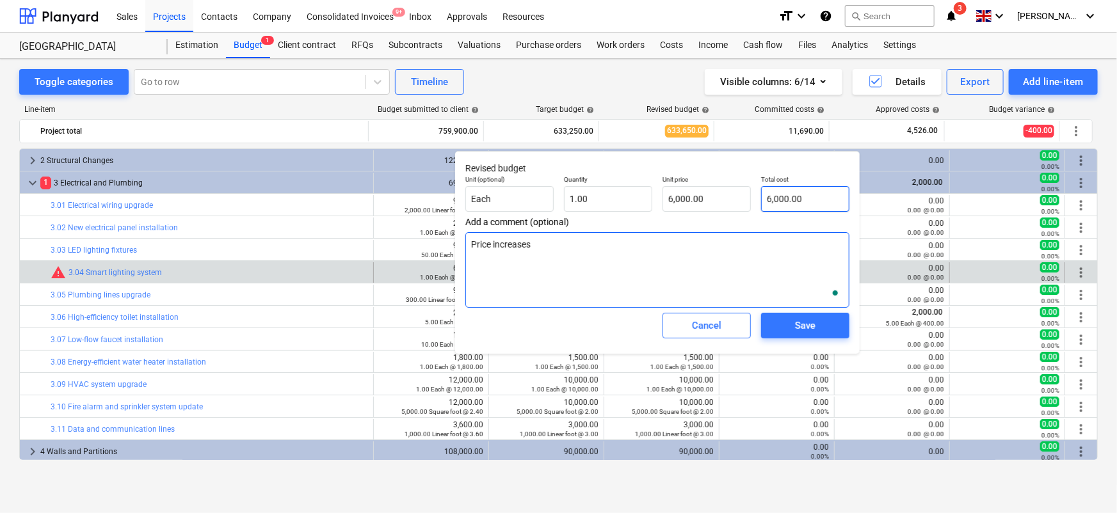
type textarea "x"
type textarea "Price increases"
type textarea "x"
type textarea "Price increases"
click at [805, 321] on div "Save" at bounding box center [805, 325] width 20 height 17
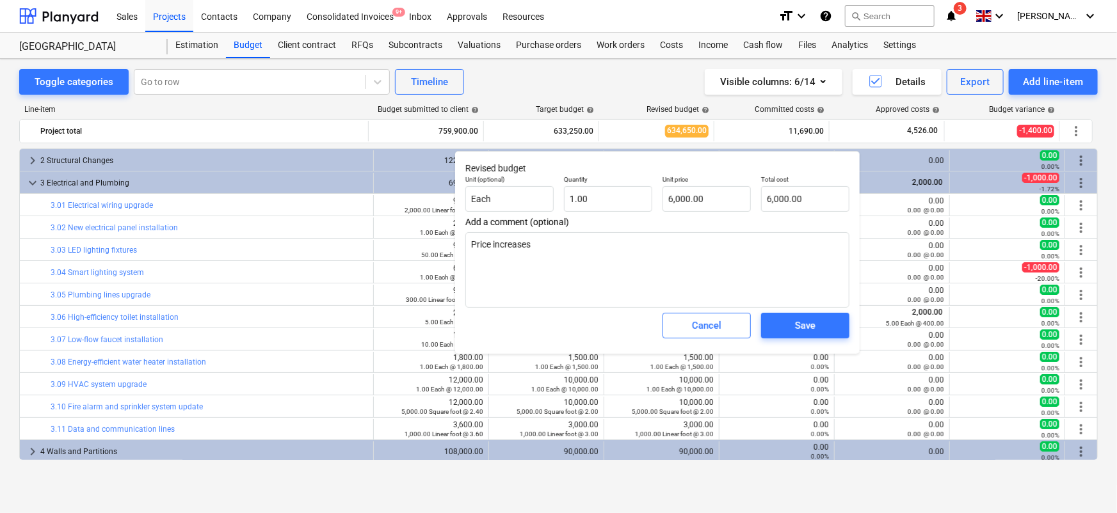
type textarea "x"
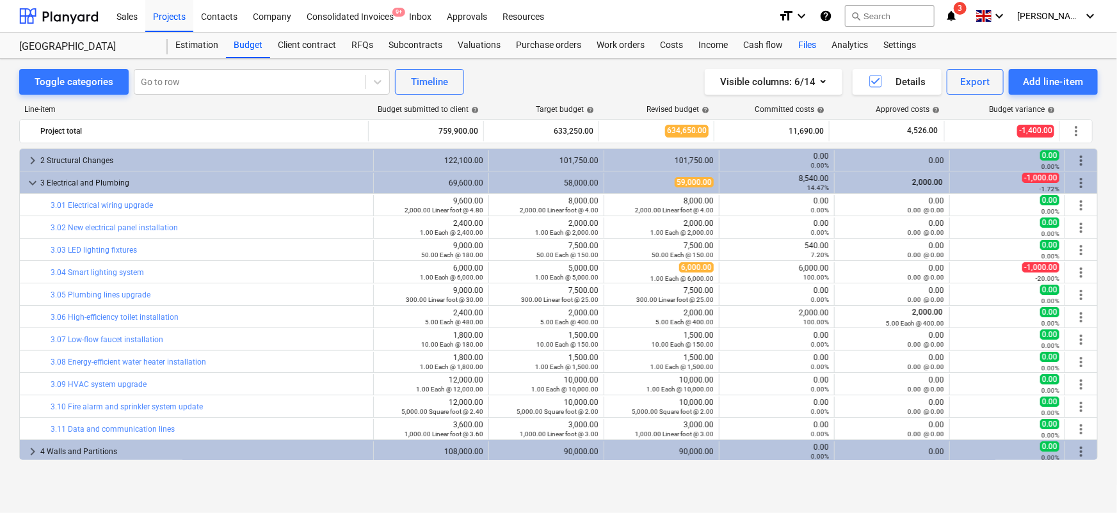
click at [803, 46] on div "Files" at bounding box center [807, 46] width 33 height 26
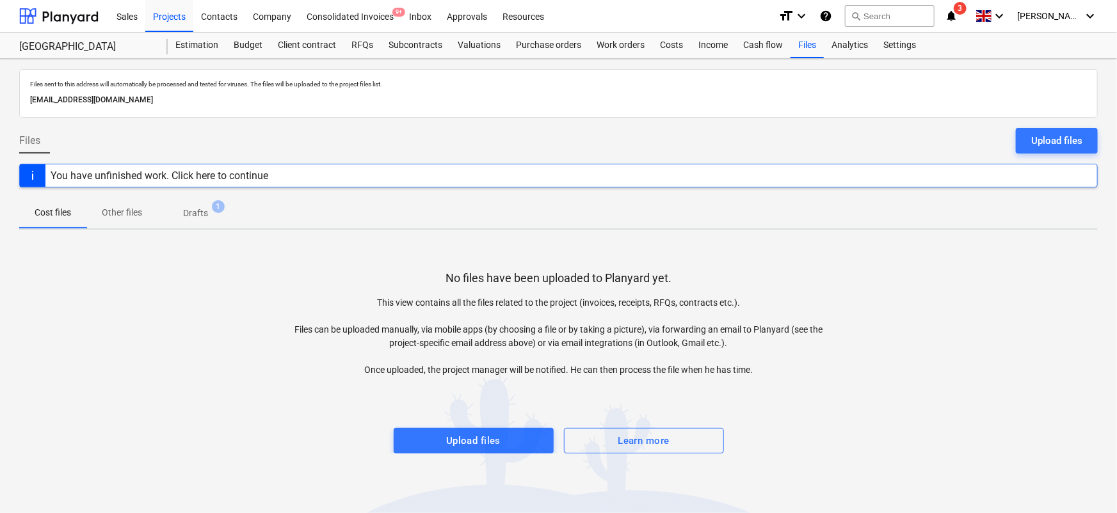
click at [517, 59] on div "Files sent to this address will automatically be processed and tested for virus…" at bounding box center [558, 286] width 1117 height 454
click at [522, 50] on div "Purchase orders" at bounding box center [548, 46] width 81 height 26
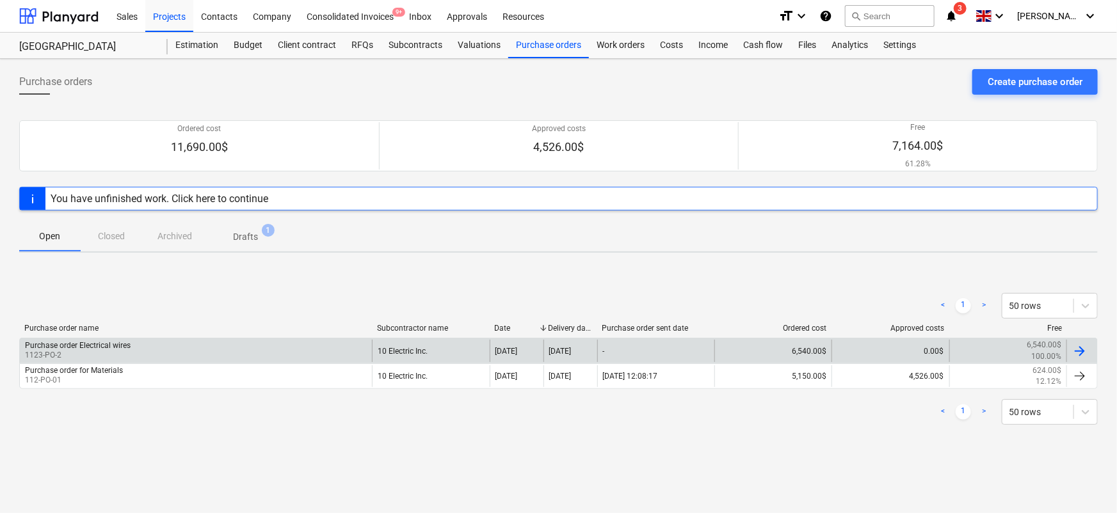
click at [226, 348] on div "Purchase order Electrical wires 1123-PO-2" at bounding box center [196, 351] width 352 height 22
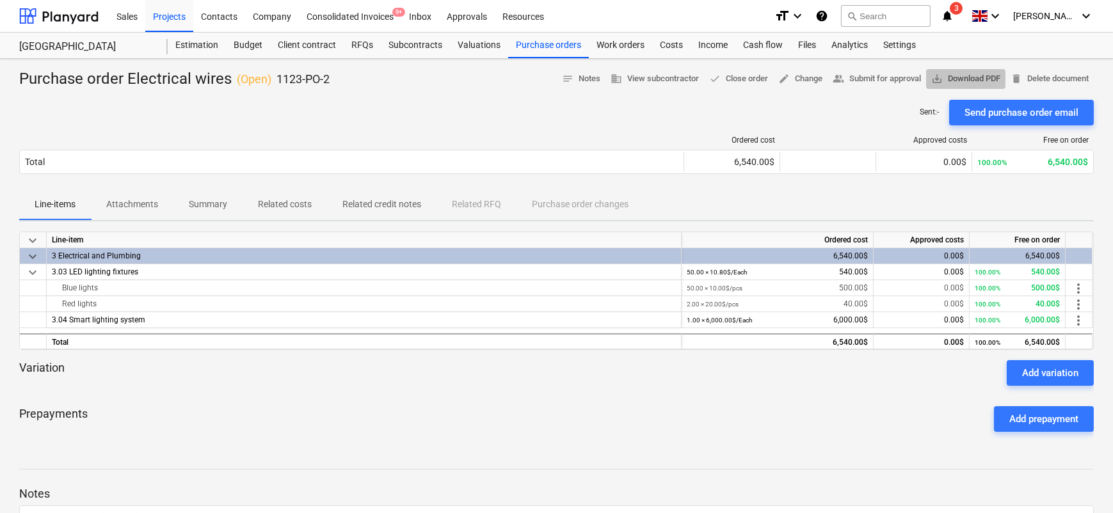
click at [957, 79] on span "save_alt Download PDF" at bounding box center [965, 79] width 69 height 15
click at [801, 46] on div "Files" at bounding box center [807, 46] width 33 height 26
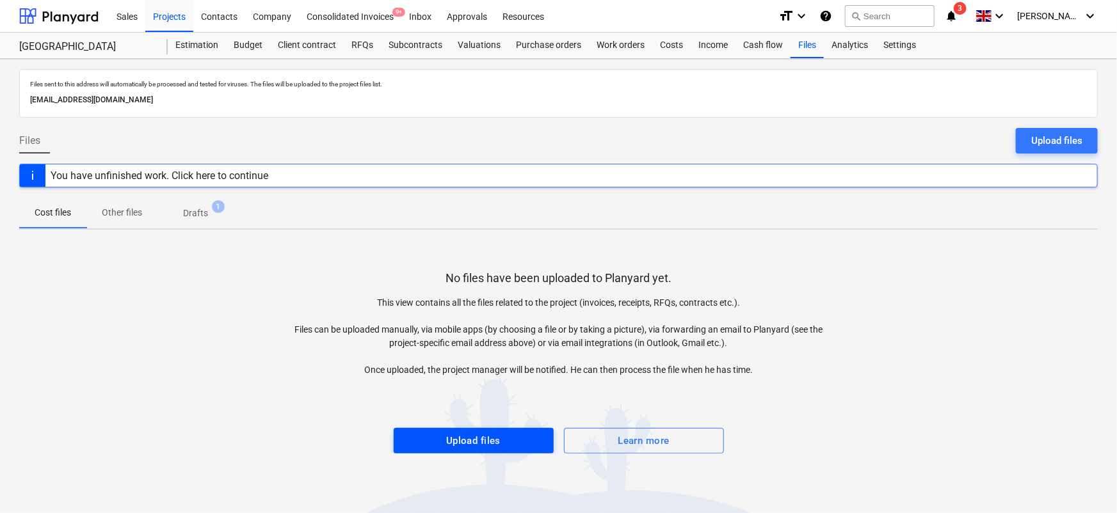
click at [438, 442] on span "Upload files" at bounding box center [474, 441] width 132 height 17
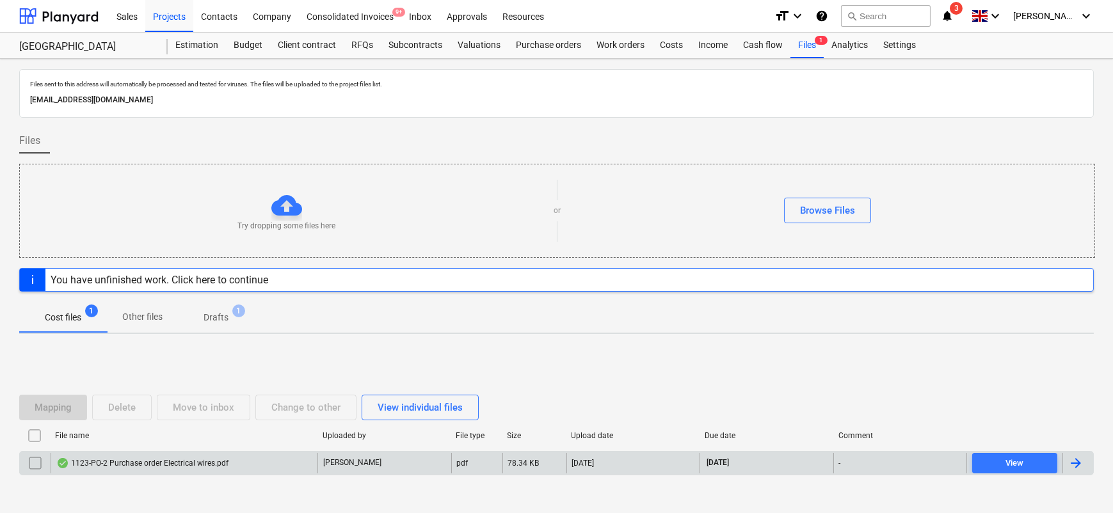
click at [115, 460] on div "1123-PO-2 Purchase order Electrical wires.pdf" at bounding box center [142, 463] width 172 height 10
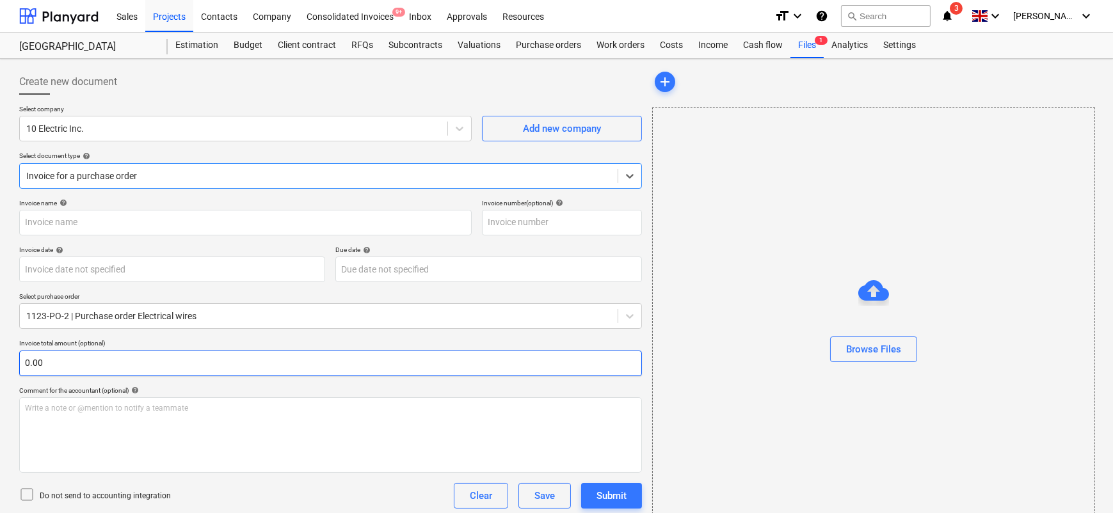
type input "1123-PO-2"
type input "[DATE]"
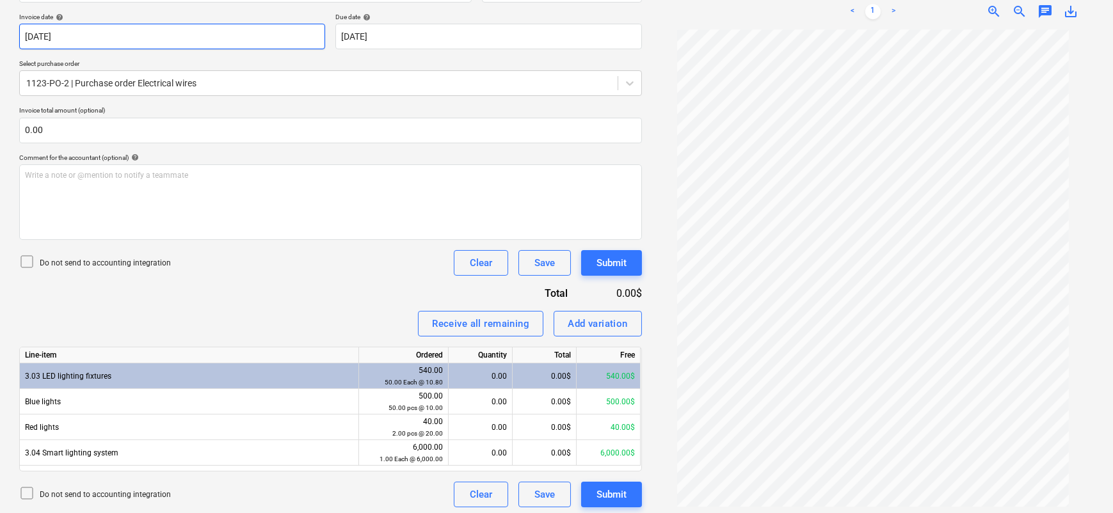
scroll to position [237, 0]
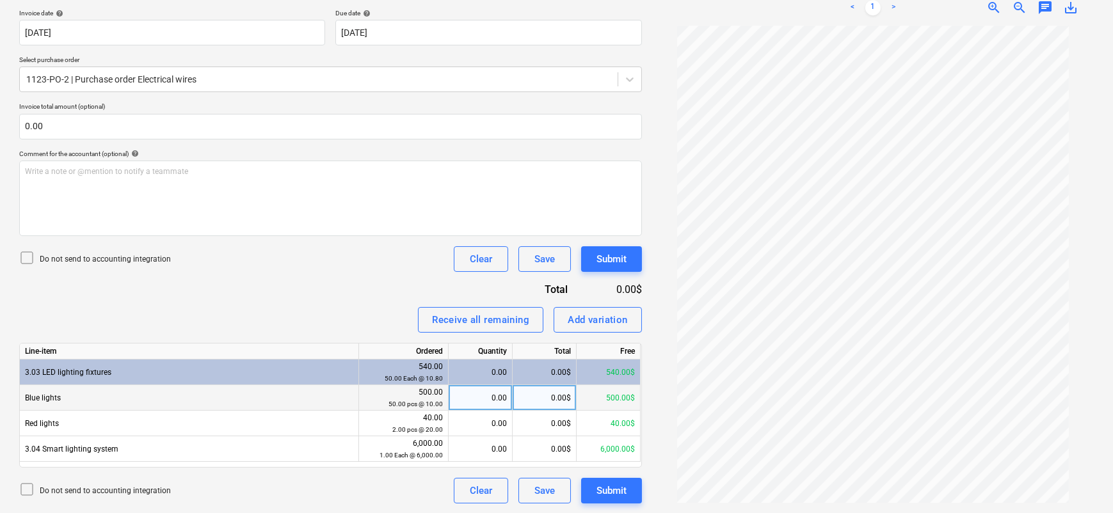
click at [477, 396] on div "0.00" at bounding box center [480, 398] width 53 height 26
type input "25"
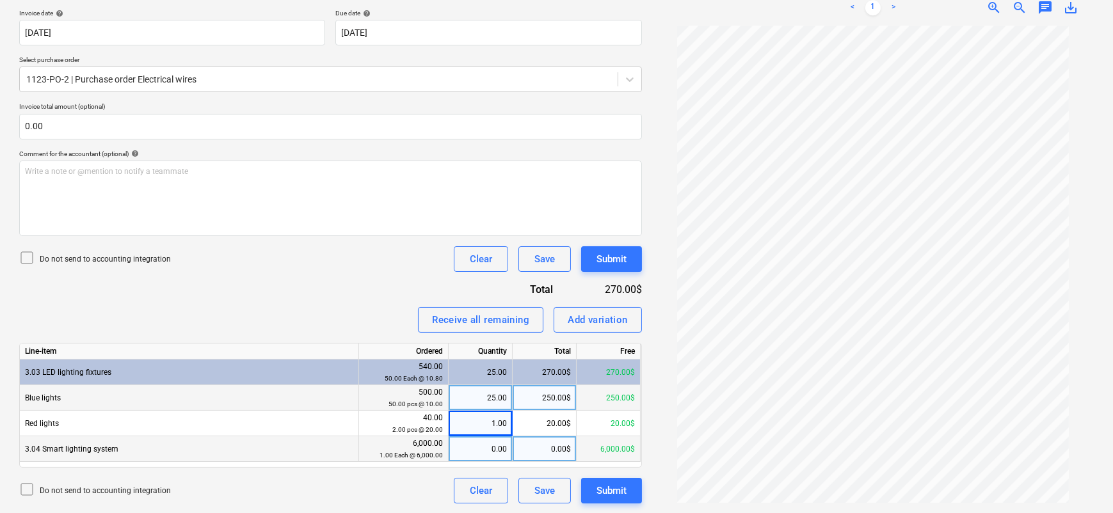
click at [475, 449] on div "0.00" at bounding box center [480, 450] width 53 height 26
type input "1"
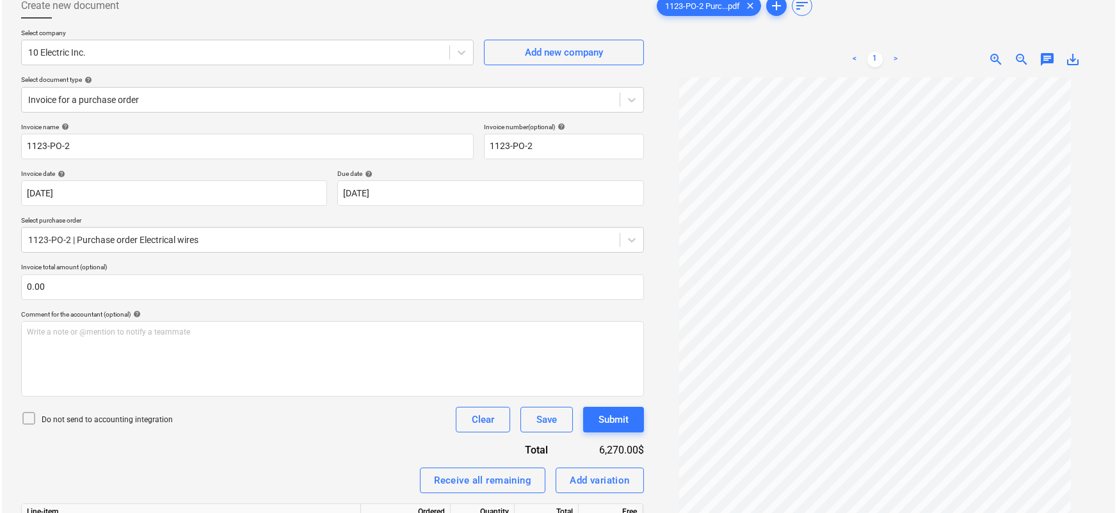
scroll to position [106, 0]
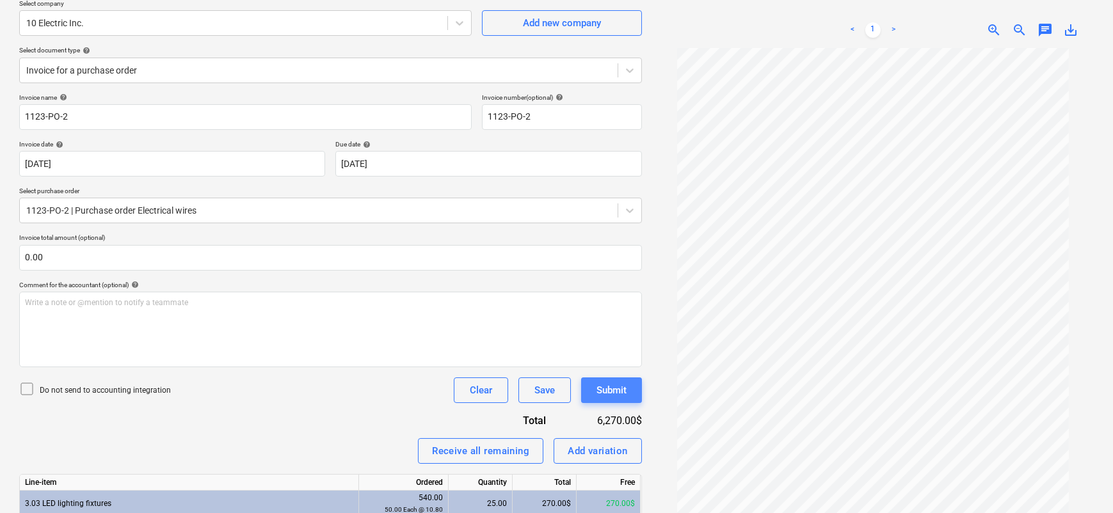
click at [618, 391] on div "Submit" at bounding box center [612, 390] width 30 height 17
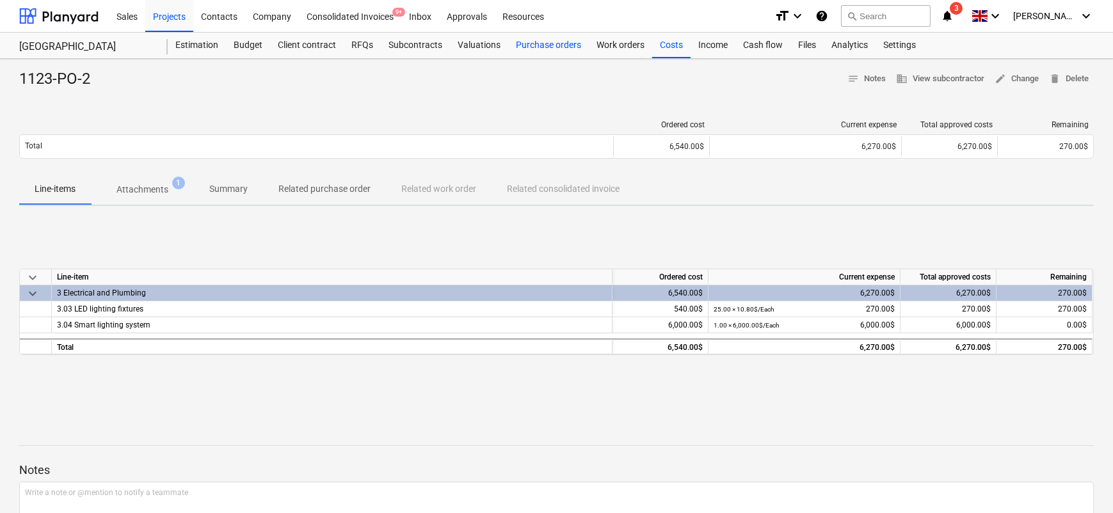
click at [557, 54] on div "Purchase orders" at bounding box center [548, 46] width 81 height 26
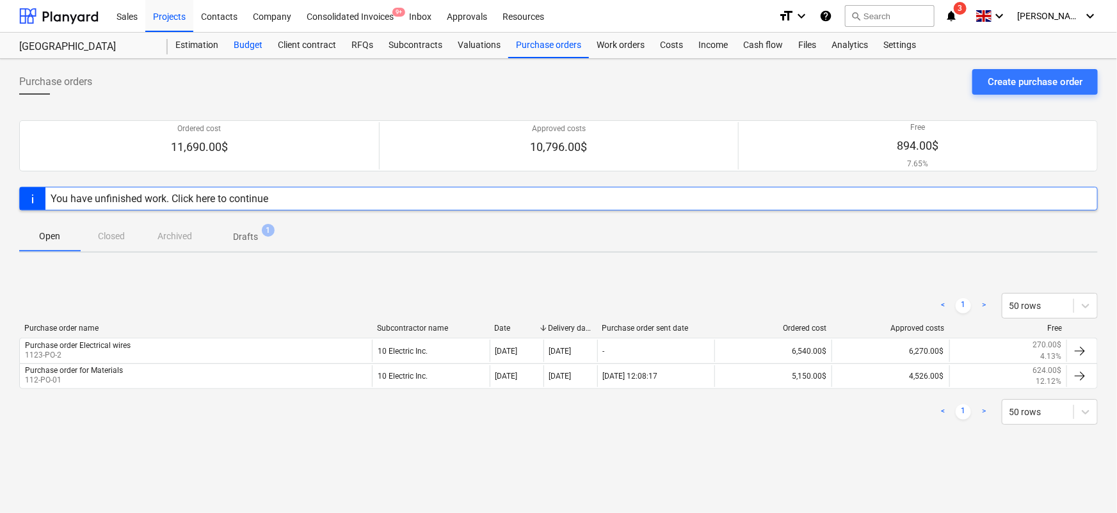
click at [258, 51] on div "Budget" at bounding box center [248, 46] width 44 height 26
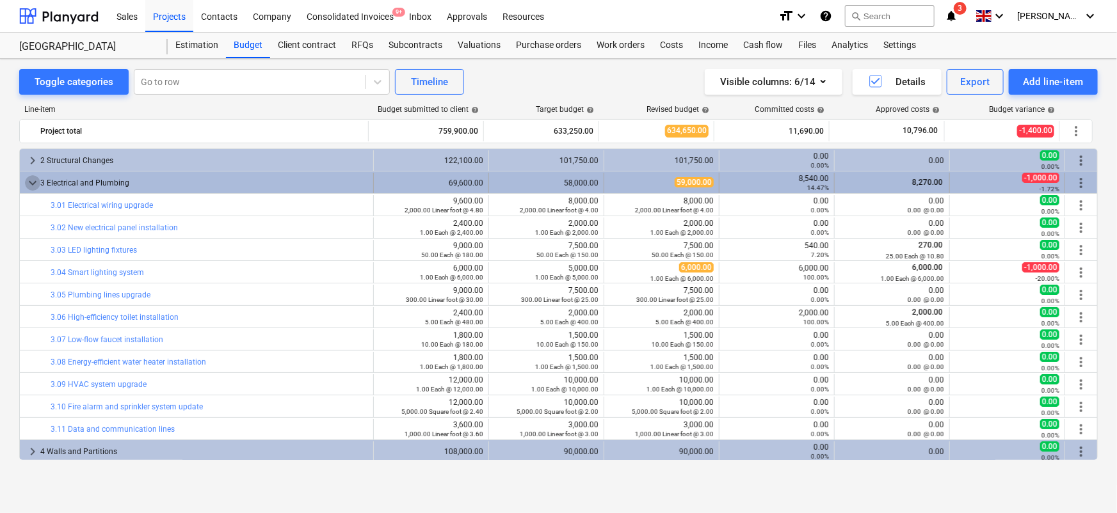
click at [32, 183] on span "keyboard_arrow_down" at bounding box center [32, 182] width 15 height 15
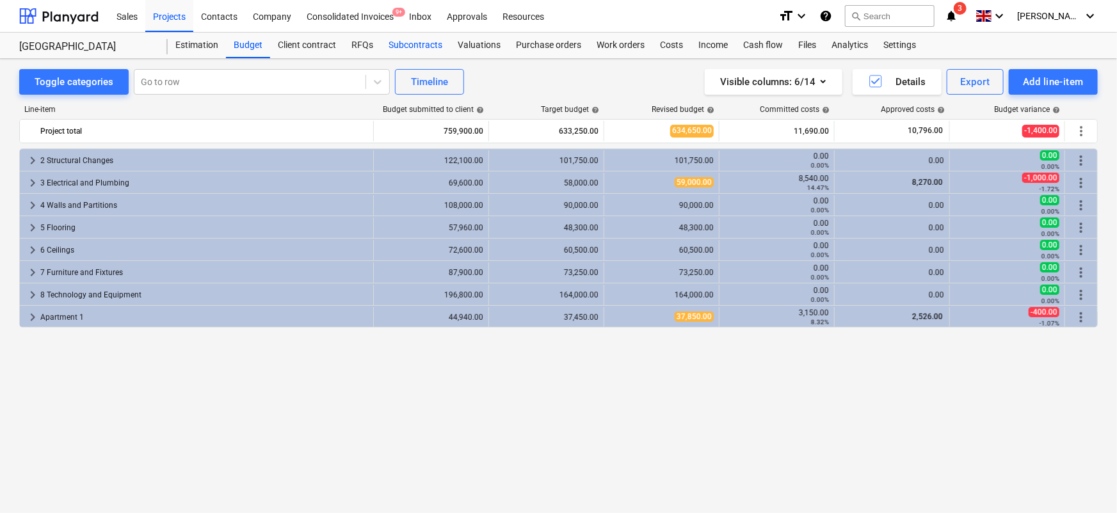
click at [409, 51] on div "Subcontracts" at bounding box center [415, 46] width 69 height 26
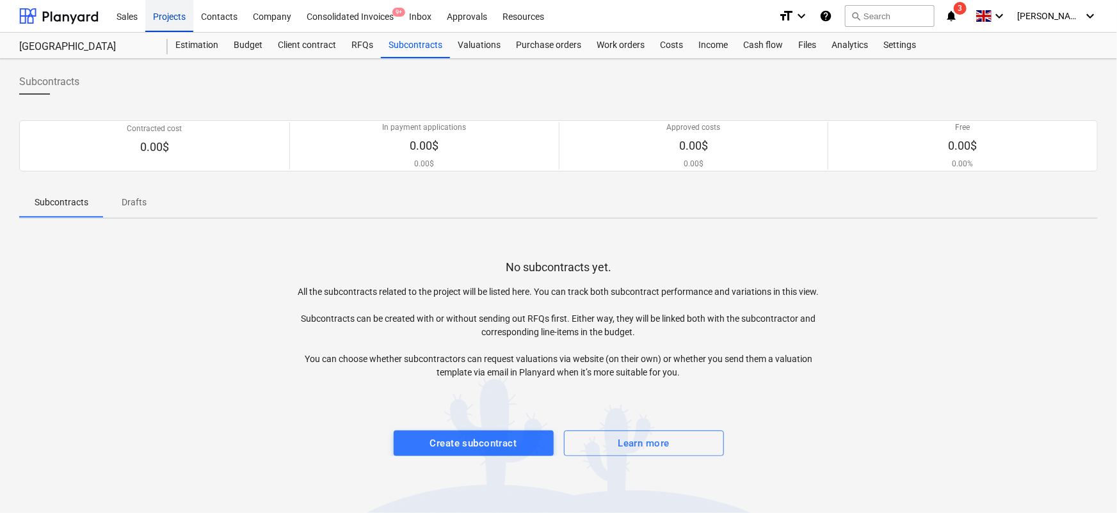
click at [171, 17] on div "Projects" at bounding box center [169, 15] width 48 height 33
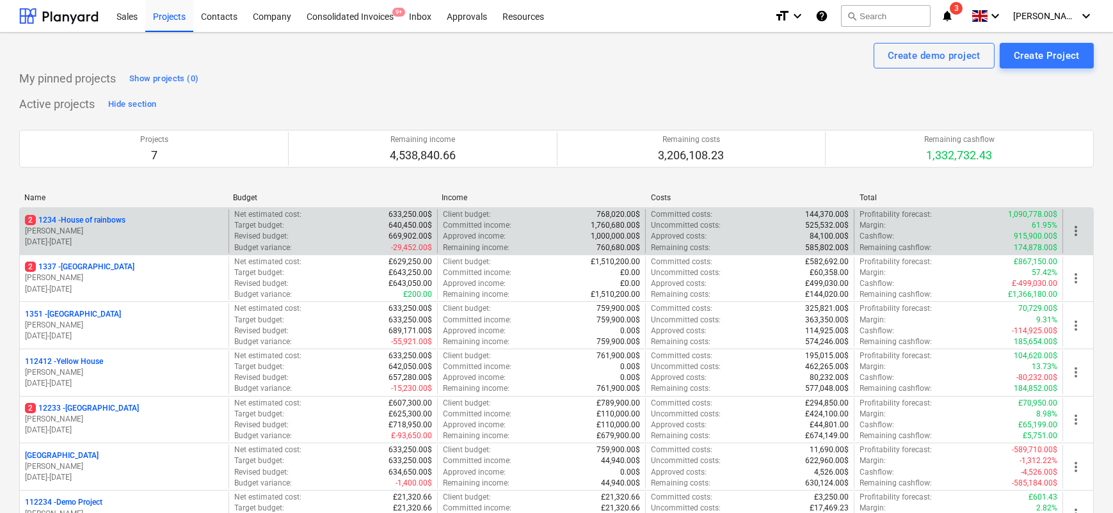
click at [135, 221] on div "2 1234 - House of rainbows" at bounding box center [124, 220] width 198 height 11
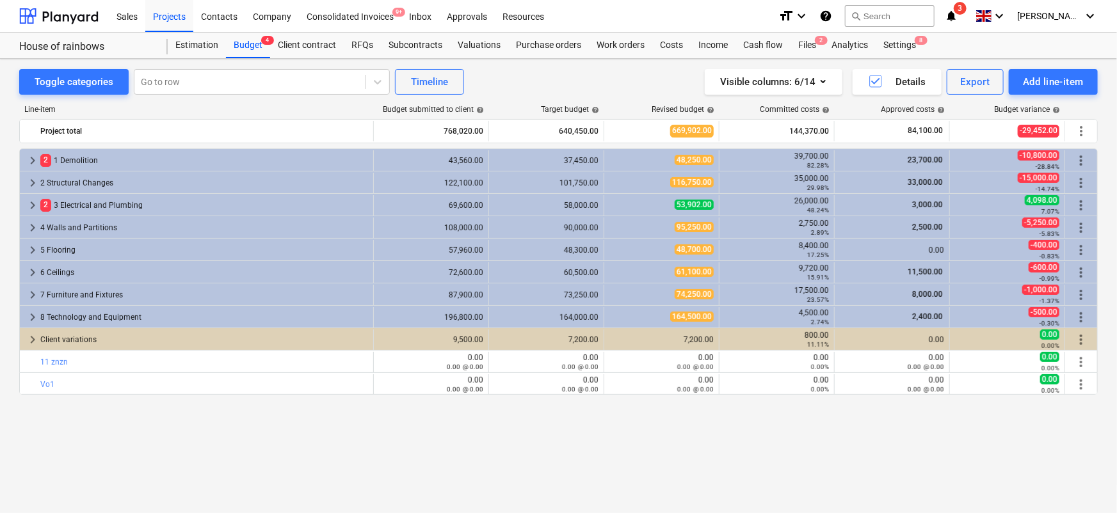
click at [400, 60] on div "Toggle categories Go to row Timeline Visible columns : 6/14 Details Export Add …" at bounding box center [558, 272] width 1117 height 427
click at [401, 51] on div "Subcontracts" at bounding box center [415, 46] width 69 height 26
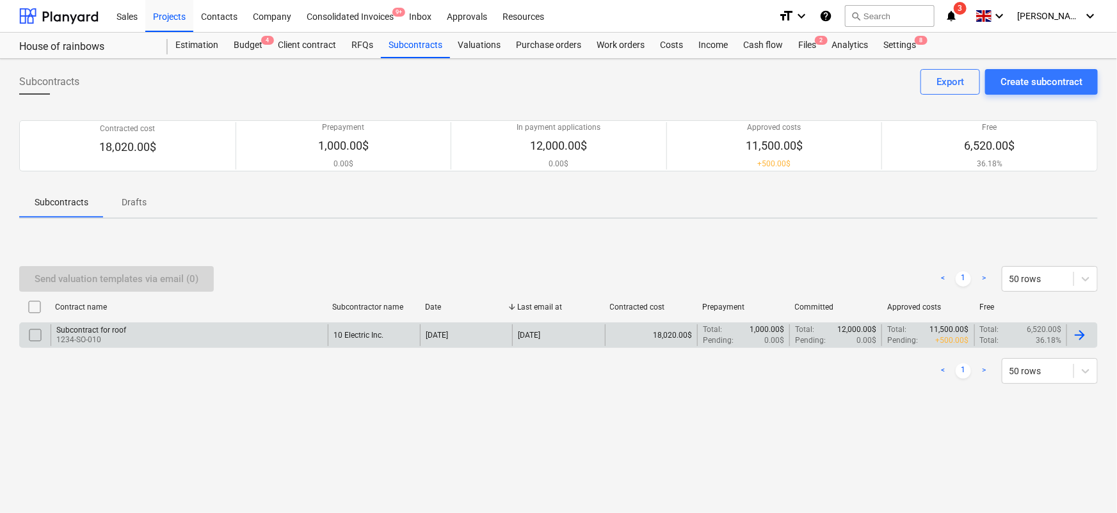
click at [188, 334] on div "Subcontract for roof 1234-SO-010" at bounding box center [189, 336] width 277 height 22
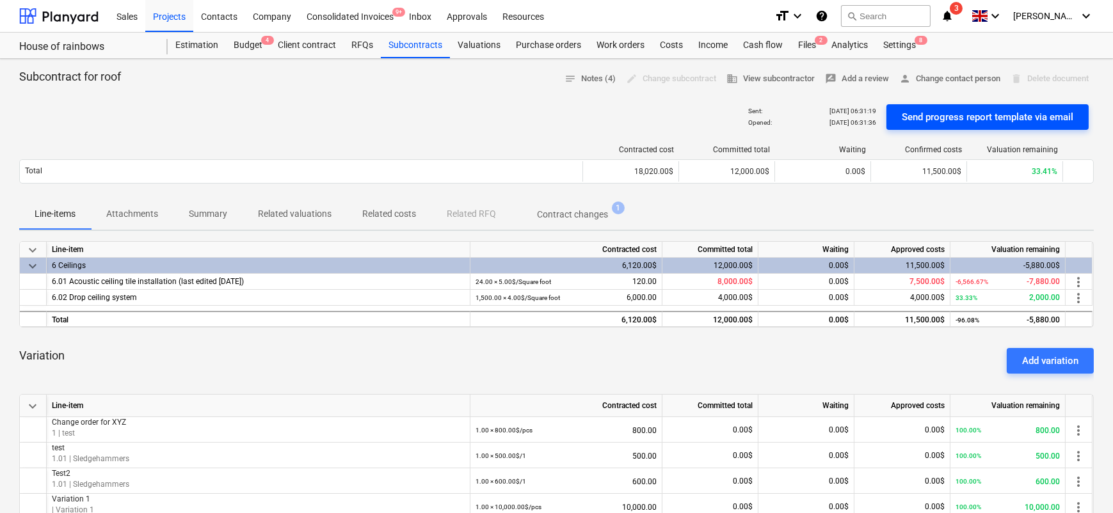
click at [914, 120] on div "Send progress report template via email" at bounding box center [988, 117] width 172 height 17
click at [306, 216] on p "Related valuations" at bounding box center [295, 213] width 74 height 13
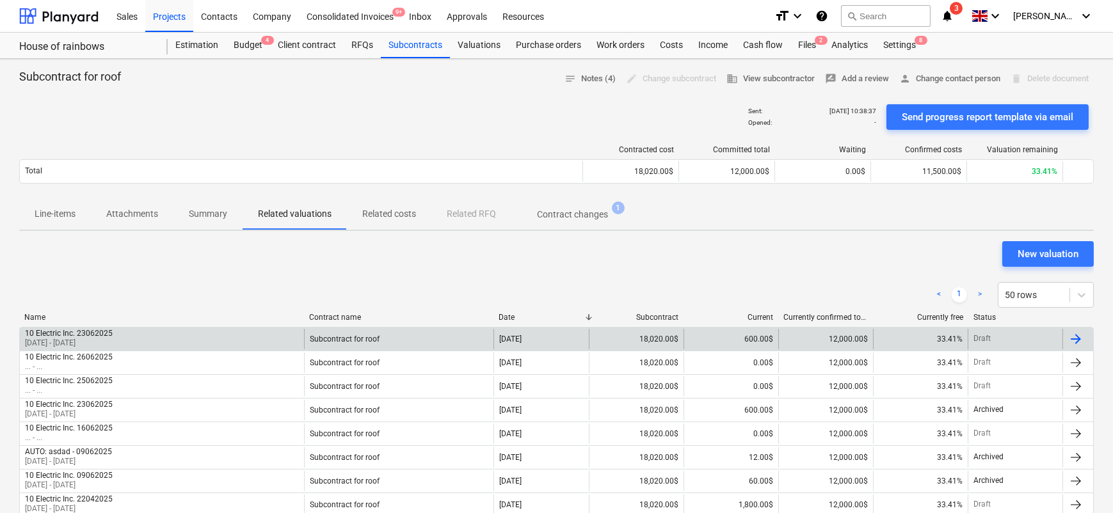
click at [173, 337] on div "10 Electric Inc. 23062025 [DATE] - [DATE]" at bounding box center [162, 339] width 284 height 20
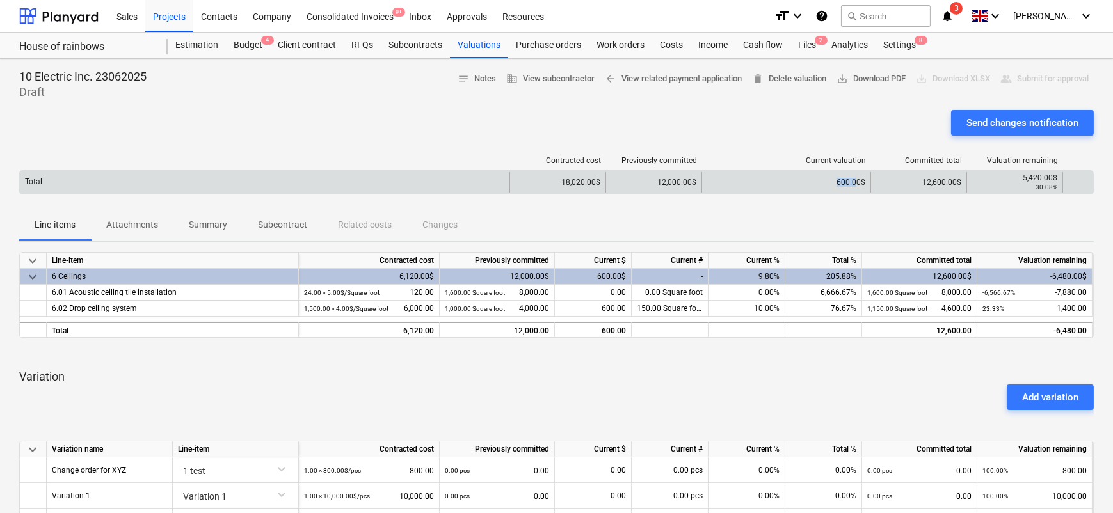
drag, startPoint x: 824, startPoint y: 179, endPoint x: 858, endPoint y: 180, distance: 33.3
click at [858, 180] on div "600.00$" at bounding box center [786, 182] width 169 height 20
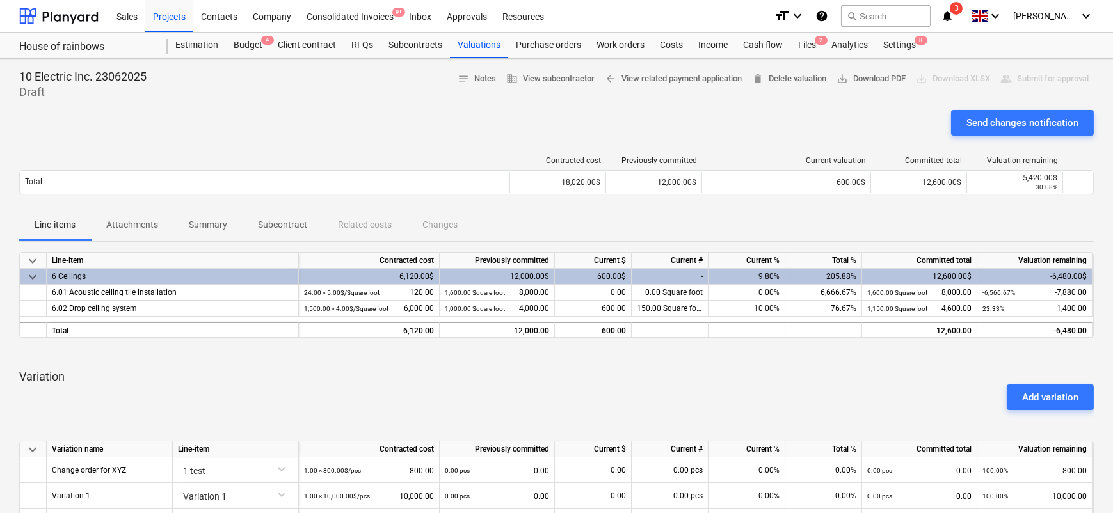
click at [748, 220] on div "Line-items Attachments Summary Subcontract Related costs Changes" at bounding box center [556, 225] width 1075 height 31
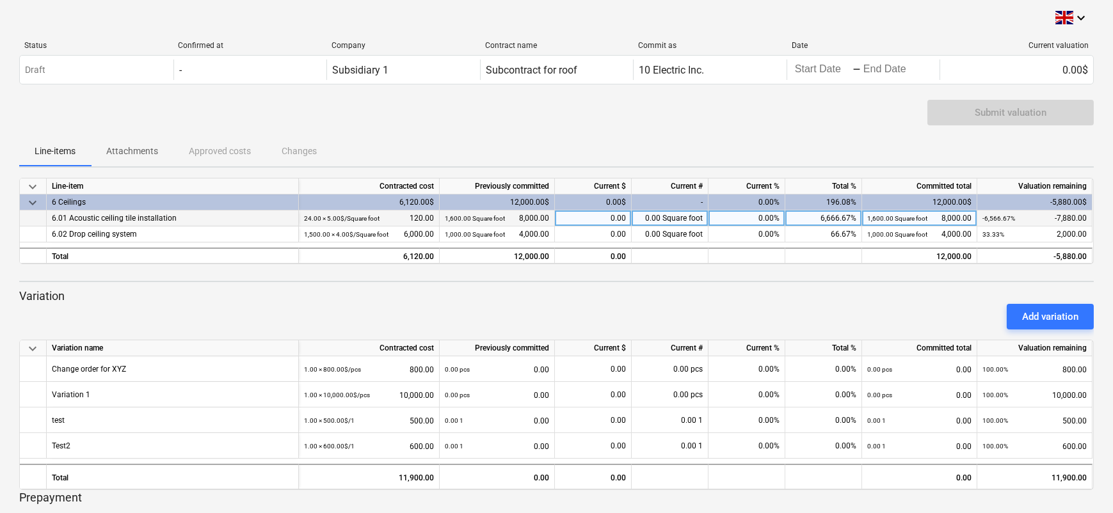
click at [768, 220] on div "0.00%" at bounding box center [747, 219] width 77 height 16
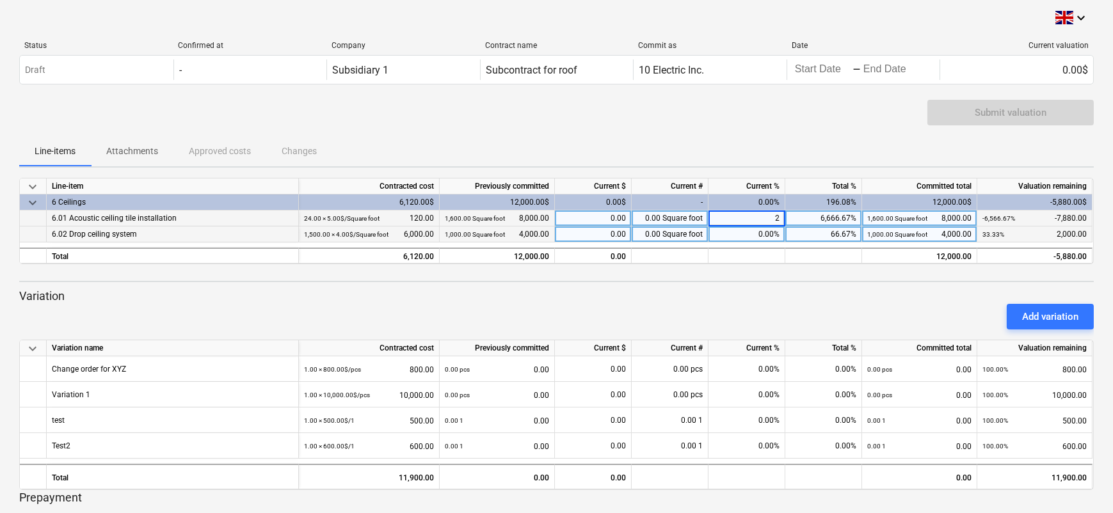
type input "20"
